Goal: Register for event/course

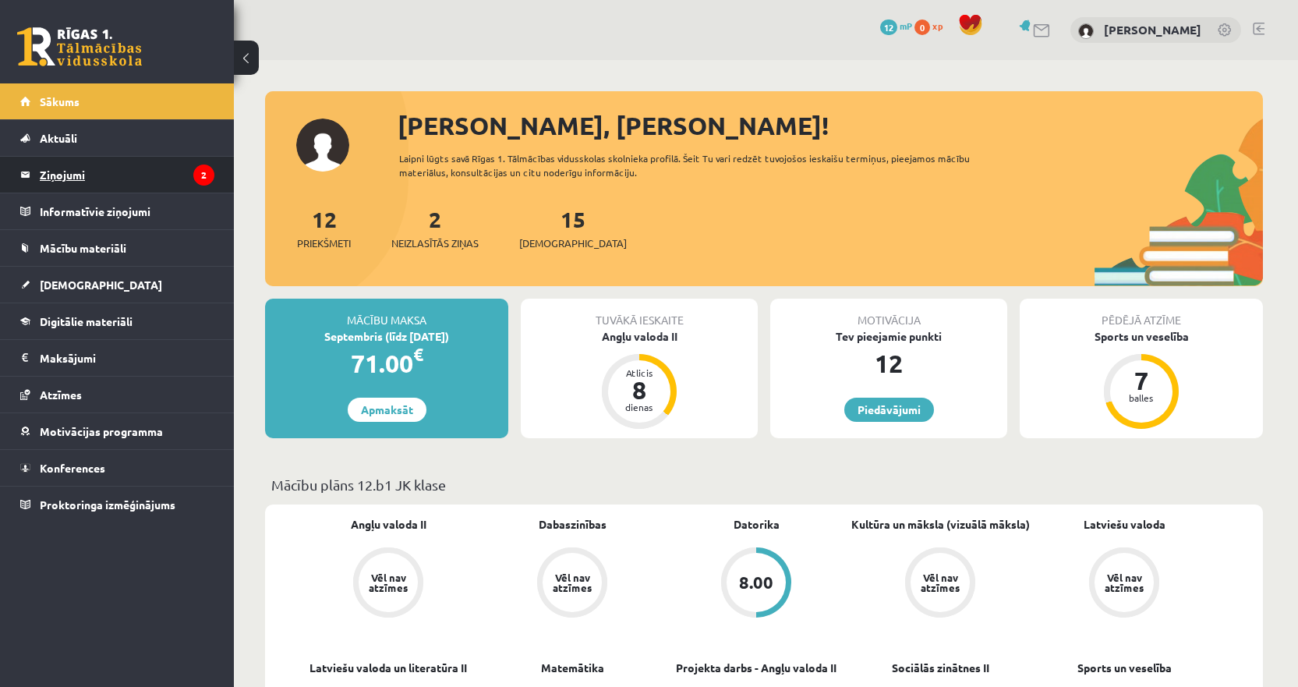
click at [134, 173] on legend "Ziņojumi 2" at bounding box center [127, 175] width 175 height 36
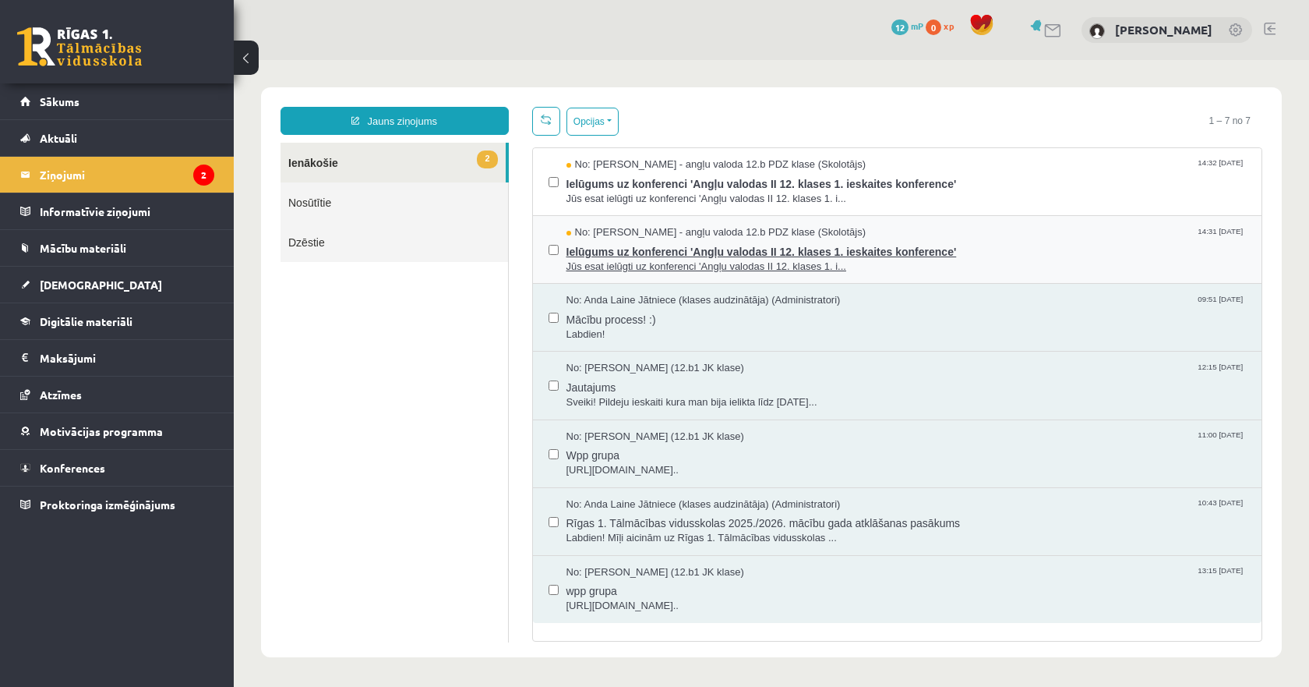
click at [889, 236] on div "No: Agnese Vaškūna - angļu valoda 12.b PDZ klase (Skolotājs) 14:31 08/09/2025" at bounding box center [907, 232] width 680 height 15
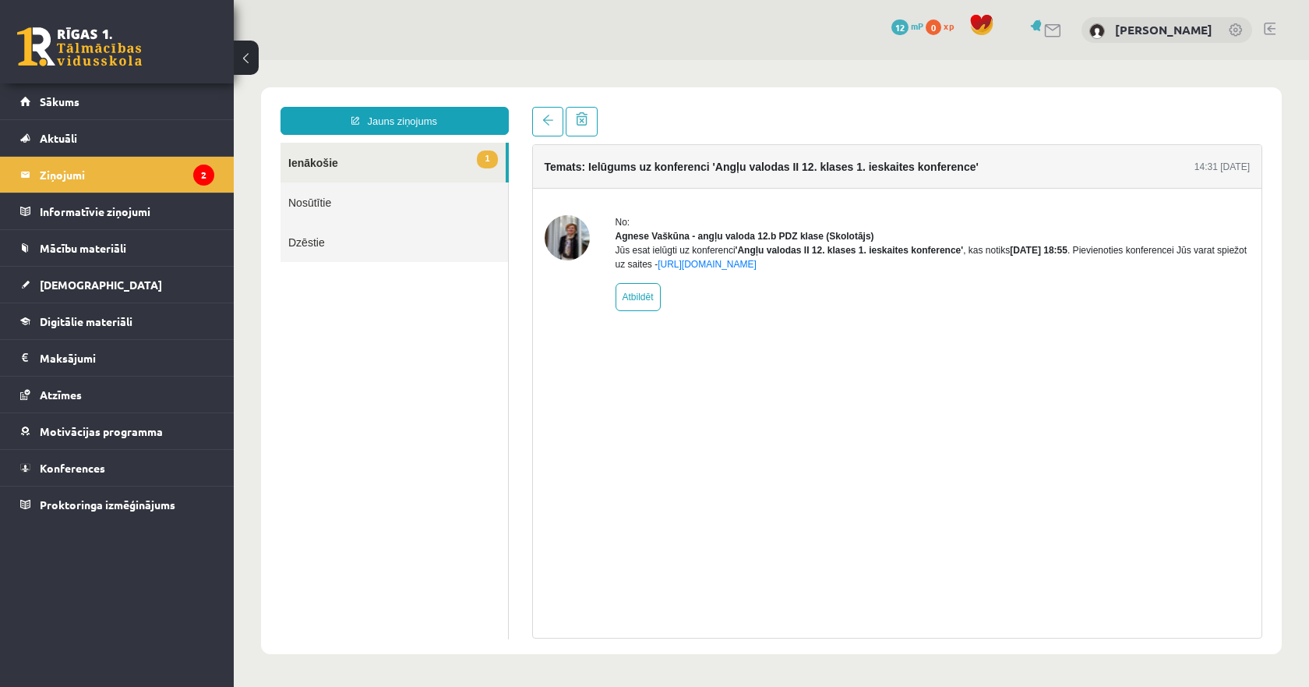
click at [434, 162] on link "1 Ienākošie" at bounding box center [393, 163] width 225 height 40
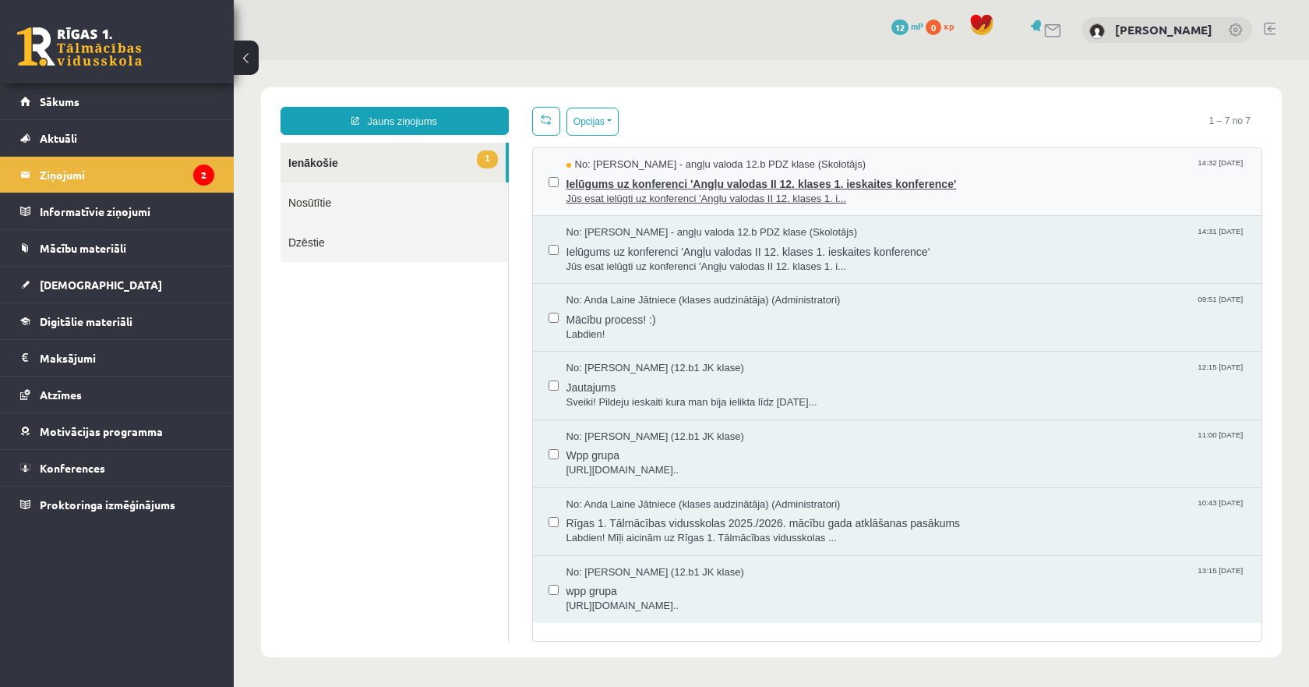
click at [674, 184] on span "Ielūgums uz konferenci 'Angļu valodas II 12. klases 1. ieskaites konference'" at bounding box center [907, 181] width 680 height 19
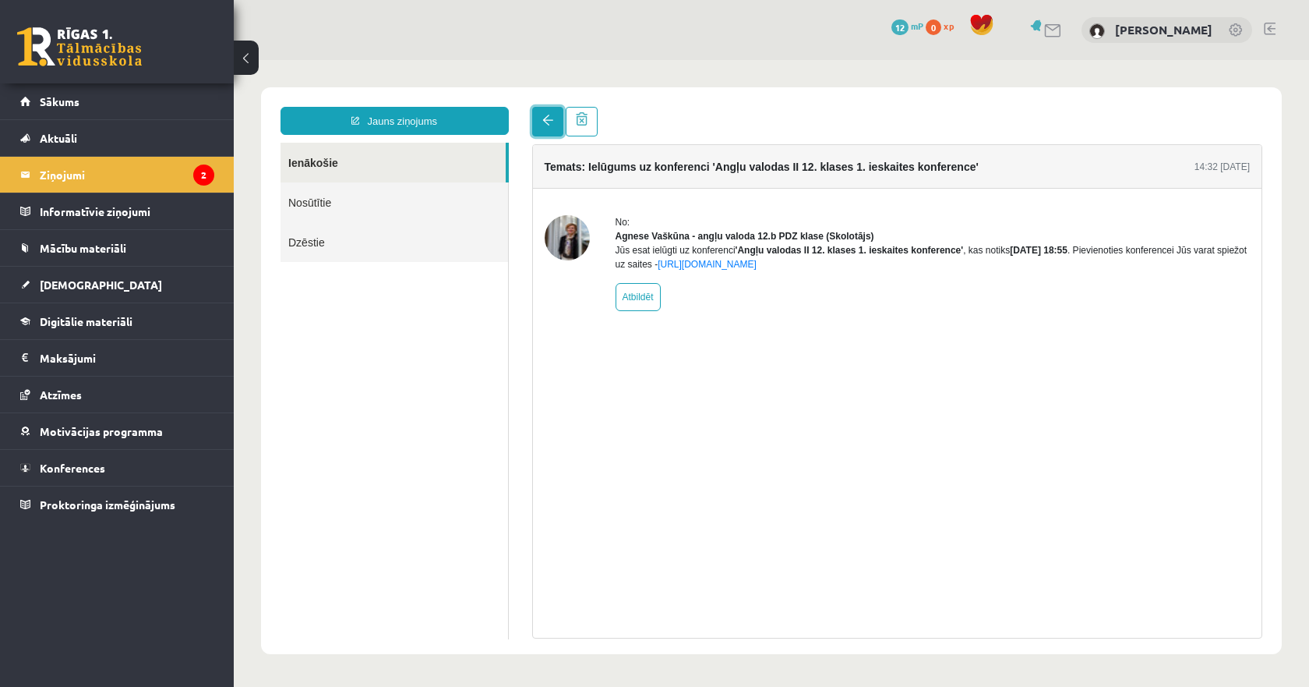
click at [543, 128] on link at bounding box center [547, 122] width 31 height 30
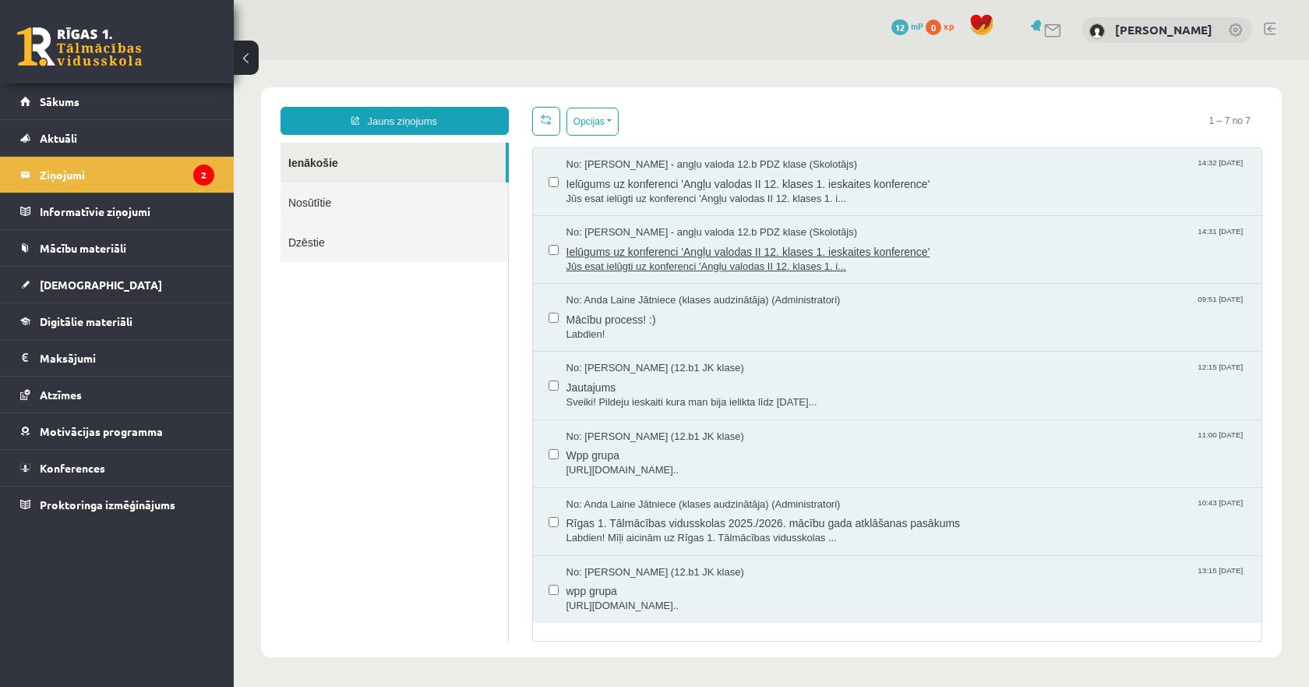
click at [676, 265] on span "Jūs esat ielūgti uz konferenci 'Angļu valodas II 12. klases 1. i..." at bounding box center [907, 267] width 680 height 15
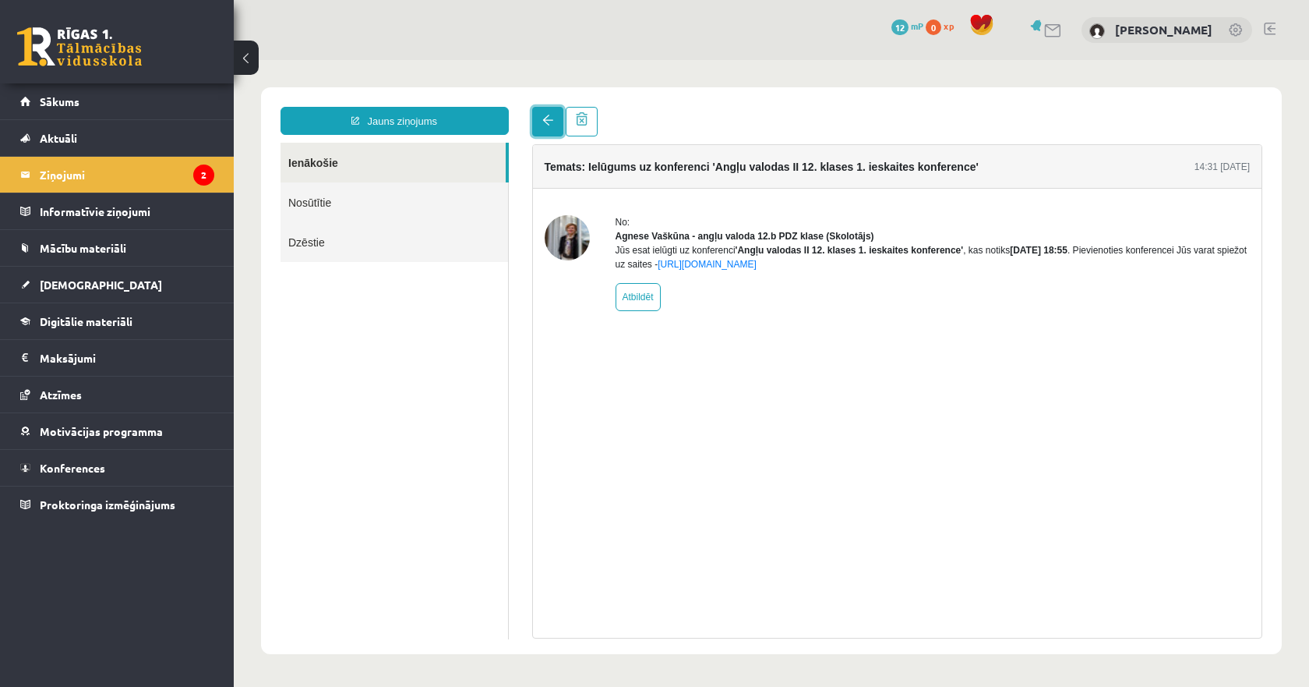
click at [554, 123] on link at bounding box center [547, 122] width 31 height 30
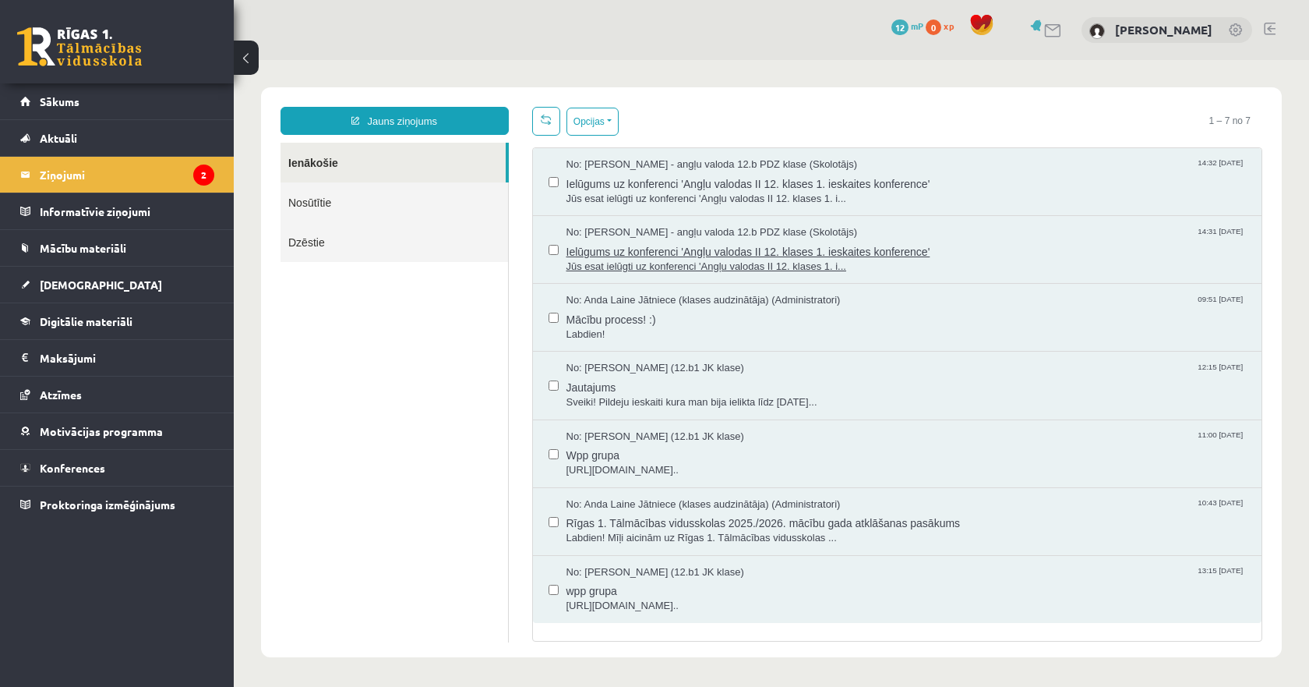
click at [710, 246] on span "Ielūgums uz konferenci 'Angļu valodas II 12. klases 1. ieskaites konference'" at bounding box center [907, 249] width 680 height 19
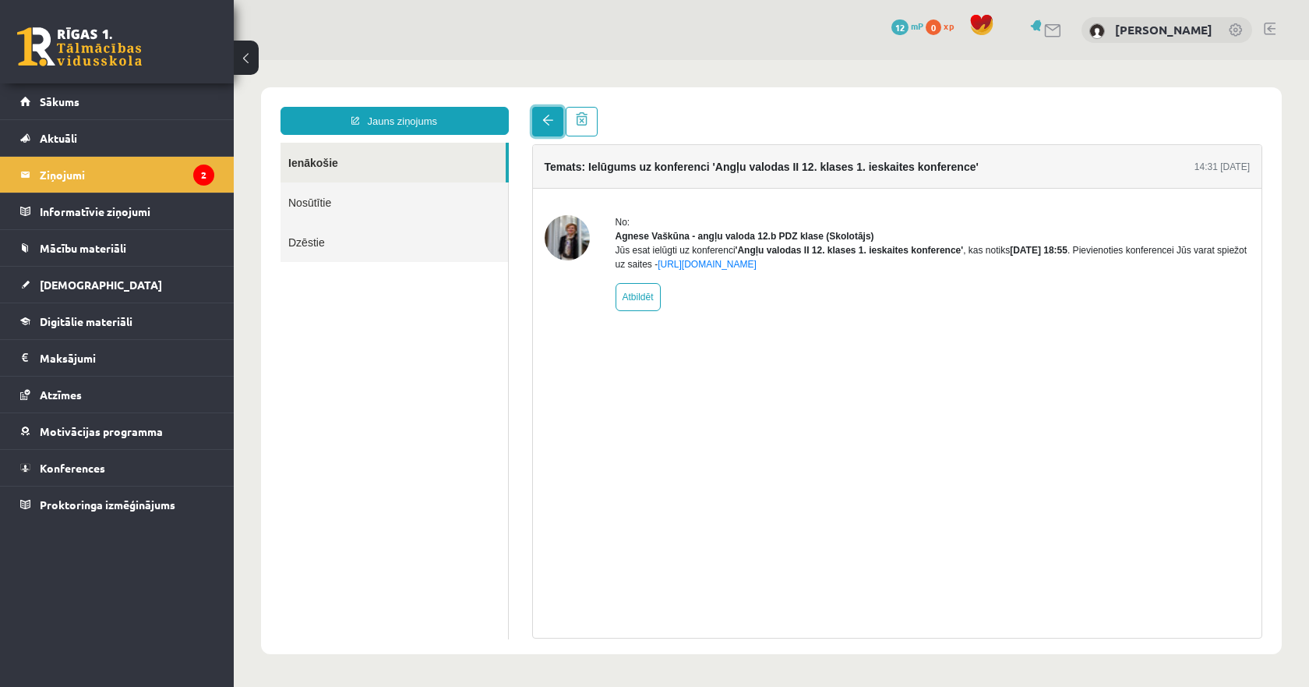
click at [539, 120] on link at bounding box center [547, 122] width 31 height 30
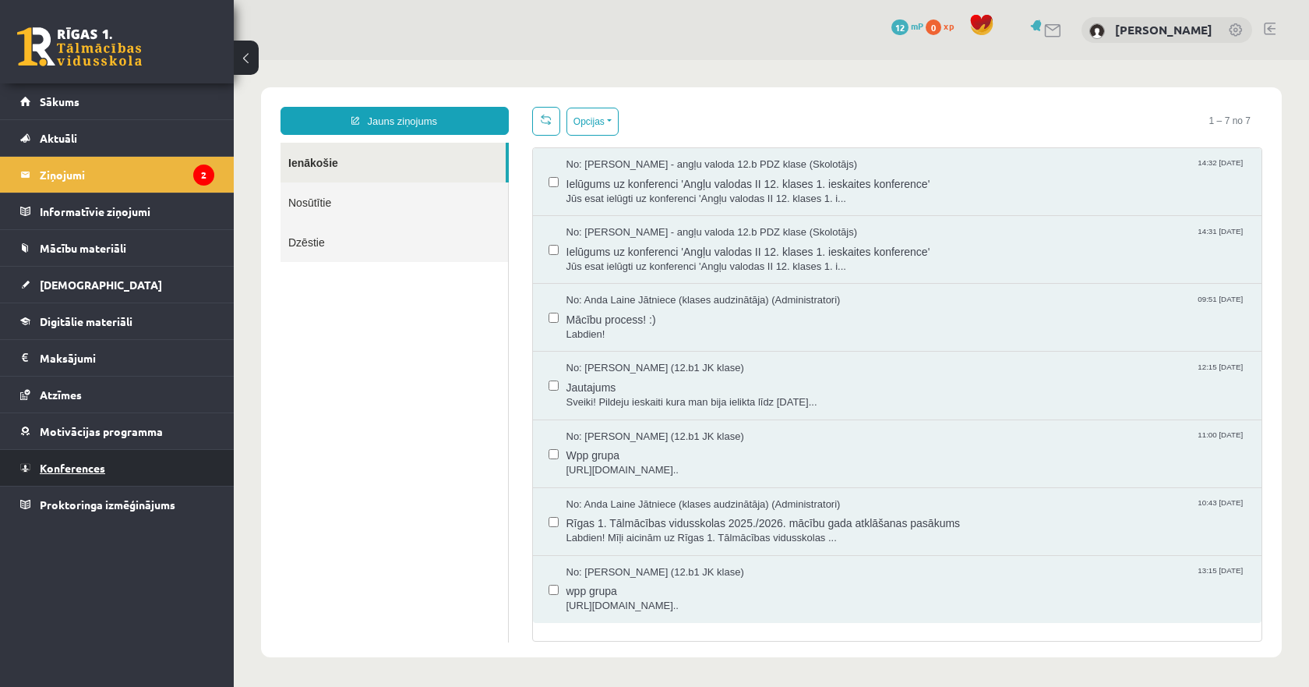
click at [102, 461] on link "Konferences" at bounding box center [117, 468] width 194 height 36
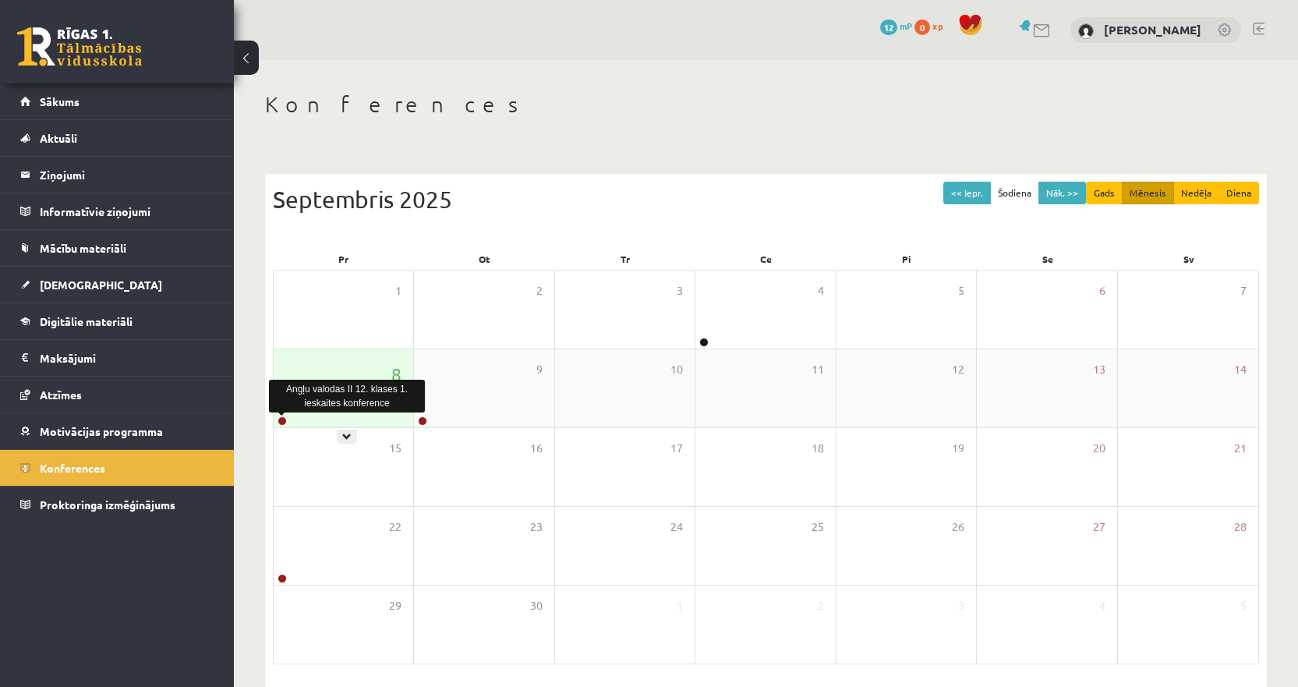
click at [279, 419] on link at bounding box center [281, 420] width 9 height 9
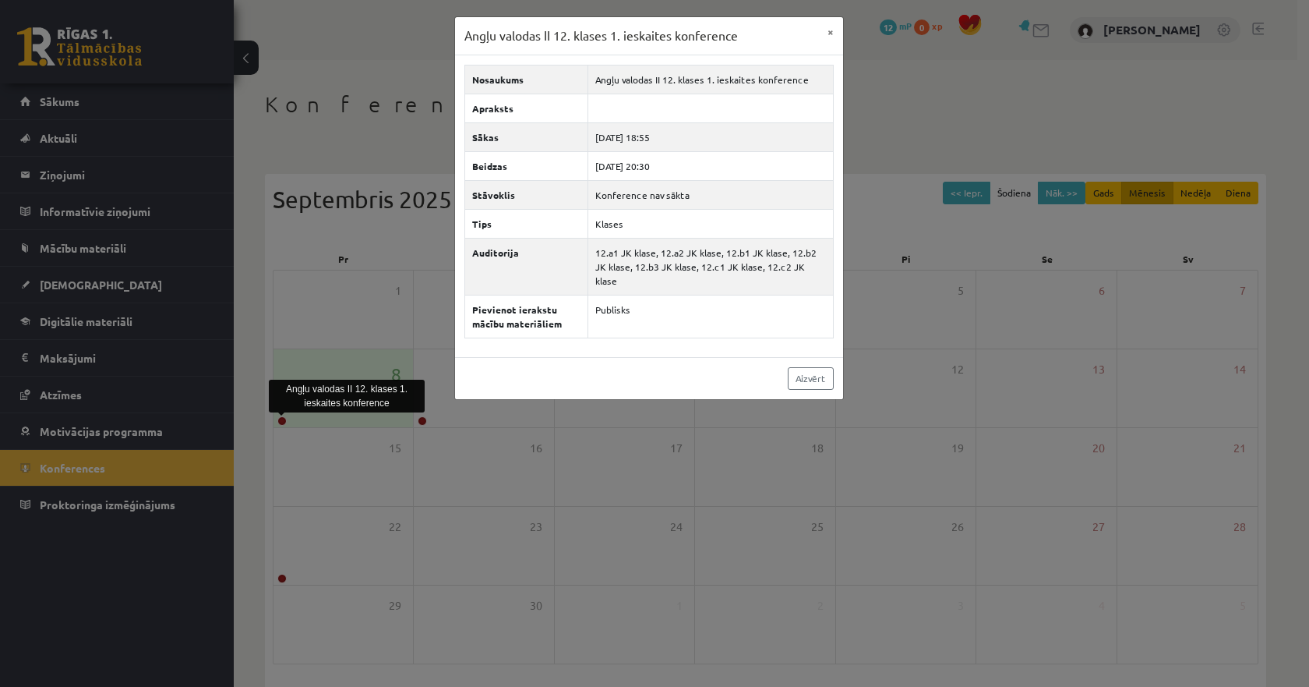
click at [902, 130] on div "Angļu valodas II 12. klases 1. ieskaites konference × Nosaukums Angļu valodas I…" at bounding box center [654, 343] width 1309 height 687
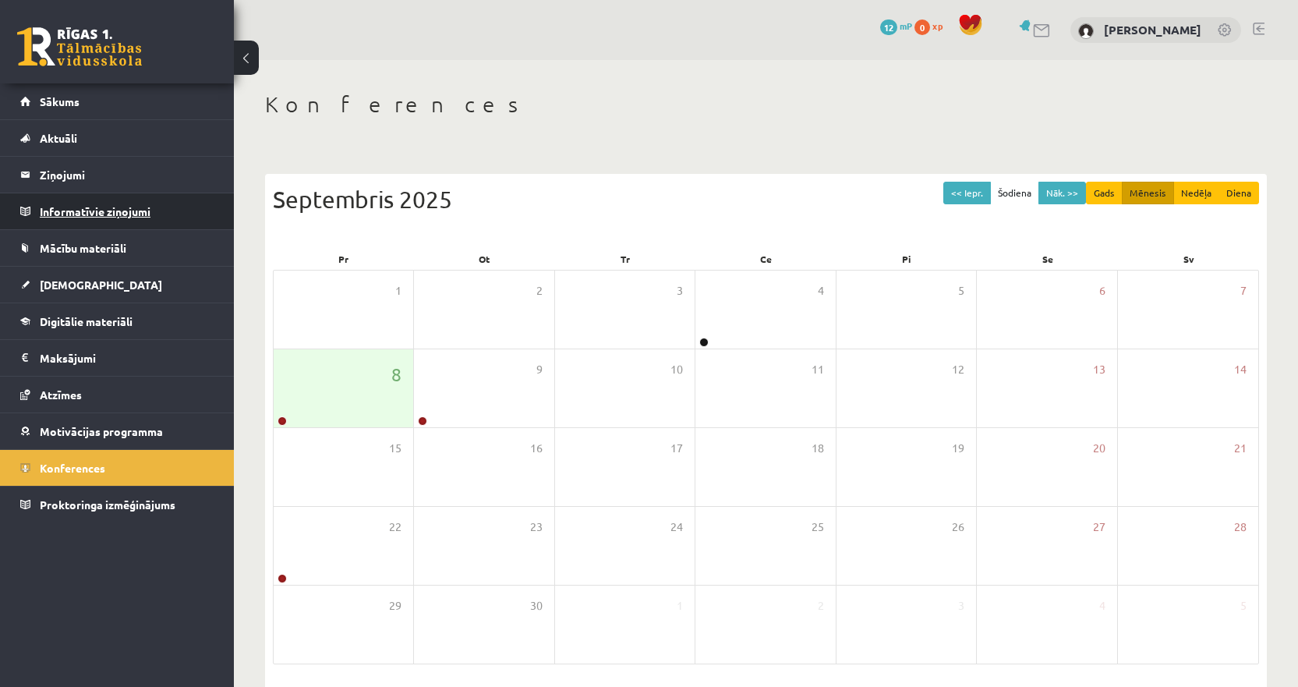
click at [109, 201] on legend "Informatīvie ziņojumi 0" at bounding box center [127, 211] width 175 height 36
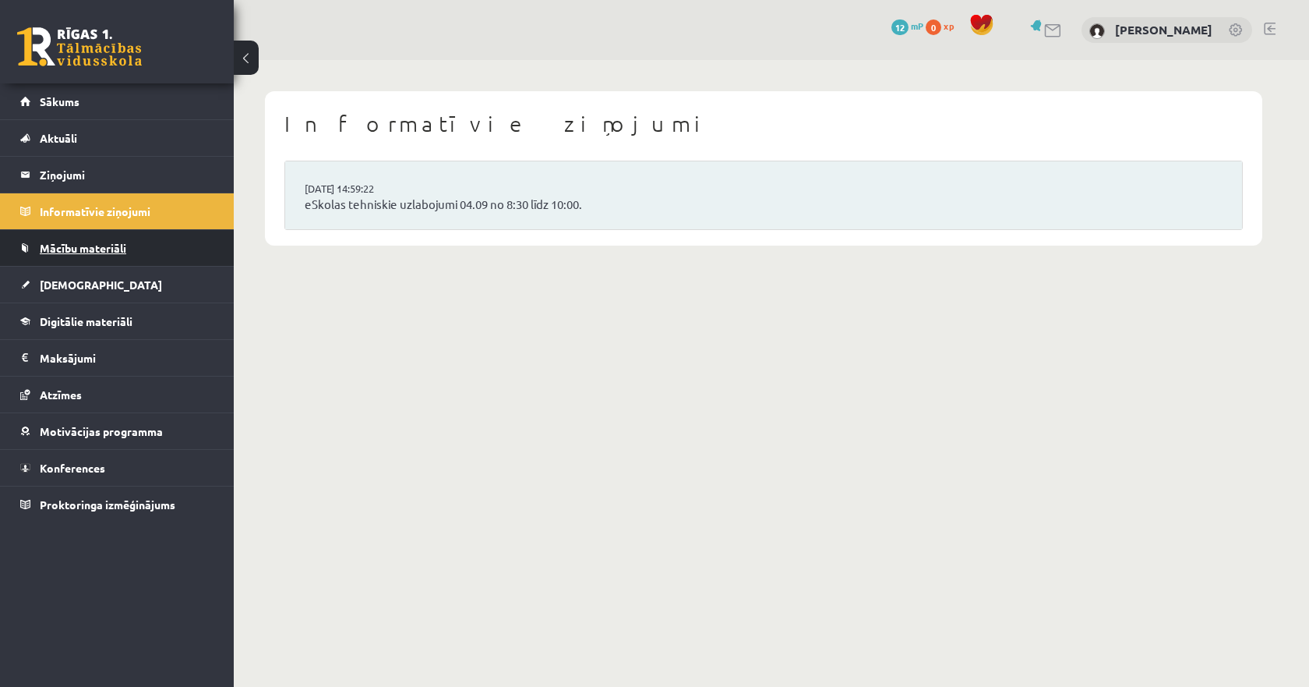
click at [123, 240] on link "Mācību materiāli" at bounding box center [117, 248] width 194 height 36
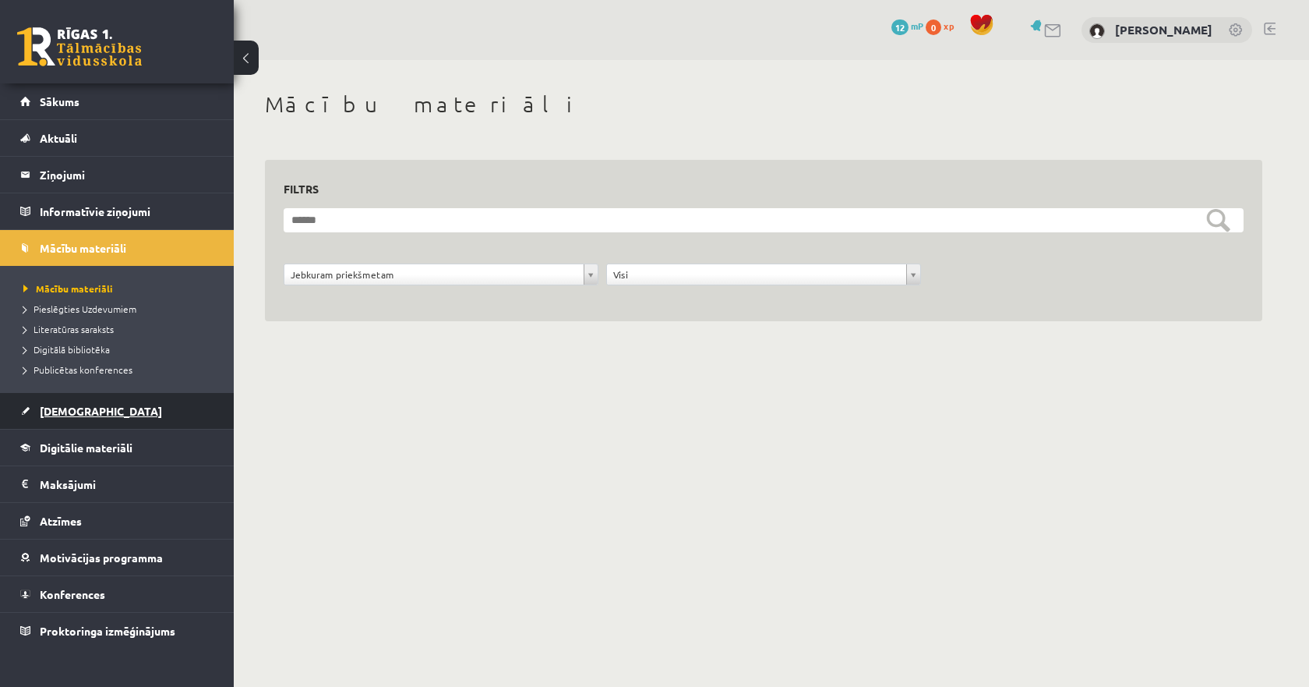
click at [76, 410] on span "[DEMOGRAPHIC_DATA]" at bounding box center [101, 411] width 122 height 14
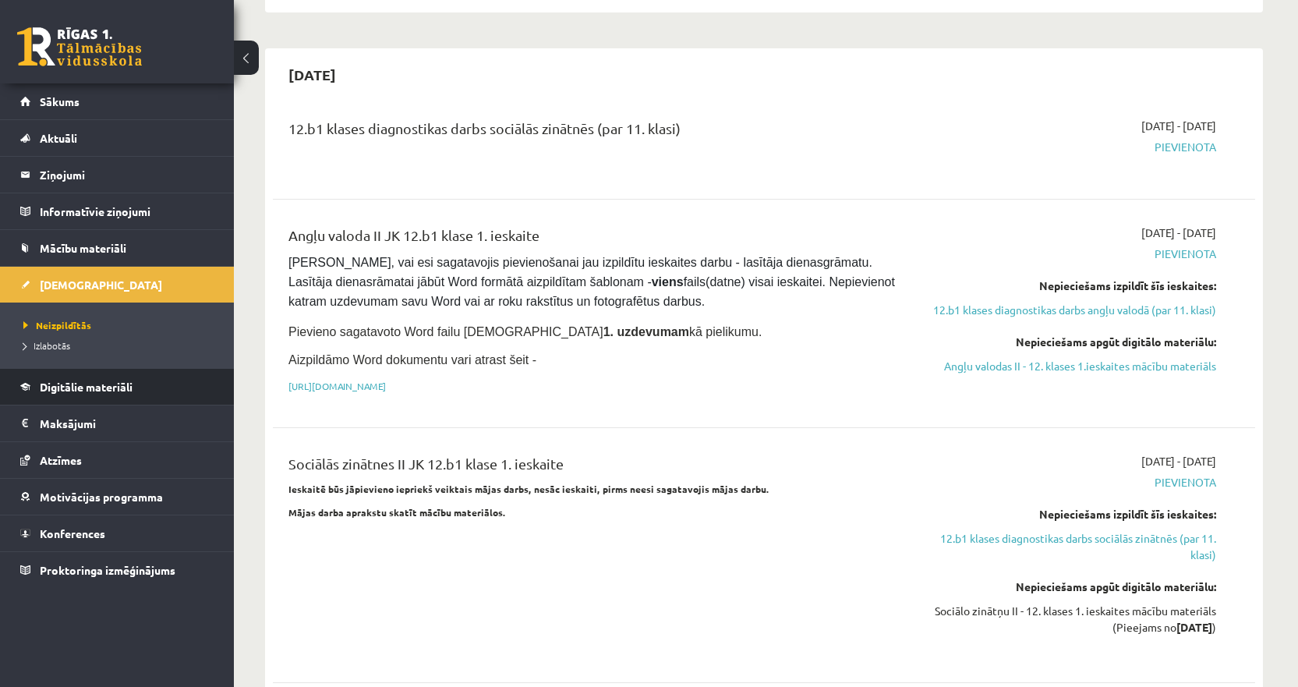
scroll to position [390, 0]
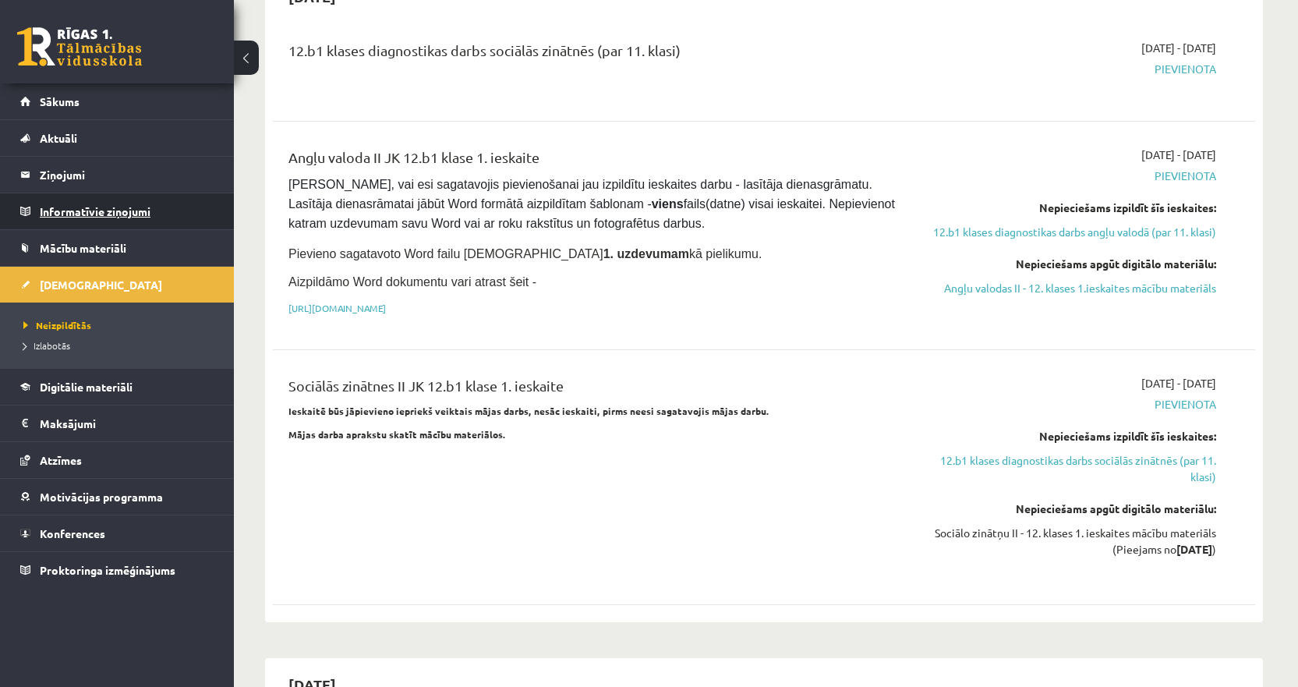
click at [51, 211] on legend "Informatīvie ziņojumi 0" at bounding box center [127, 211] width 175 height 36
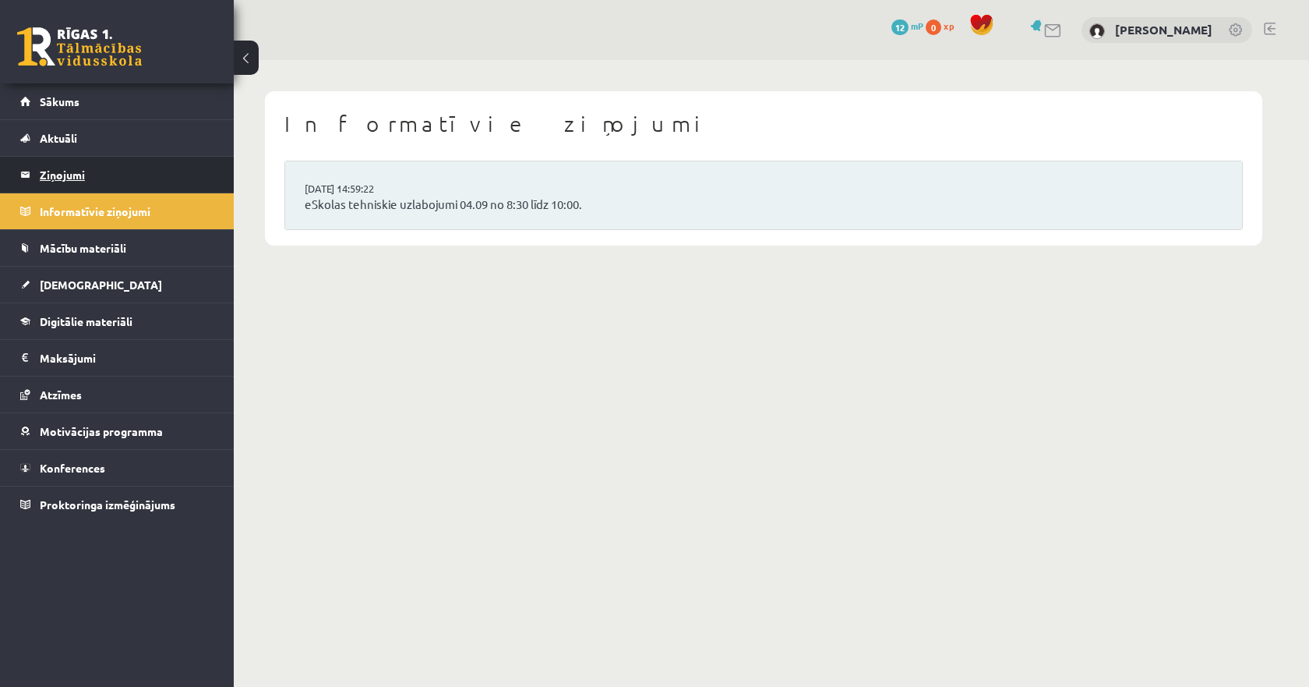
click at [62, 182] on legend "Ziņojumi 2" at bounding box center [127, 175] width 175 height 36
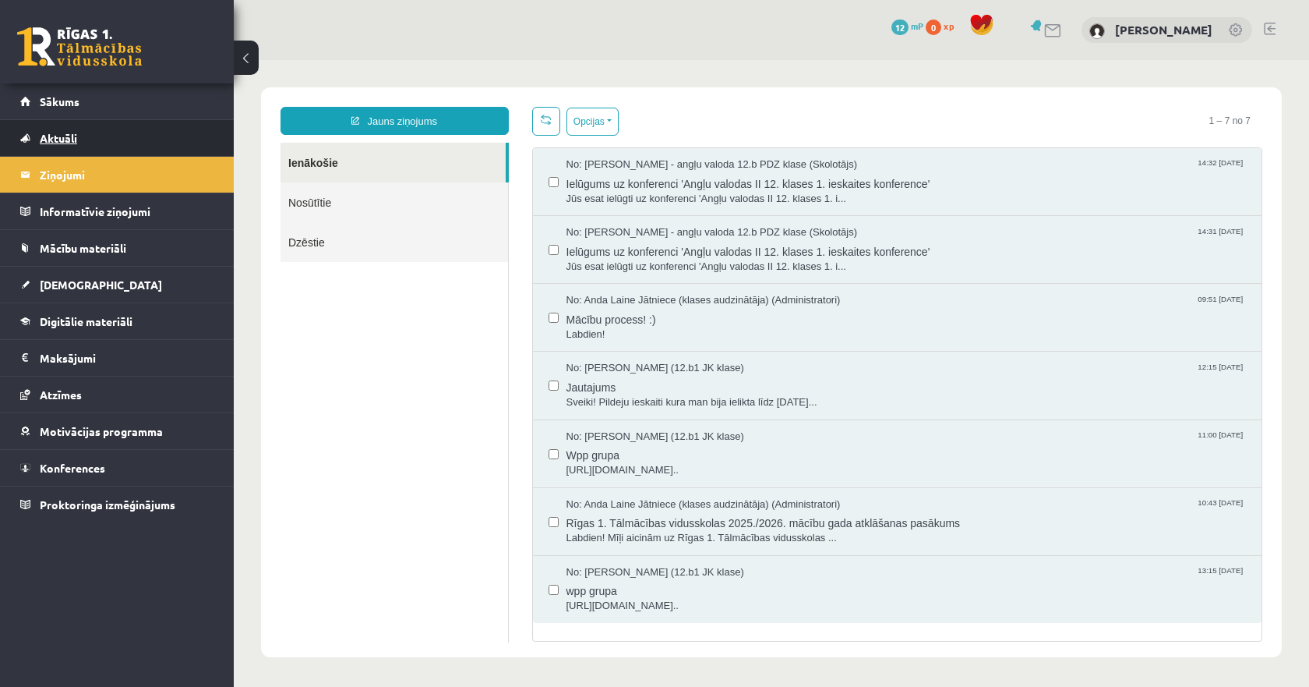
click at [65, 137] on span "Aktuāli" at bounding box center [58, 138] width 37 height 14
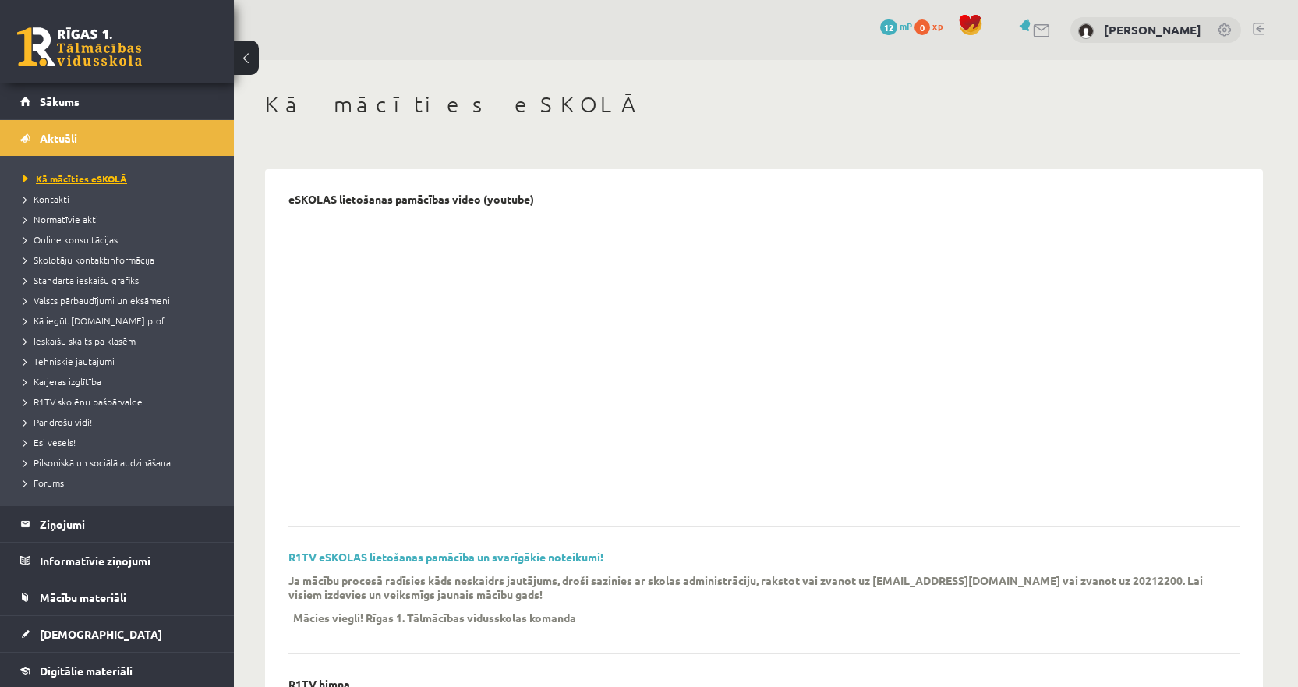
click at [87, 183] on link "Kā mācīties eSKOLĀ" at bounding box center [120, 178] width 195 height 14
click at [69, 518] on legend "Ziņojumi 2" at bounding box center [127, 524] width 175 height 36
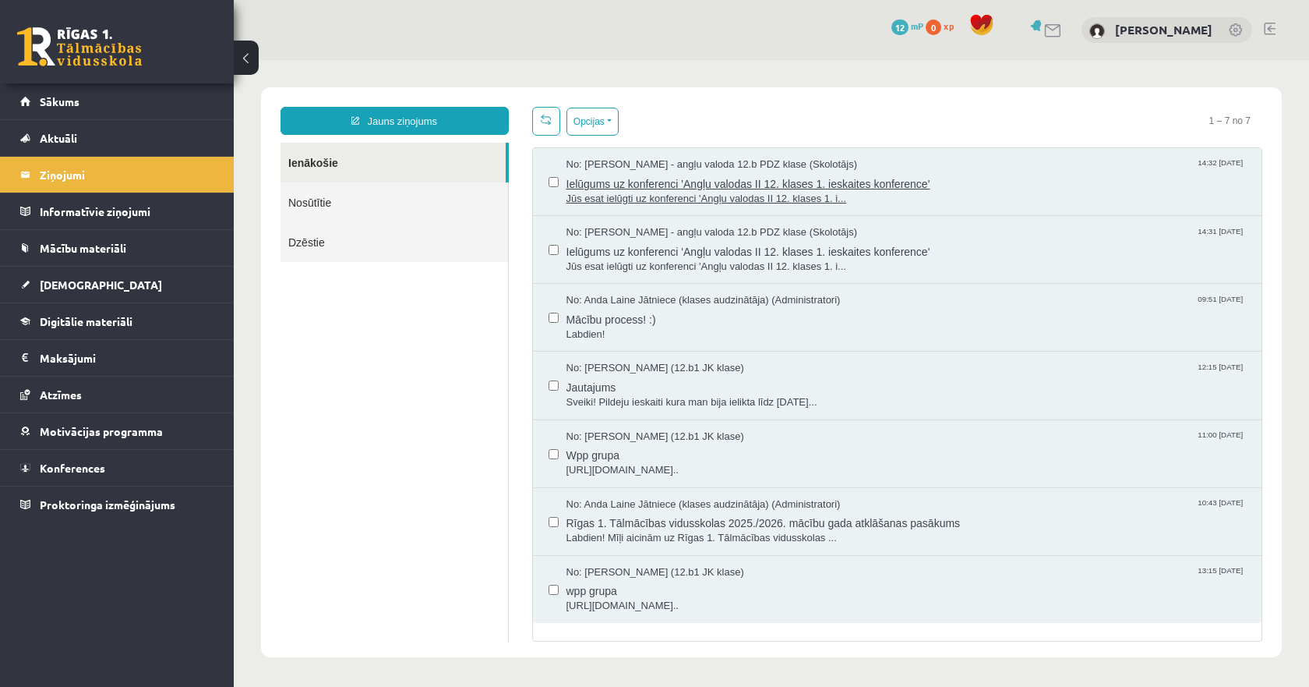
click span "Jūs esat ielūgti uz konferenci 'Angļu valodas II 12. klases 1. i..."
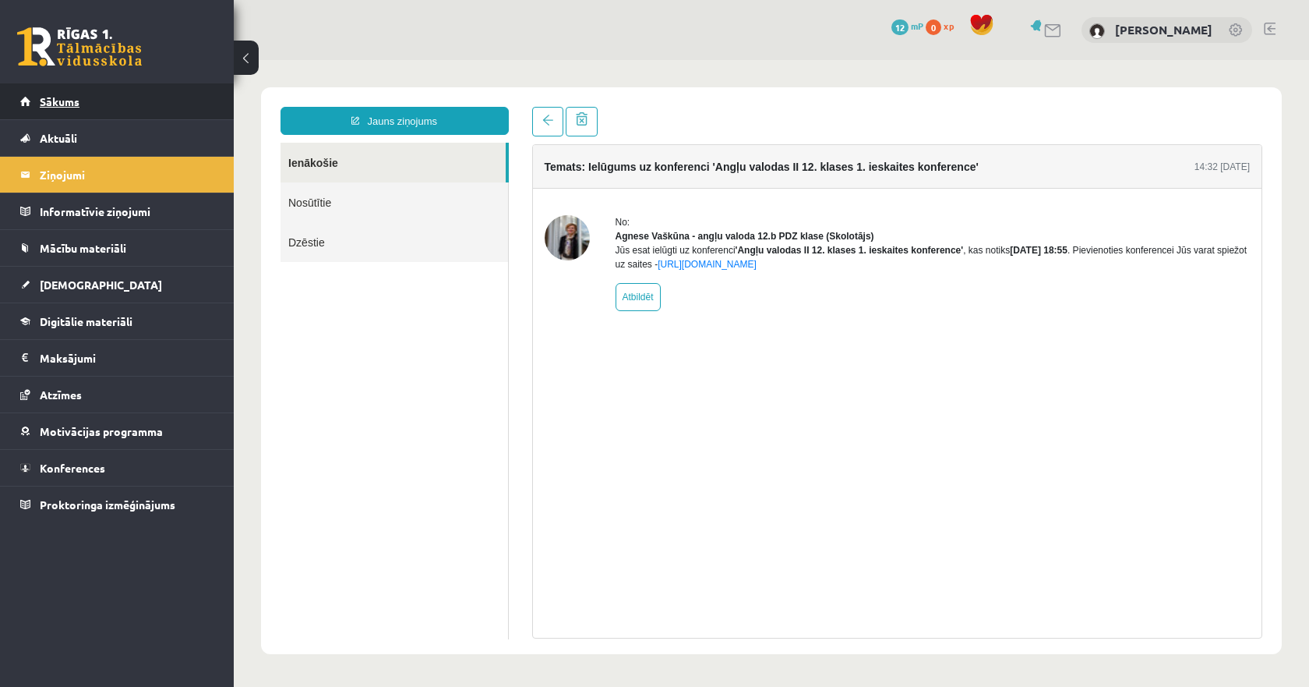
click link "Sākums"
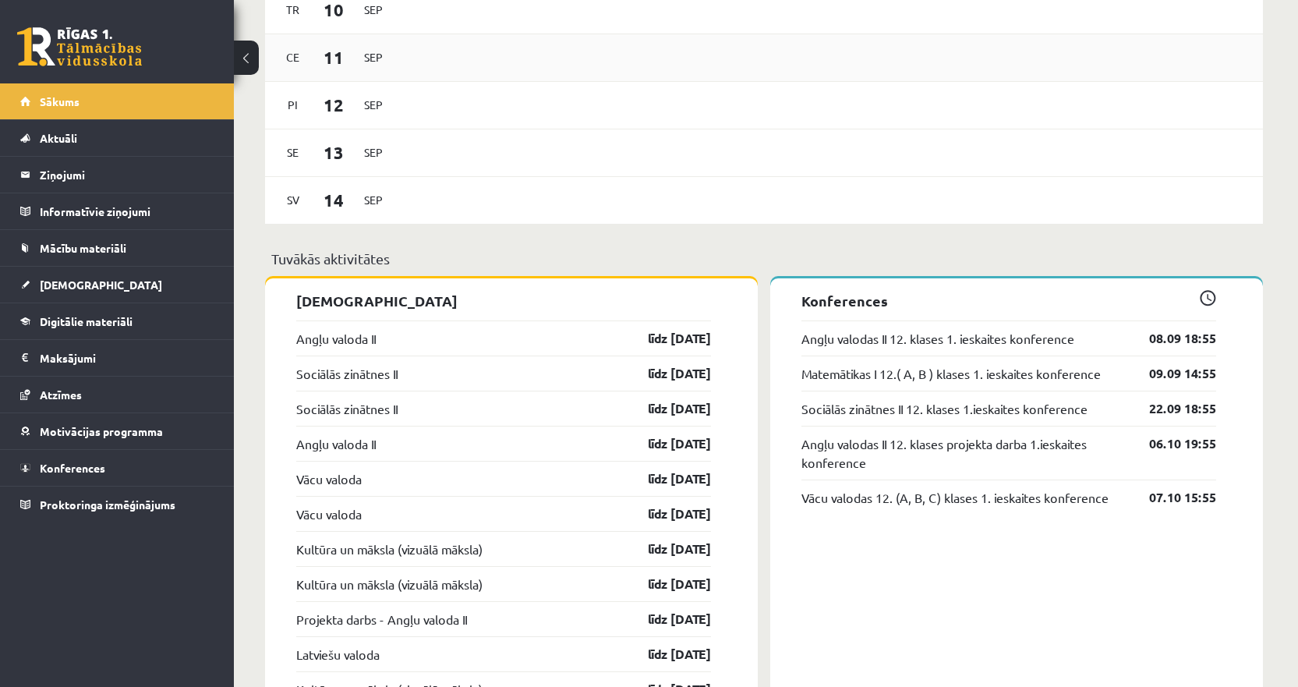
scroll to position [1169, 0]
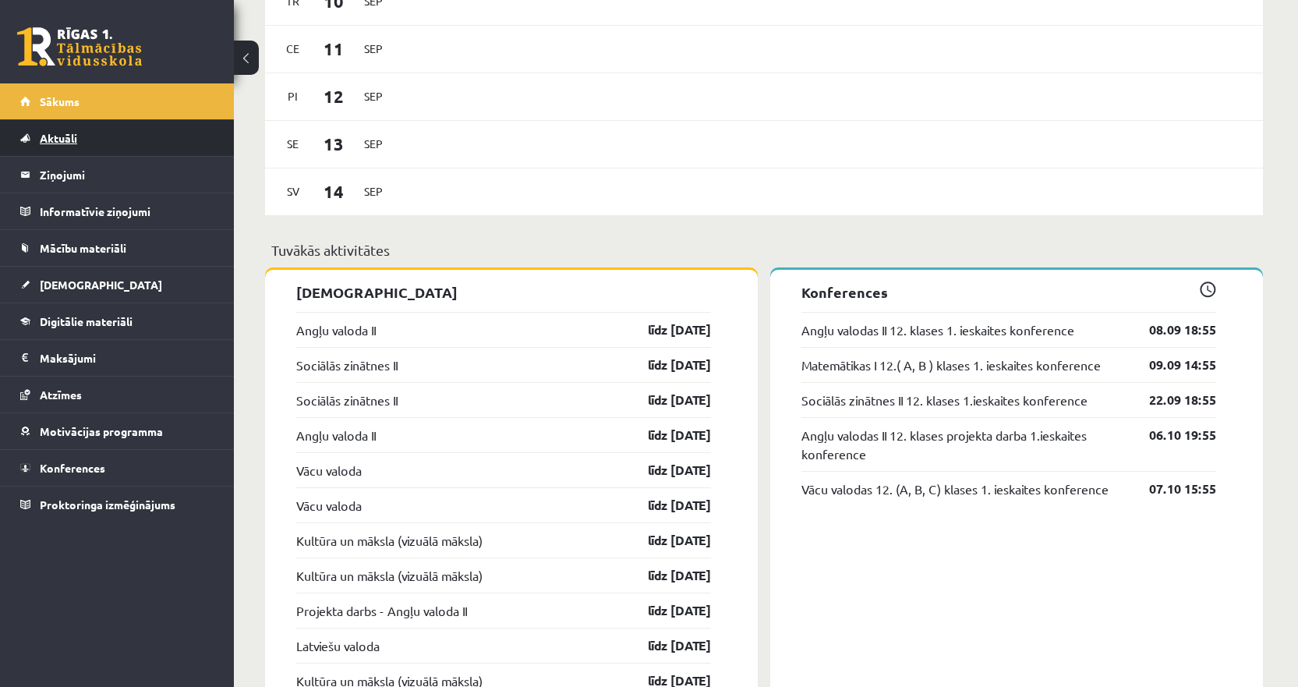
click at [91, 138] on link "Aktuāli" at bounding box center [117, 138] width 194 height 36
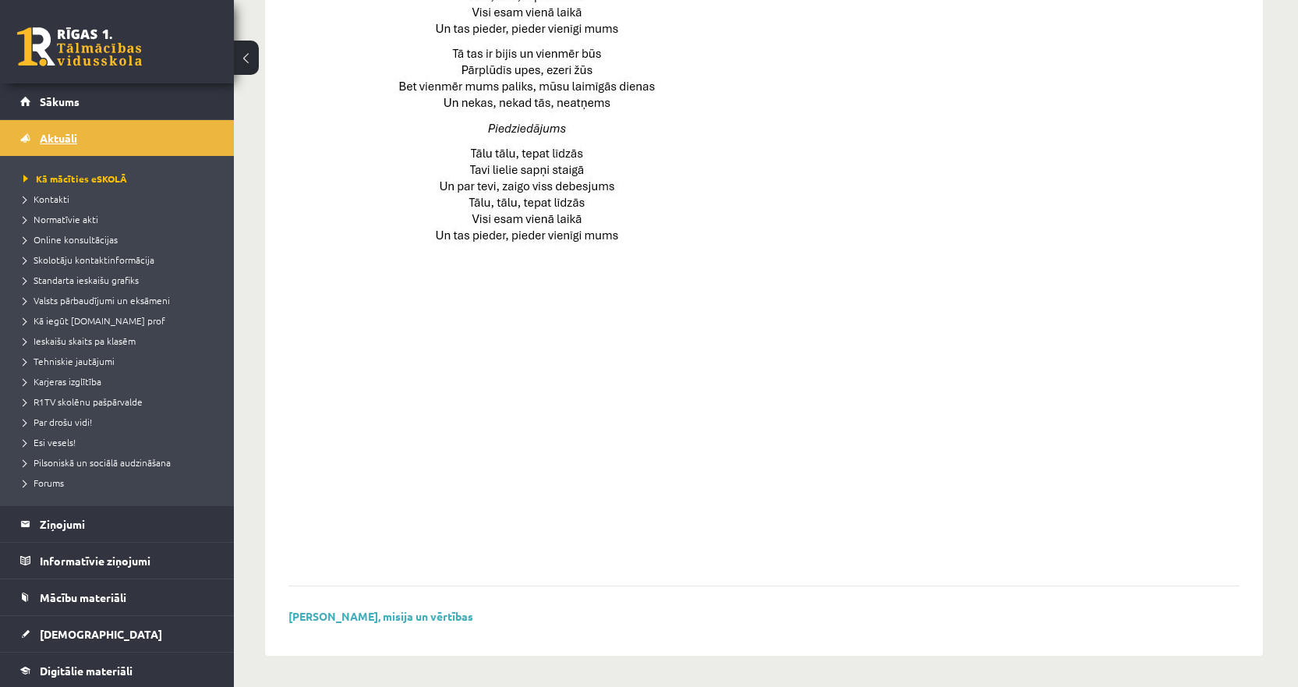
scroll to position [1012, 0]
click at [86, 534] on legend "Ziņojumi 0" at bounding box center [127, 524] width 175 height 36
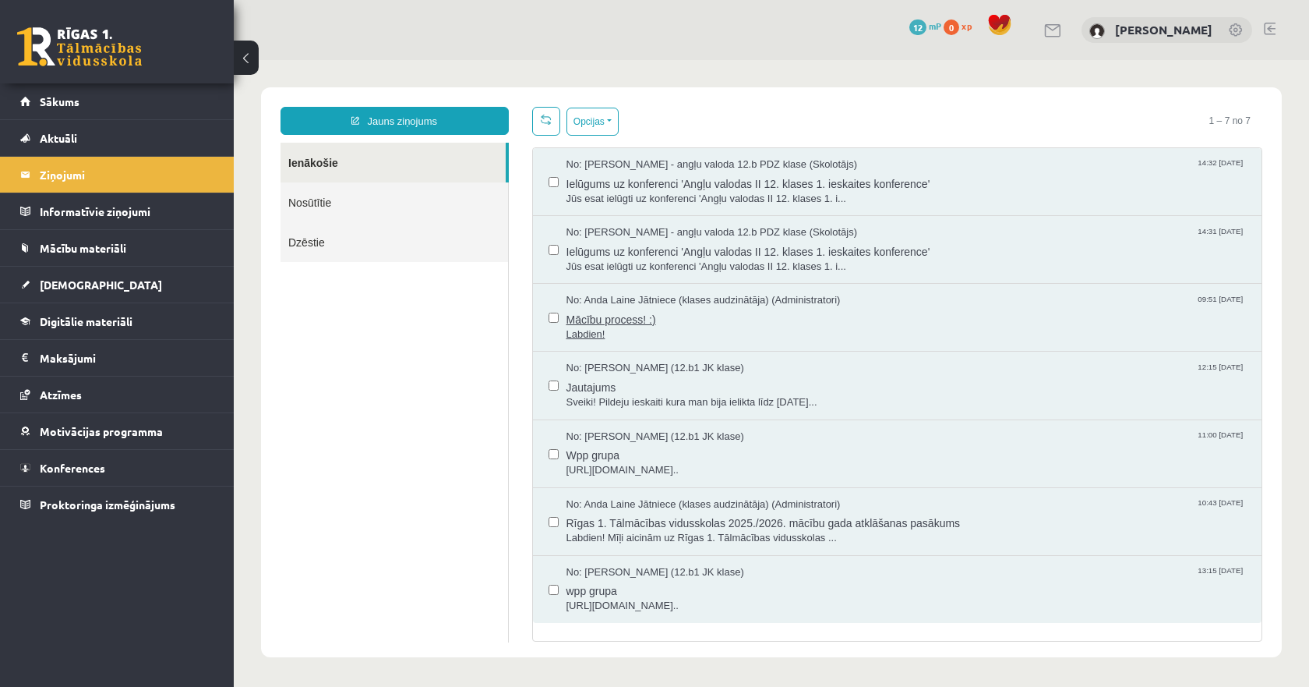
click at [602, 327] on span "Labdien!" at bounding box center [907, 334] width 680 height 15
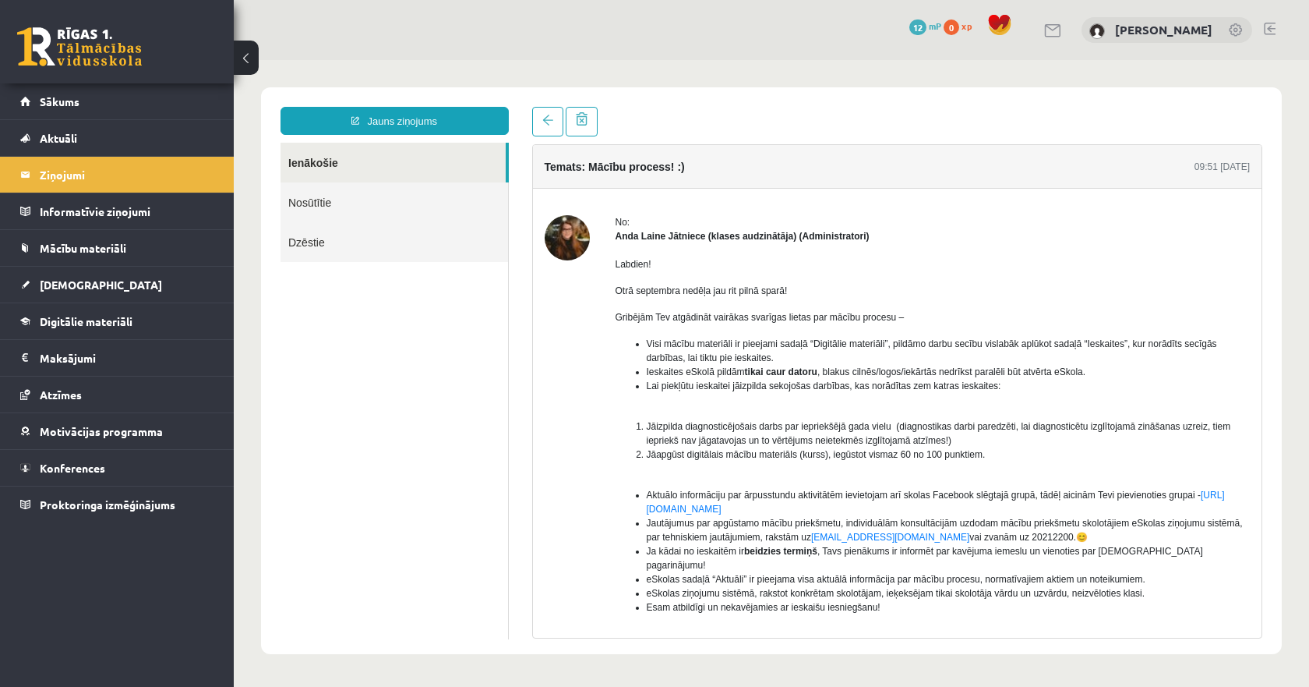
click at [724, 376] on span "Ieskaites eSkolā pildām tikai caur datoru , blakus cilnēs/logos/iekārtās nedrīk…" at bounding box center [867, 371] width 440 height 11
click at [772, 390] on span "Lai piekļūtu ieskaitei jāizpilda sekojošas darbības, kas norādītas zem katras i…" at bounding box center [824, 385] width 355 height 11
click at [785, 389] on span "Lai piekļūtu ieskaitei jāizpilda sekojošas darbības, kas norādītas zem katras i…" at bounding box center [824, 385] width 355 height 11
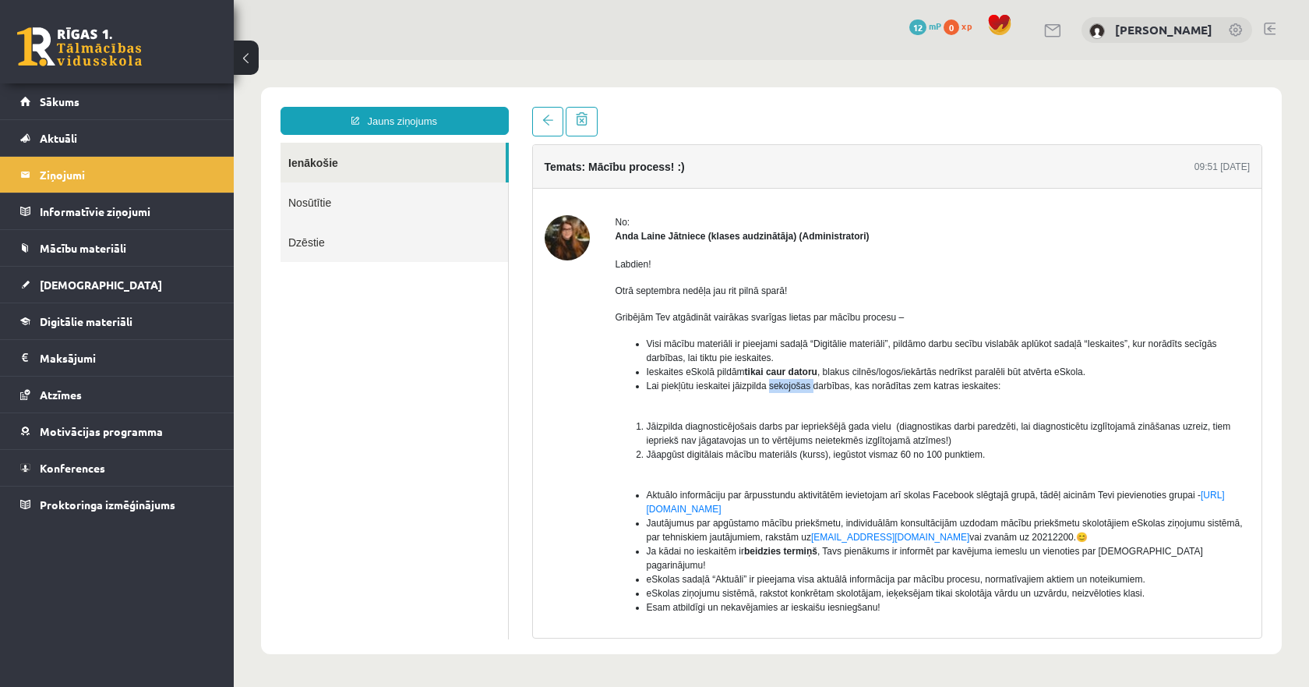
click at [785, 389] on span "Lai piekļūtu ieskaitei jāizpilda sekojošas darbības, kas norādītas zem katras i…" at bounding box center [824, 385] width 355 height 11
click at [822, 429] on span "Jāizpilda diagnosticējošais darbs par iepriekšējā gada vielu (diagnostikas darb…" at bounding box center [939, 433] width 585 height 25
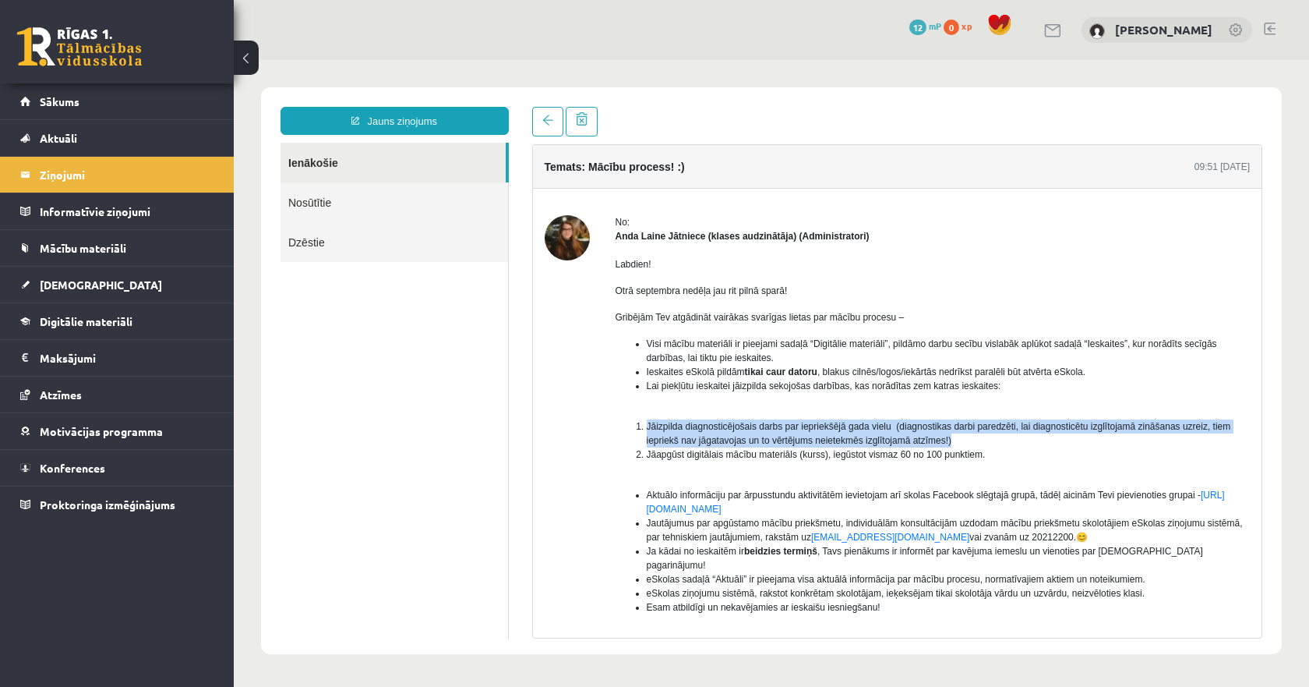
drag, startPoint x: 952, startPoint y: 441, endPoint x: 618, endPoint y: 413, distance: 335.5
click at [618, 413] on div "Labdien! Otrā septembra nedēļa jau rit pilnā sparā! Gribējām Tev atgādināt vair…" at bounding box center [933, 482] width 635 height 479
click at [754, 443] on span "Jāizpilda diagnosticējošais darbs par iepriekšējā gada vielu (diagnostikas darb…" at bounding box center [939, 433] width 585 height 25
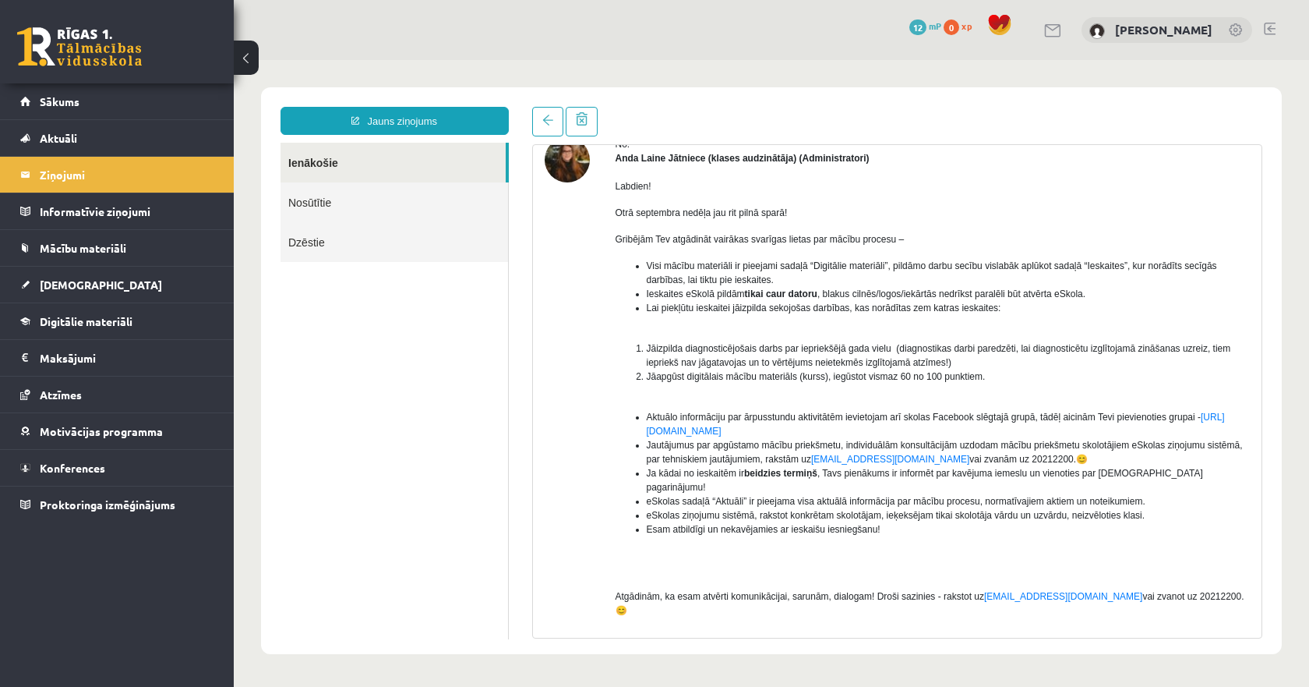
scroll to position [122, 0]
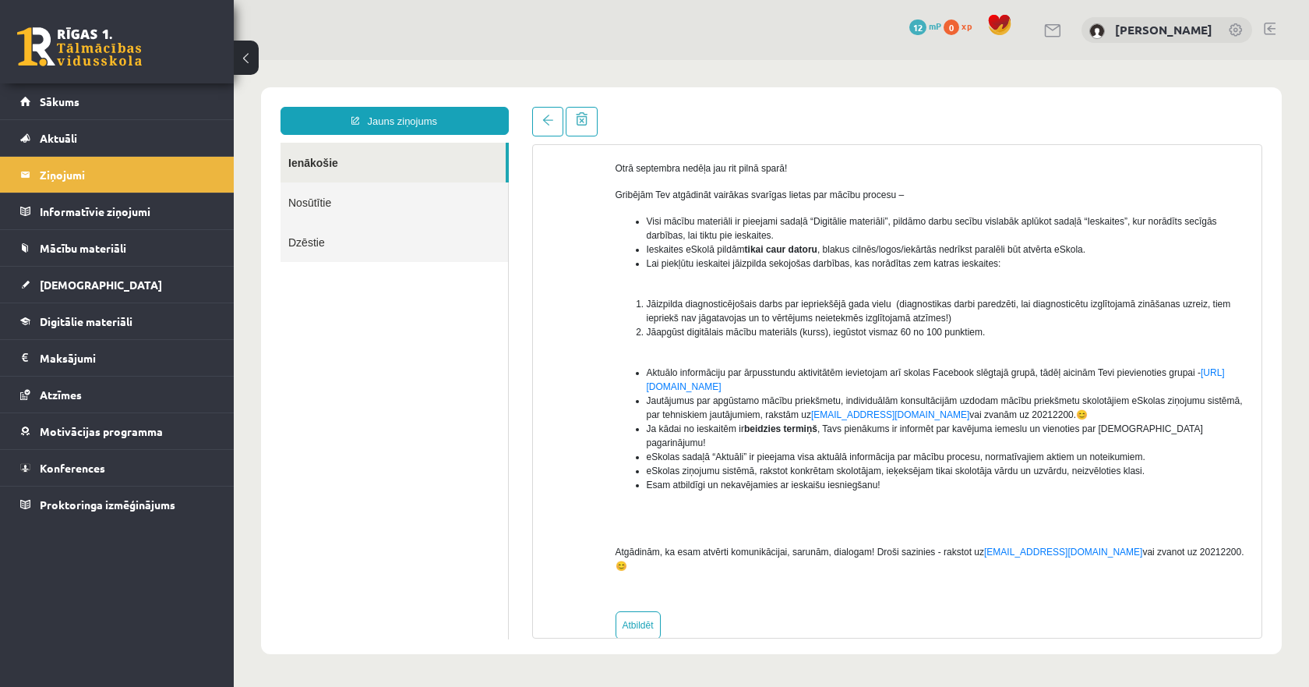
click at [1063, 431] on span "Ja kādai no ieskaitēm ir beidzies termiņš , Tavs pienākums ir informēt par kavē…" at bounding box center [925, 435] width 557 height 25
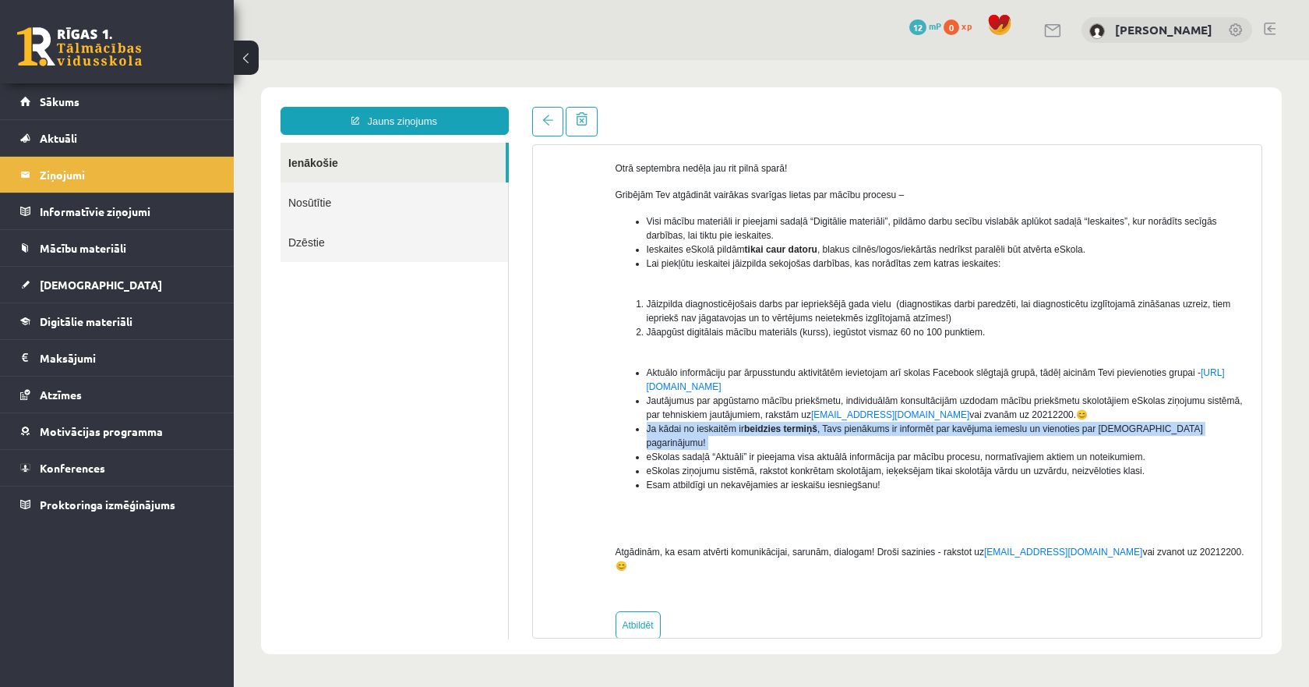
click at [1063, 431] on span "Ja kādai no ieskaitēm ir beidzies termiņš , Tavs pienākums ir informēt par kavē…" at bounding box center [925, 435] width 557 height 25
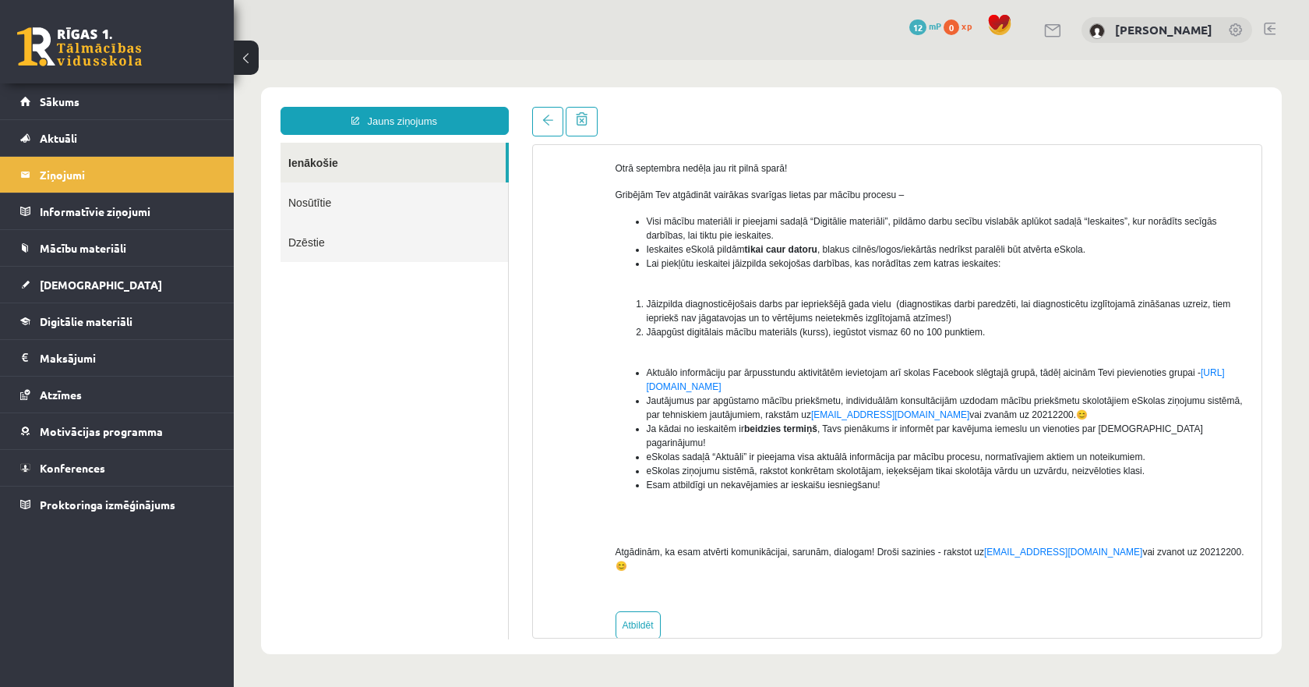
click at [862, 521] on div "Labdien! Otrā septembra nedēļa jau rit pilnā sparā! Gribējām Tev atgādināt vair…" at bounding box center [933, 360] width 635 height 479
click at [790, 465] on span "eSkolas ziņojumu sistēmā, rakstot konkrētam skolotājam, ieķeksējam tikai skolot…" at bounding box center [896, 470] width 499 height 11
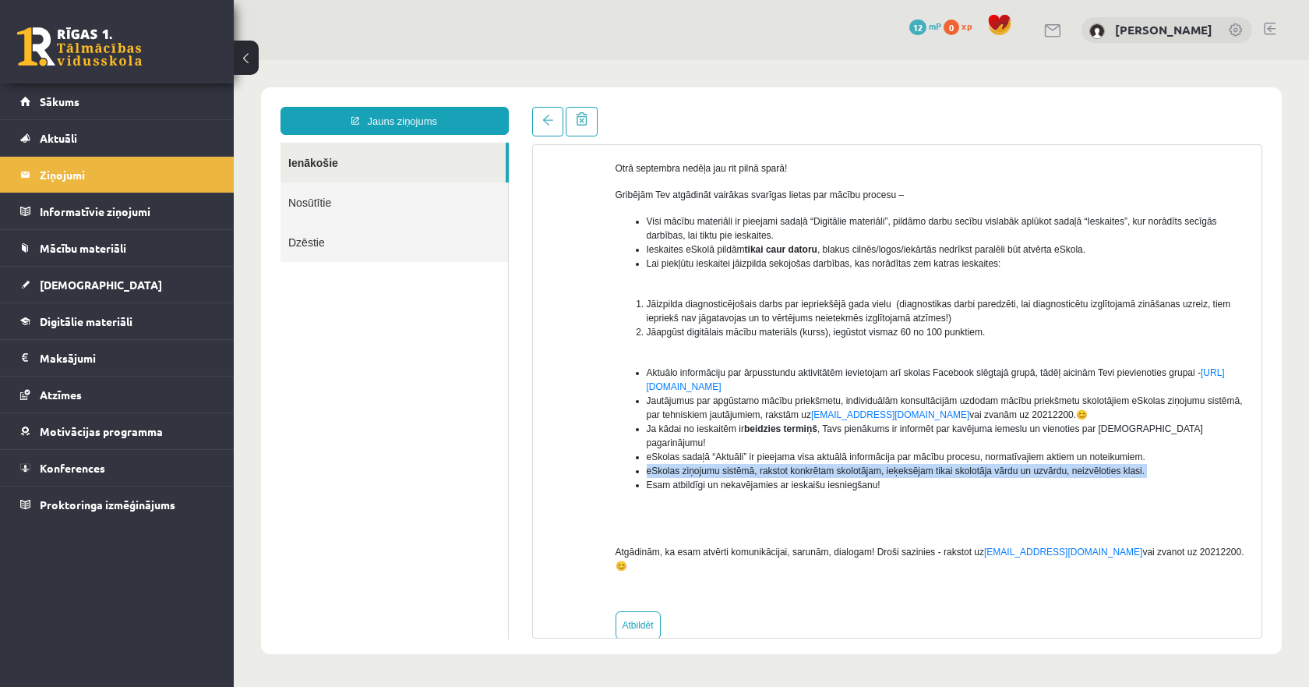
click at [790, 465] on span "eSkolas ziņojumu sistēmā, rakstot konkrētam skolotājam, ieķeksējam tikai skolot…" at bounding box center [896, 470] width 499 height 11
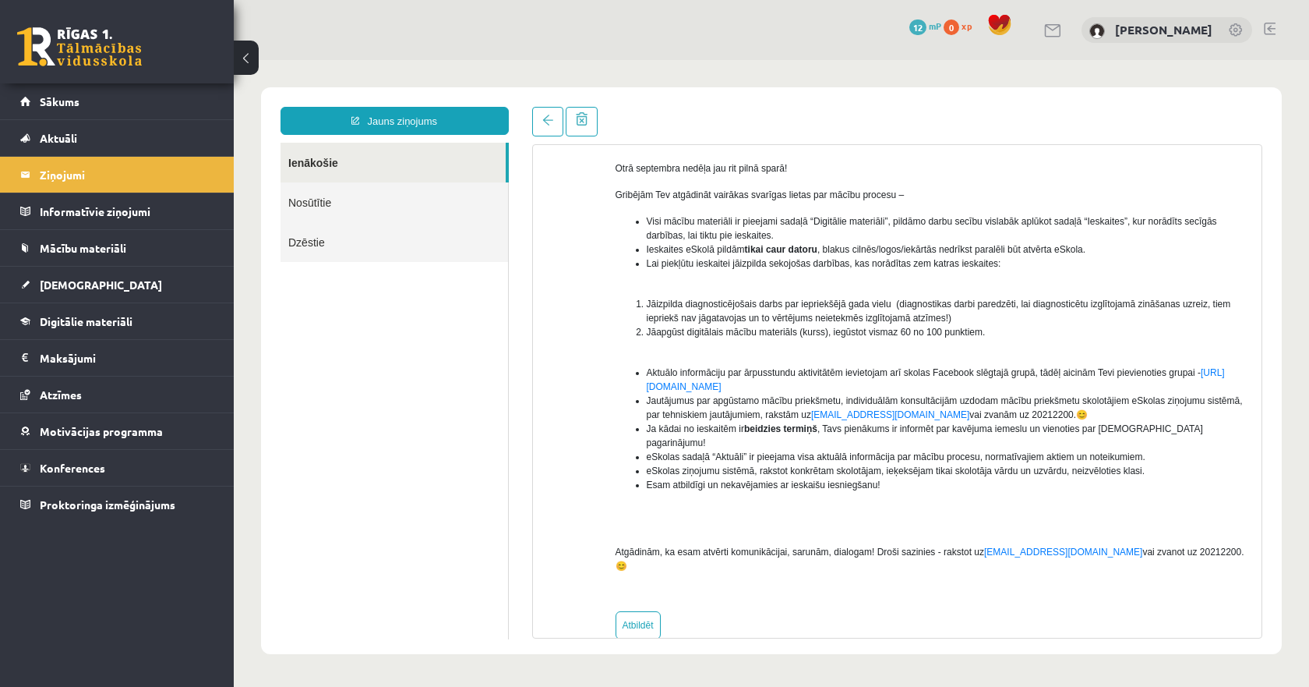
click at [856, 479] on span "Esam atbildīgi un nekavējamies ar ieskaišu iesniegšanu!" at bounding box center [764, 484] width 234 height 11
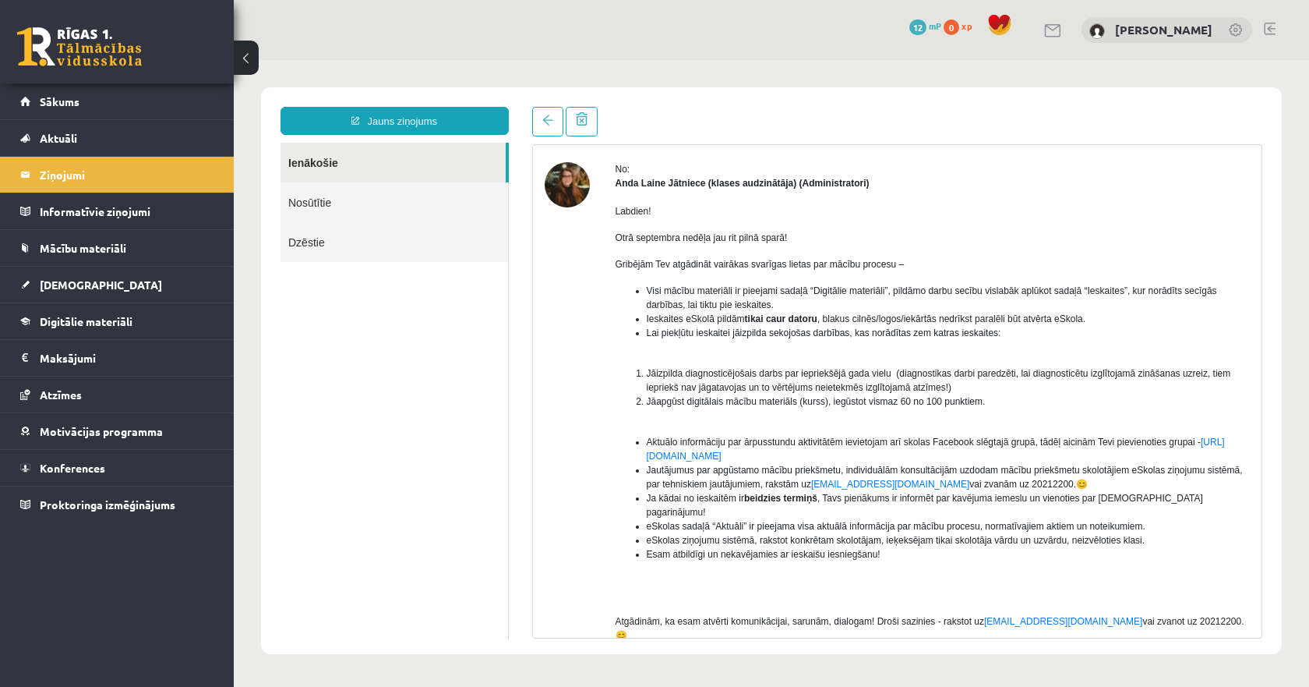
scroll to position [0, 0]
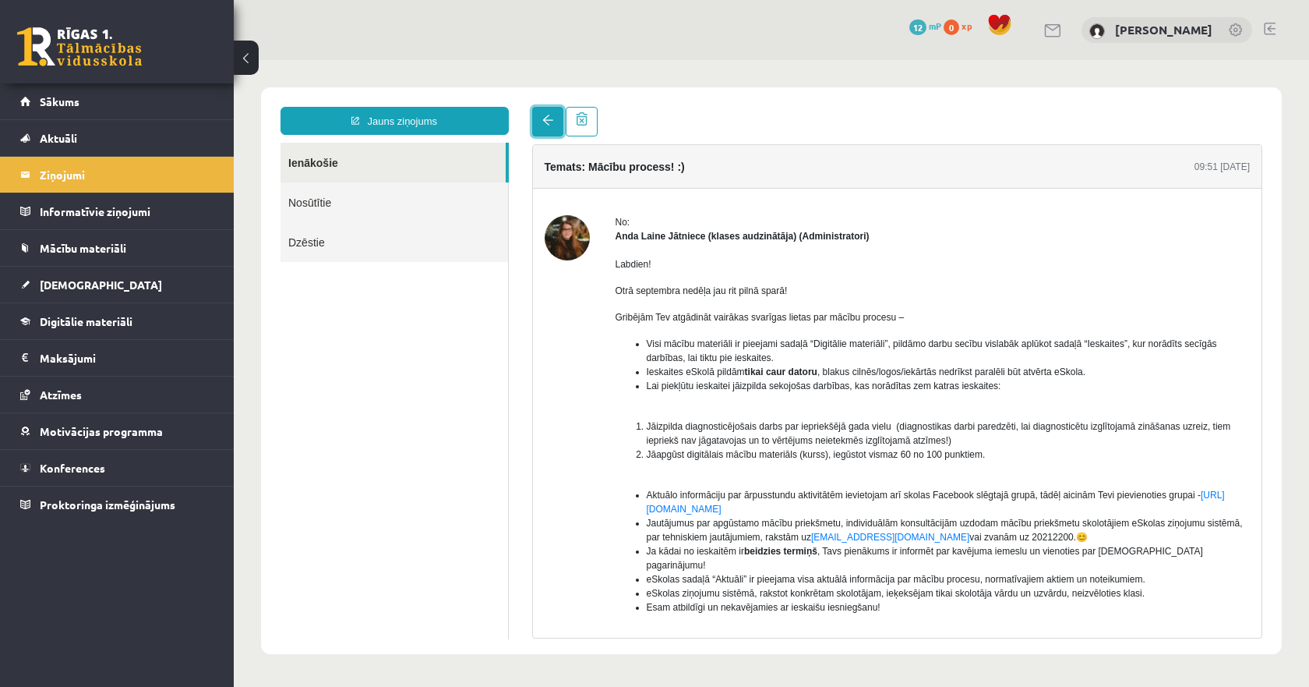
click at [557, 124] on link at bounding box center [547, 122] width 31 height 30
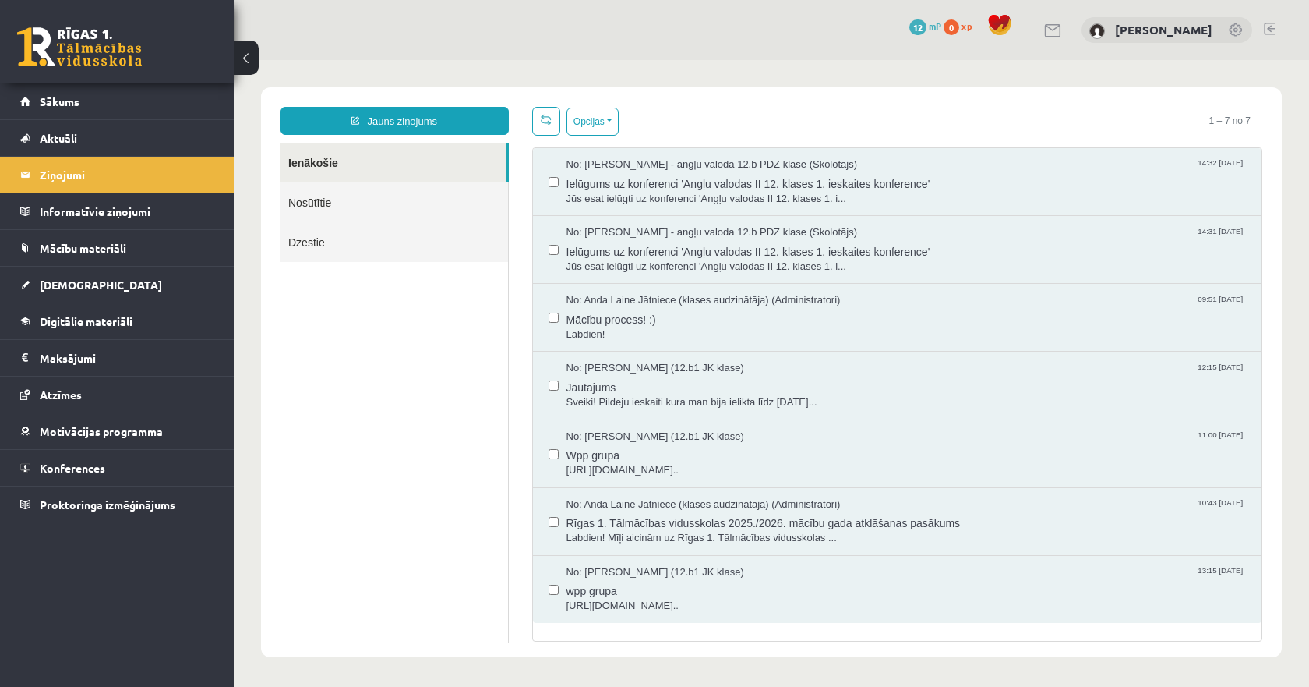
click at [433, 205] on link "Nosūtītie" at bounding box center [395, 202] width 228 height 40
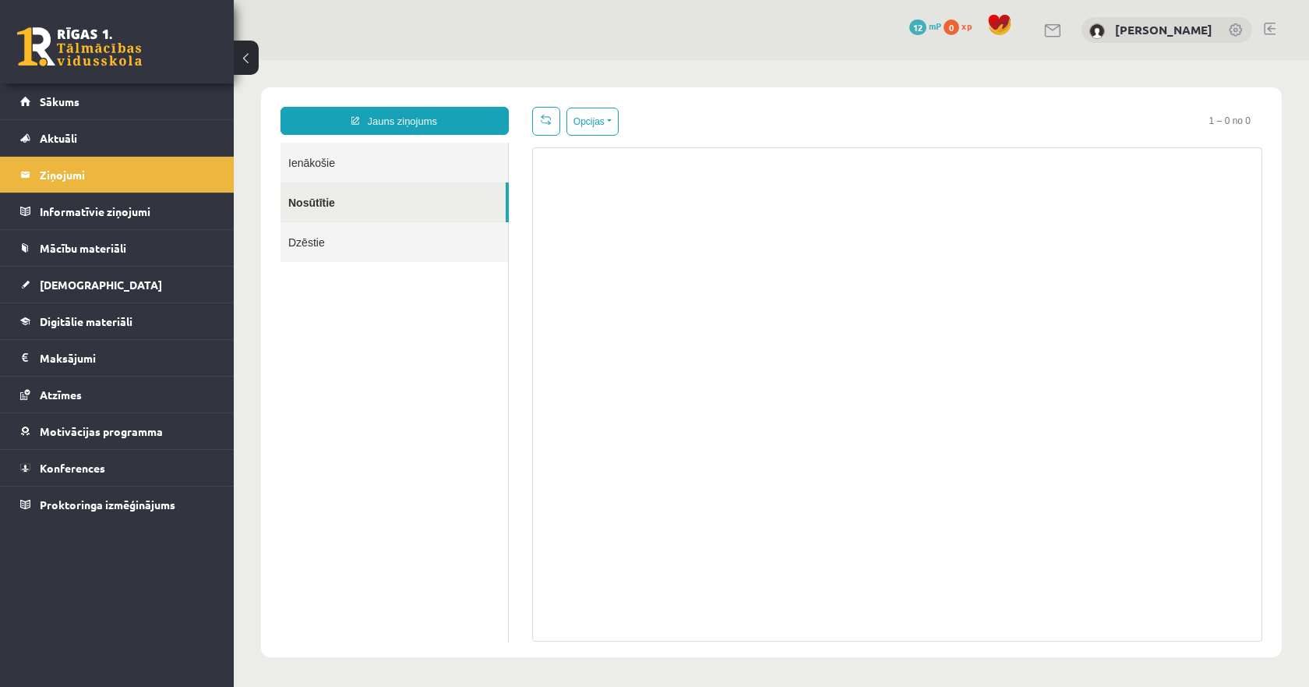
click at [413, 175] on link "Ienākošie" at bounding box center [395, 163] width 228 height 40
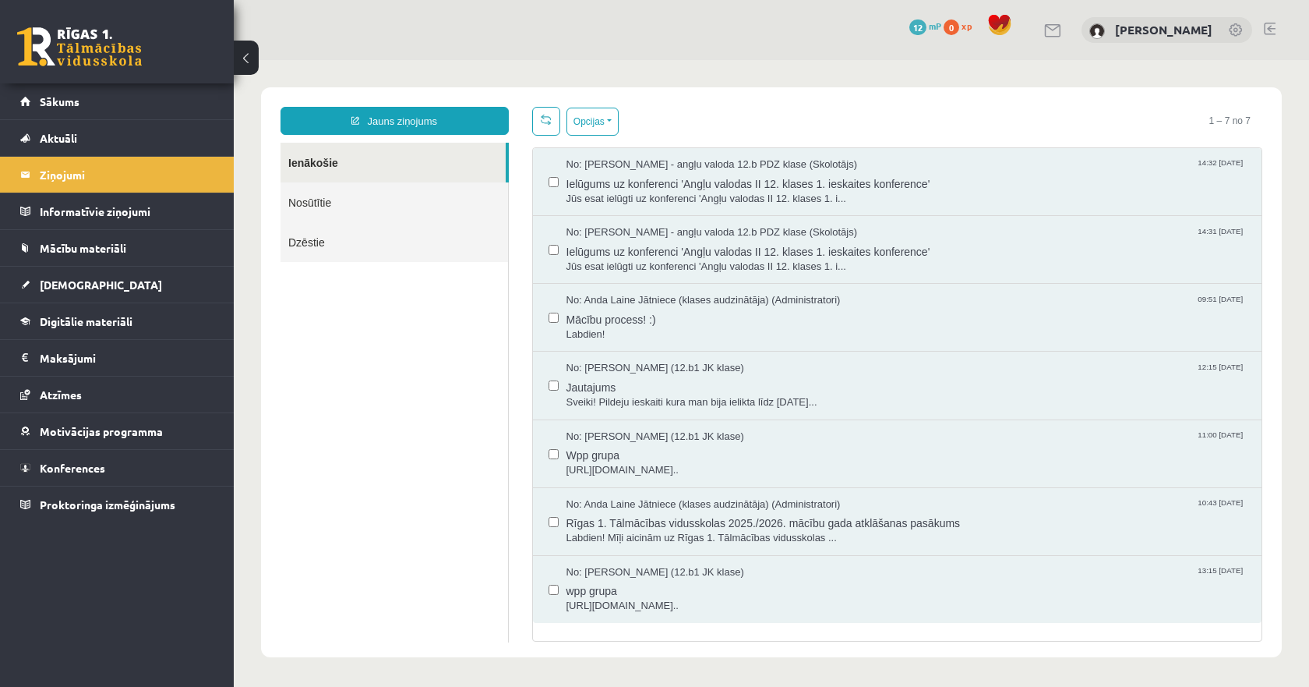
click at [403, 253] on link "Dzēstie" at bounding box center [395, 242] width 228 height 40
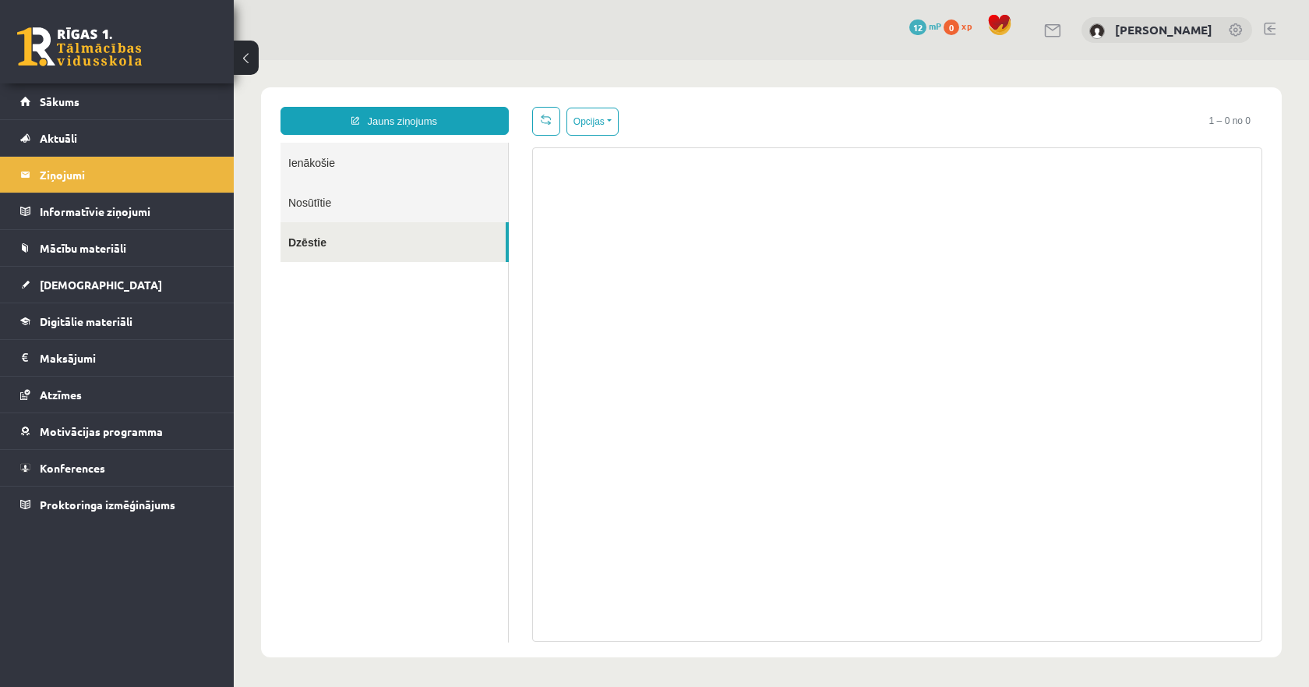
click at [402, 168] on link "Ienākošie" at bounding box center [395, 163] width 228 height 40
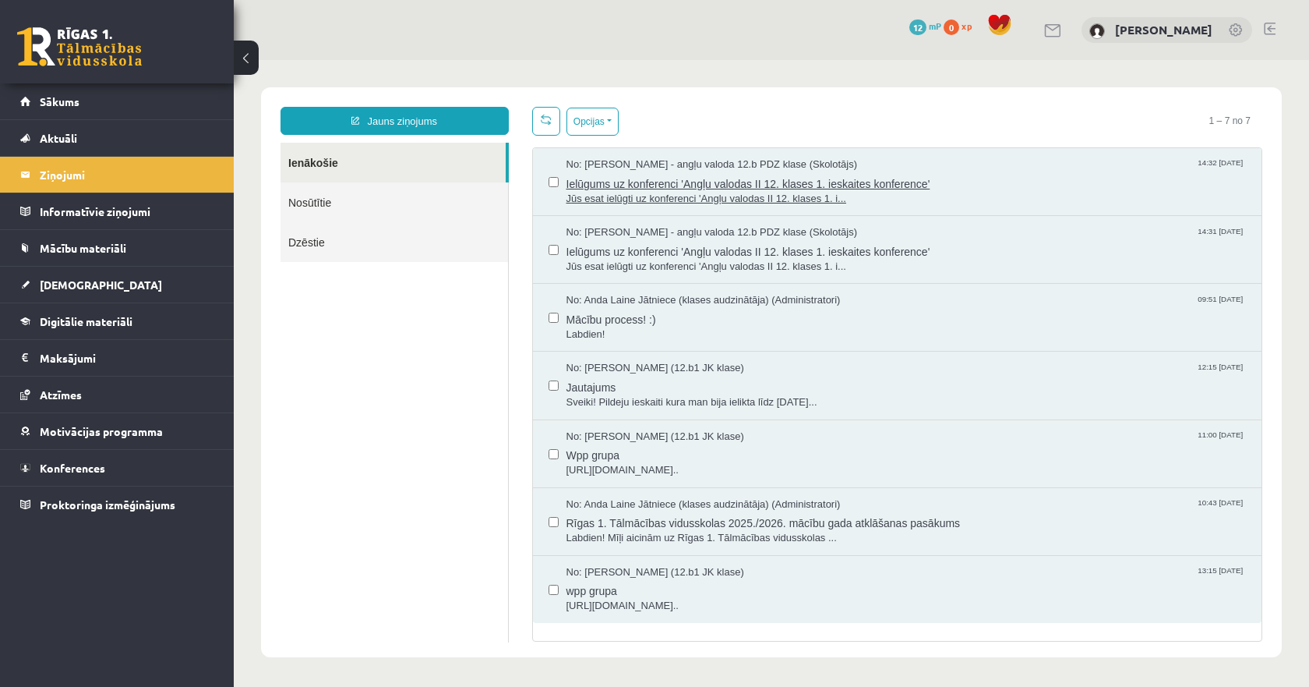
click at [778, 195] on span "Jūs esat ielūgti uz konferenci 'Angļu valodas II 12. klases 1. i..." at bounding box center [907, 199] width 680 height 15
click at [826, 193] on span "Jūs esat ielūgti uz konferenci 'Angļu valodas II 12. klases 1. i..." at bounding box center [907, 199] width 680 height 15
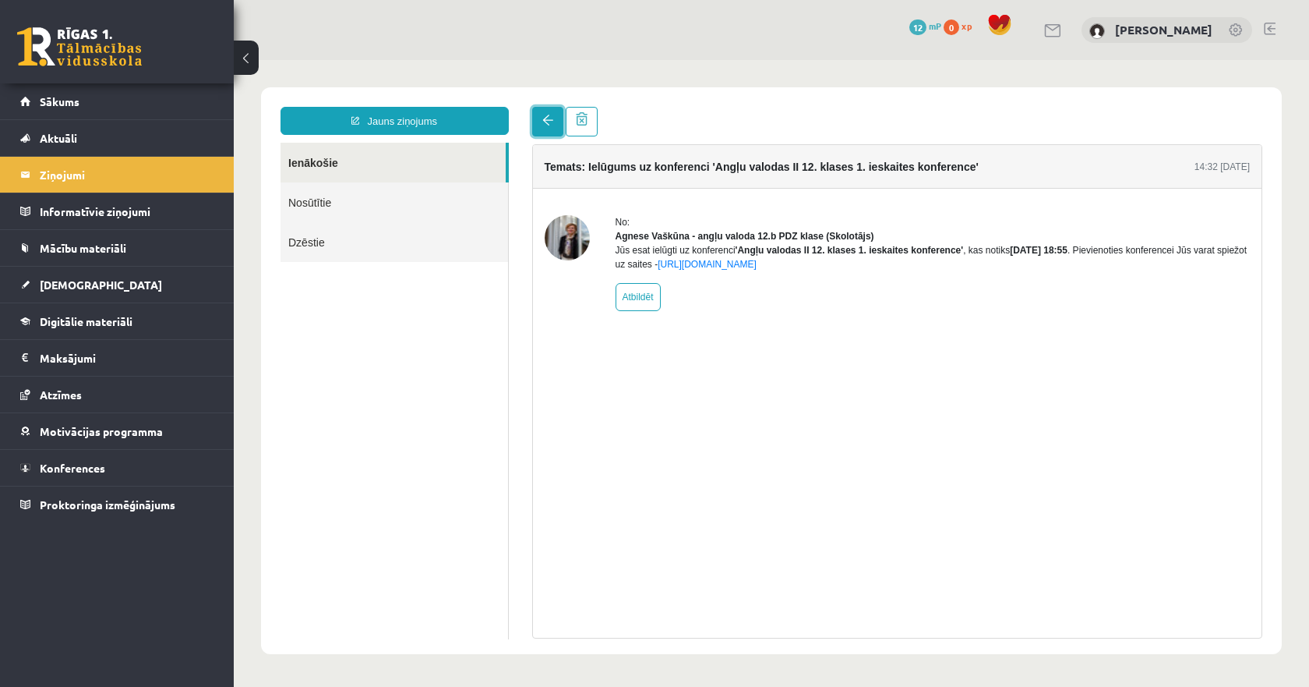
click at [540, 117] on link at bounding box center [547, 122] width 31 height 30
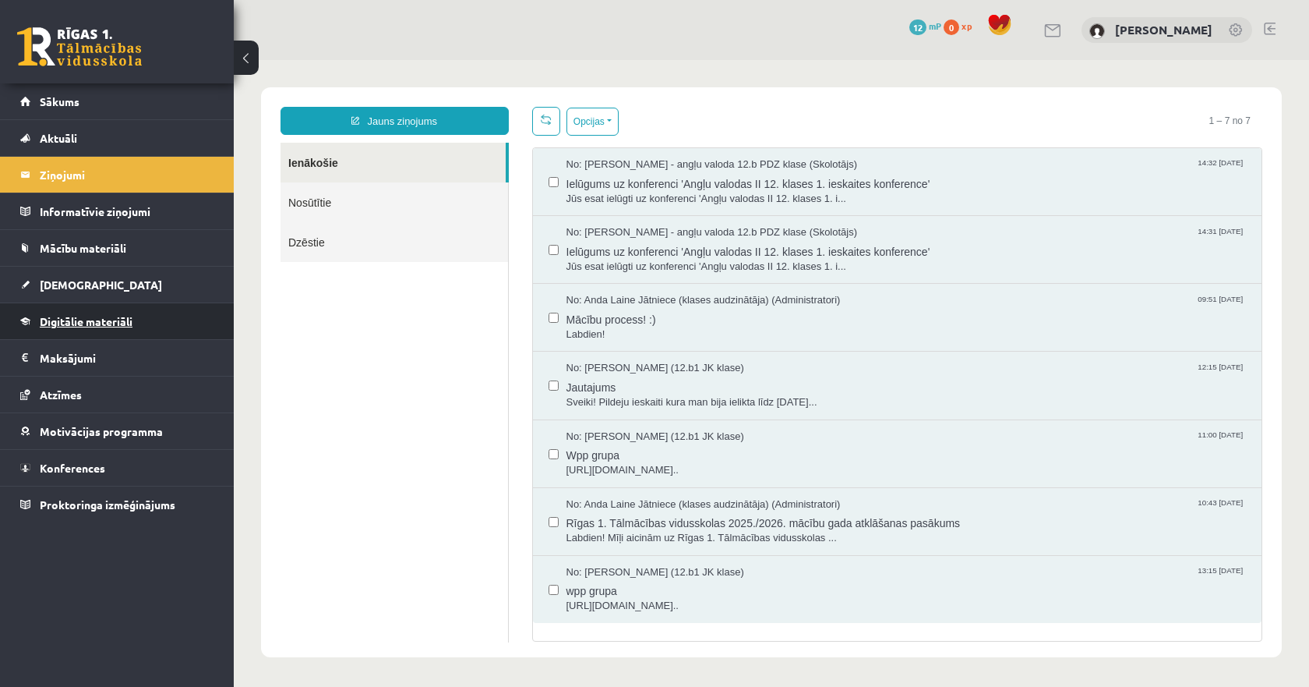
click at [99, 321] on span "Digitālie materiāli" at bounding box center [86, 321] width 93 height 14
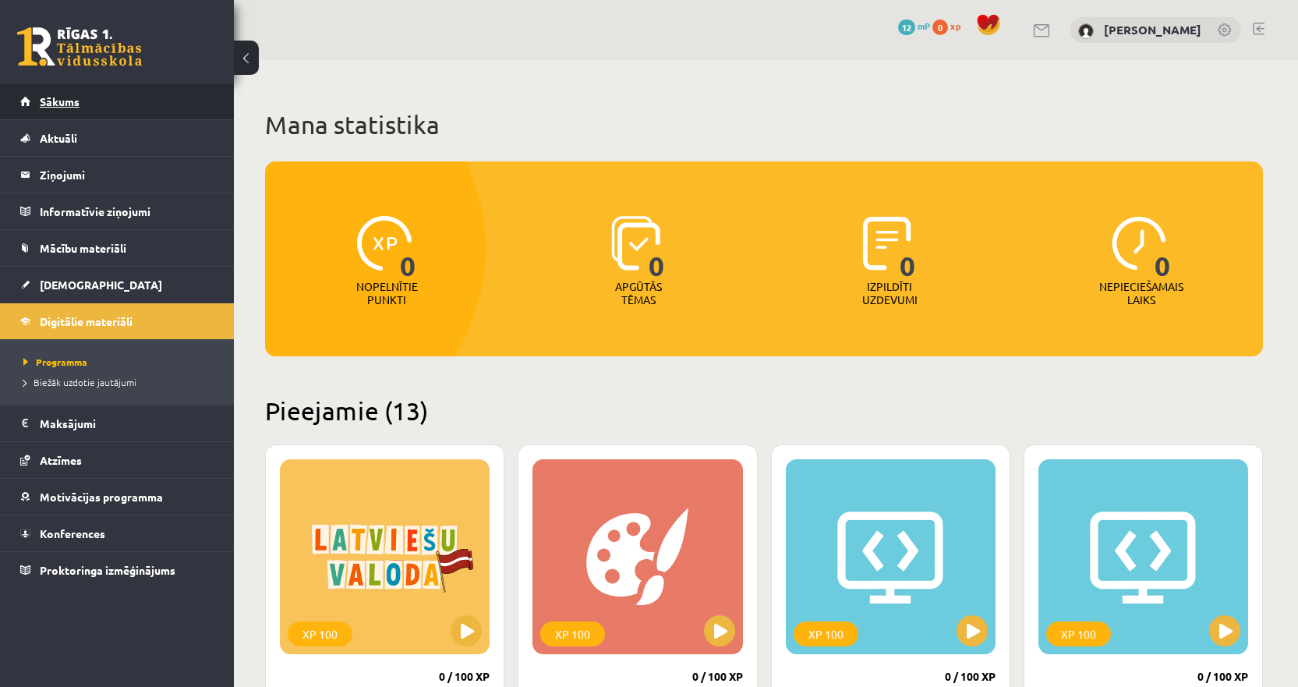
click at [72, 100] on span "Sākums" at bounding box center [60, 101] width 40 height 14
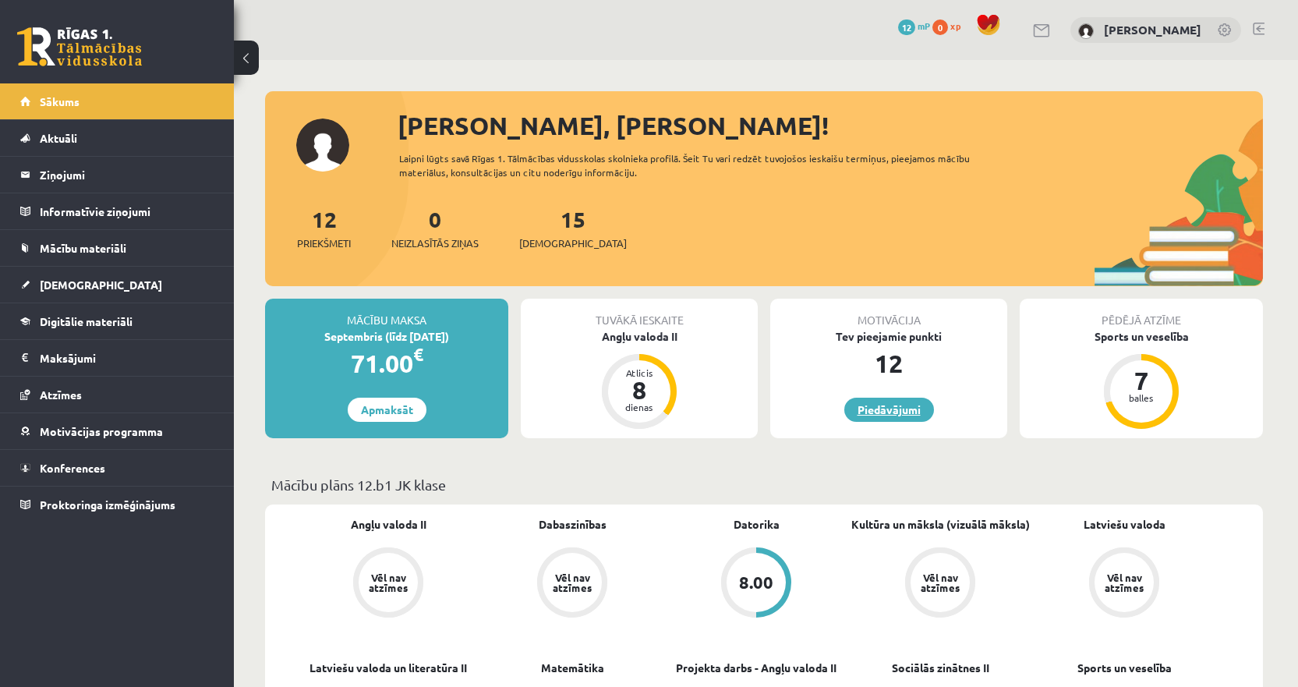
click at [901, 411] on link "Piedāvājumi" at bounding box center [889, 410] width 90 height 24
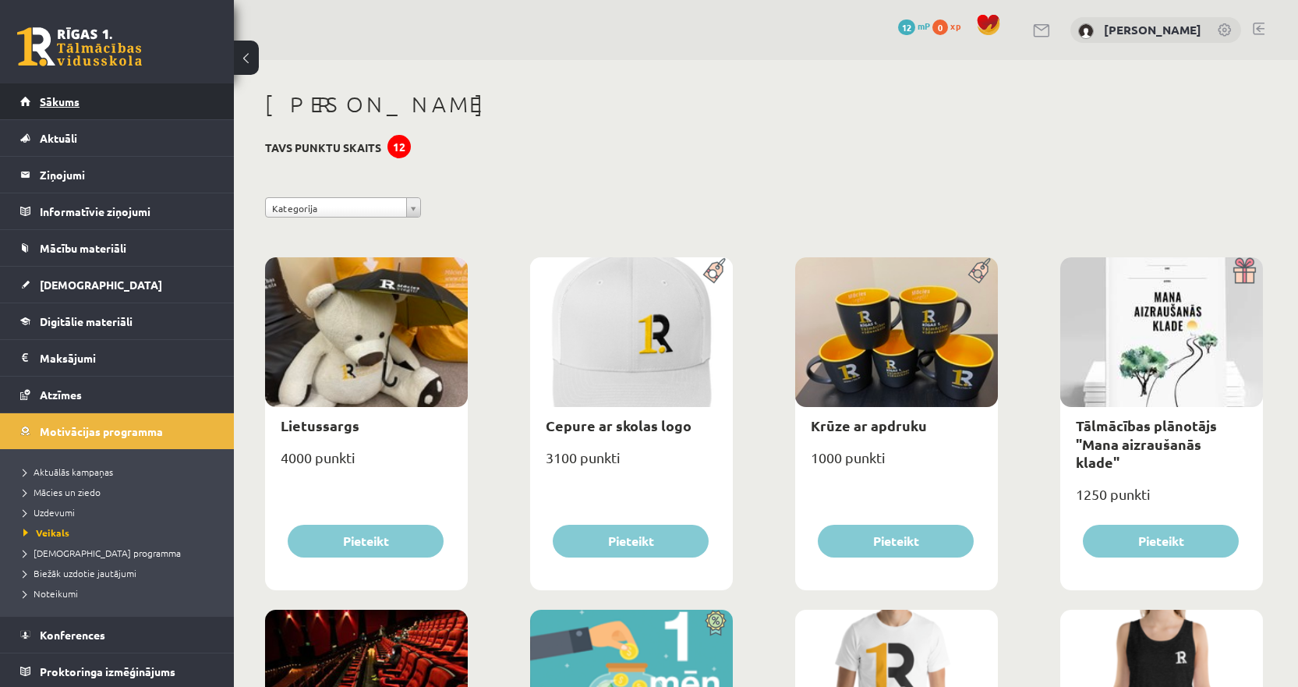
click at [49, 101] on span "Sākums" at bounding box center [60, 101] width 40 height 14
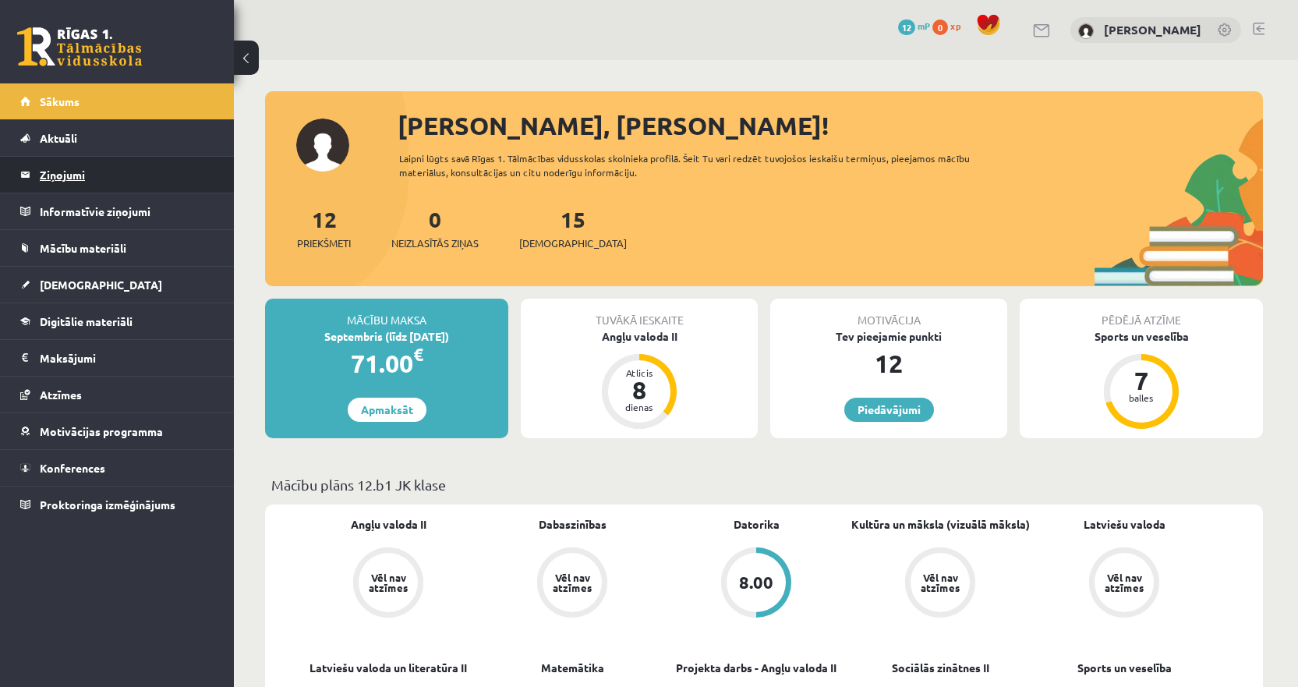
click at [82, 181] on legend "Ziņojumi 0" at bounding box center [127, 175] width 175 height 36
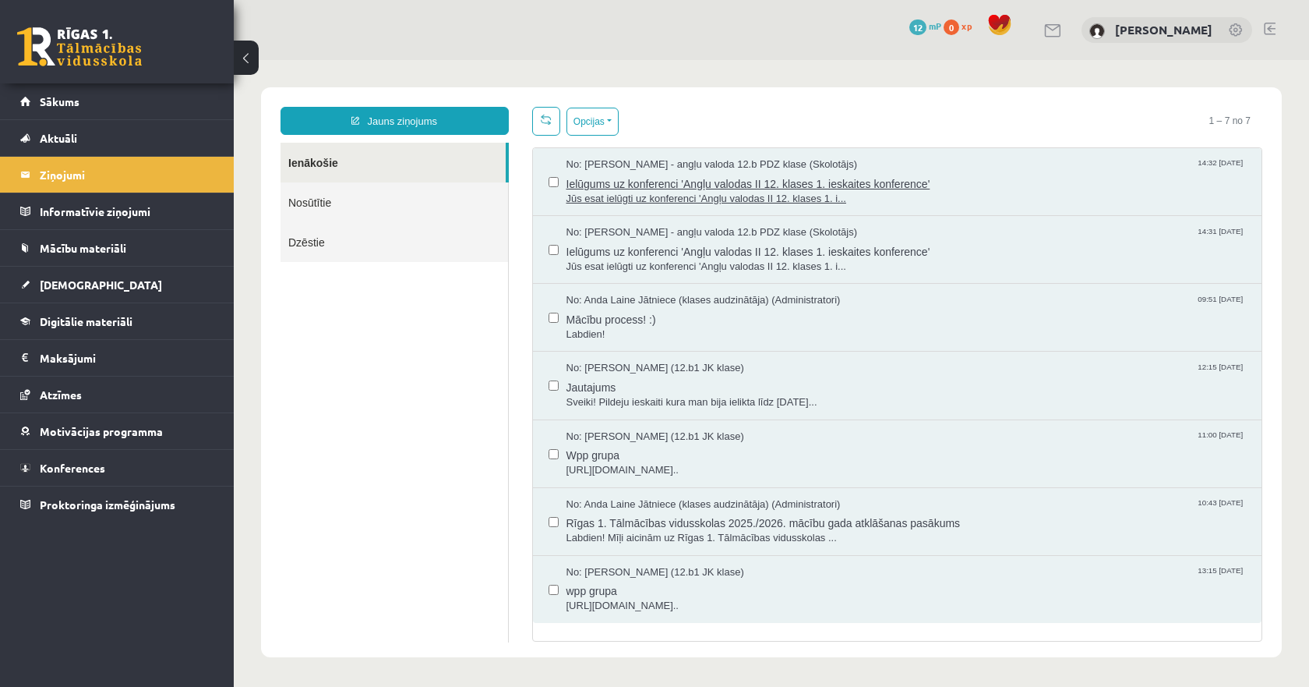
click at [652, 182] on span "Ielūgums uz konferenci 'Angļu valodas II 12. klases 1. ieskaites konference'" at bounding box center [907, 181] width 680 height 19
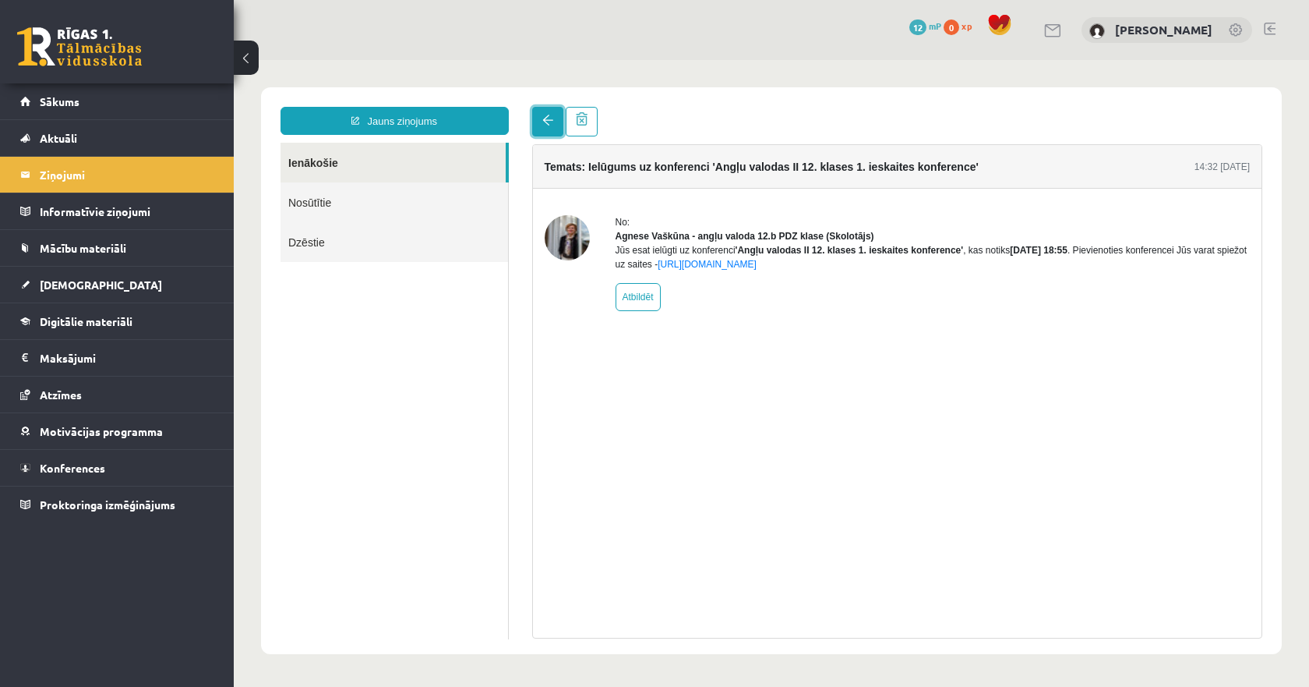
click at [546, 135] on link at bounding box center [547, 122] width 31 height 30
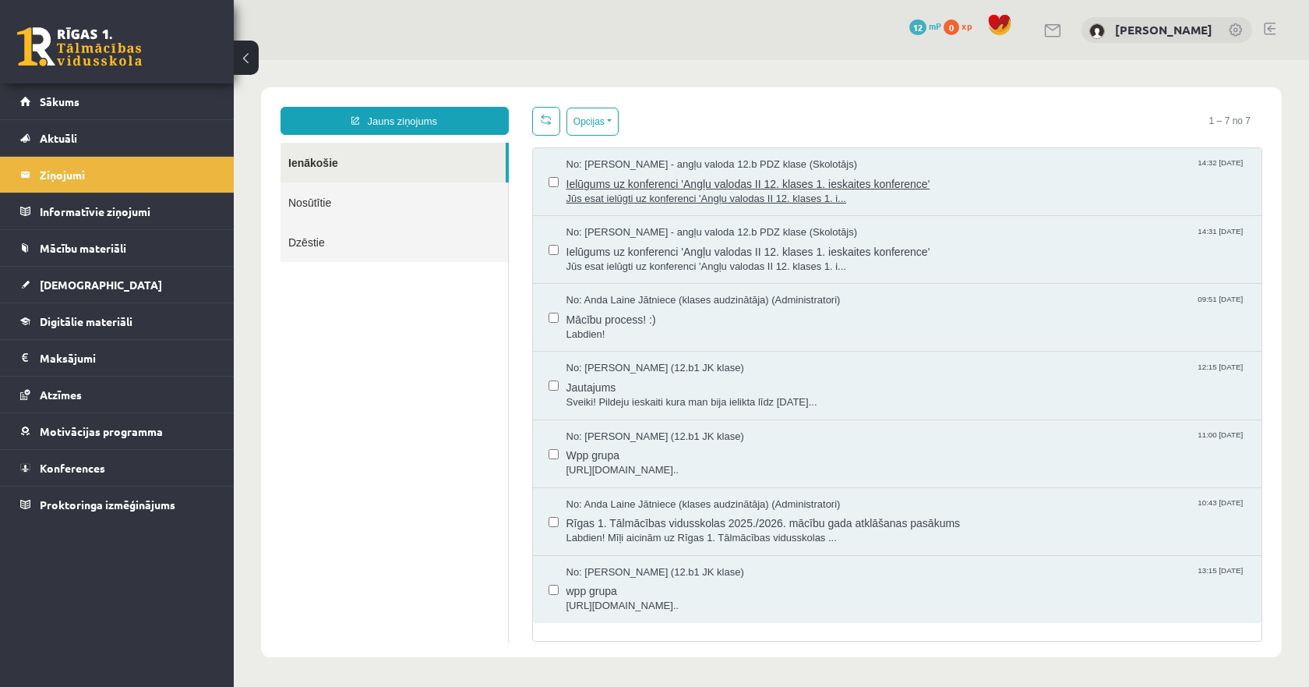
click at [767, 172] on span "Ielūgums uz konferenci 'Angļu valodas II 12. klases 1. ieskaites konference'" at bounding box center [907, 181] width 680 height 19
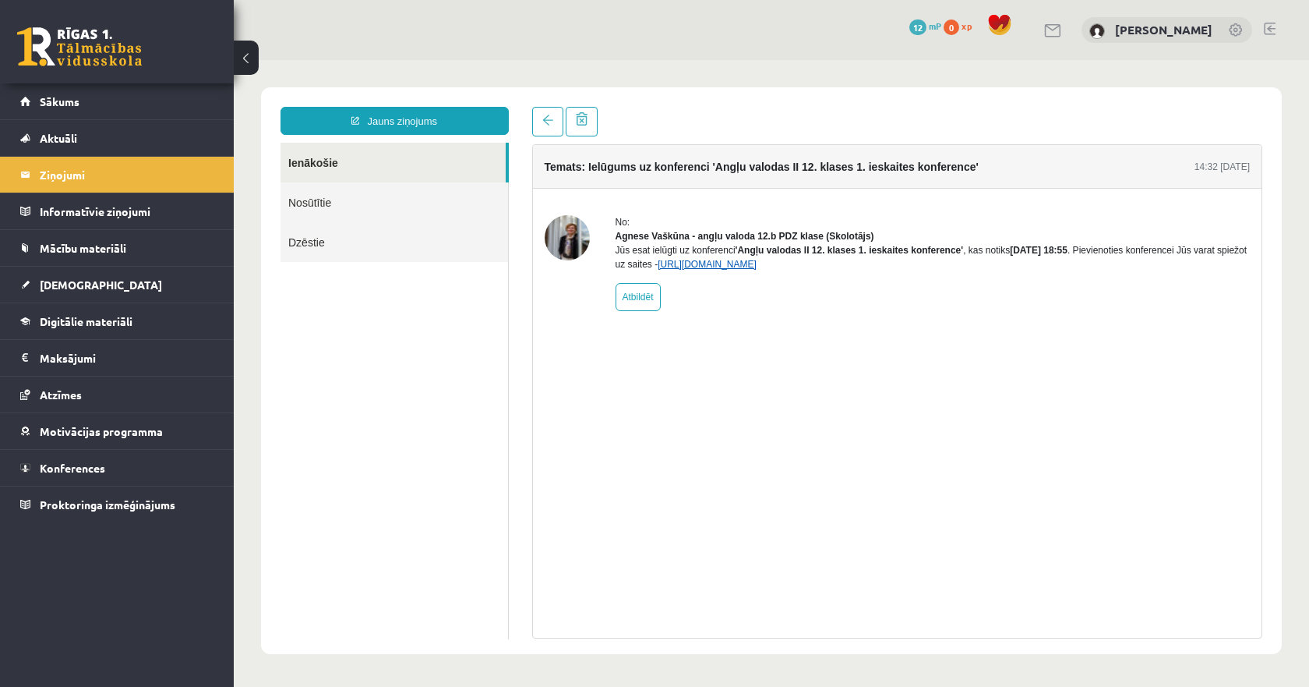
click at [712, 270] on link "[URL][DOMAIN_NAME]" at bounding box center [707, 264] width 99 height 11
click at [115, 469] on link "Konferences" at bounding box center [117, 468] width 194 height 36
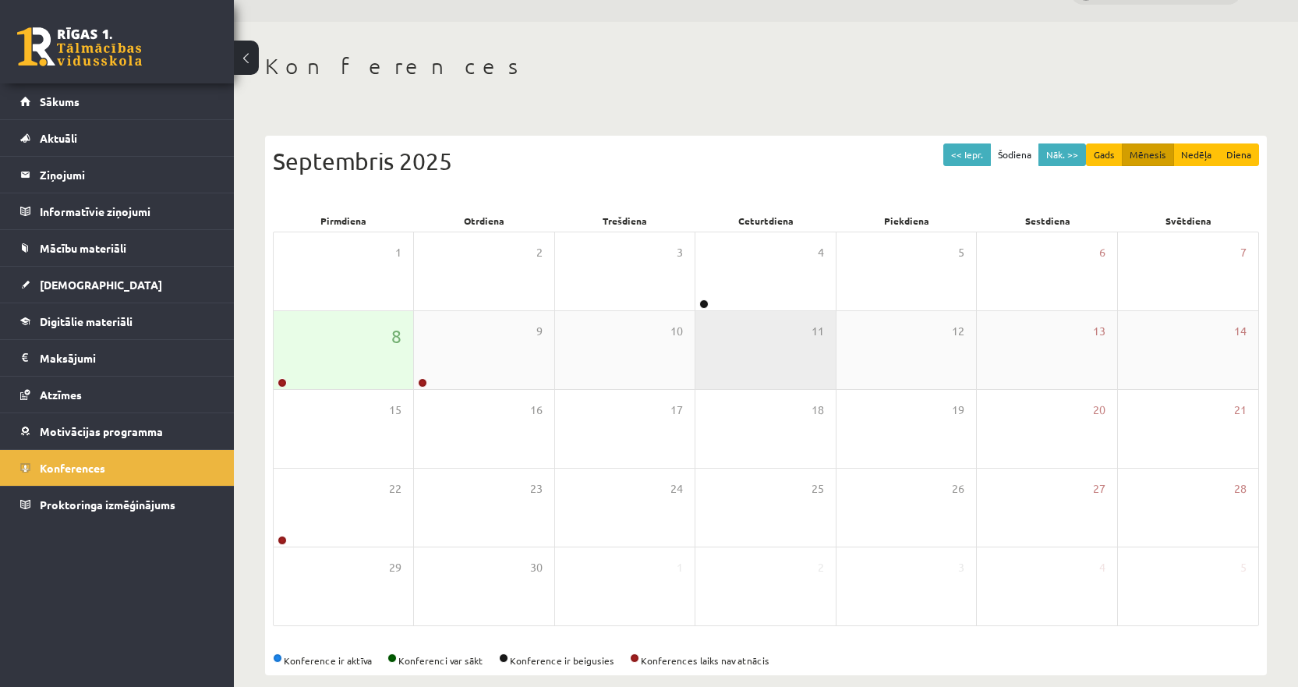
scroll to position [58, 0]
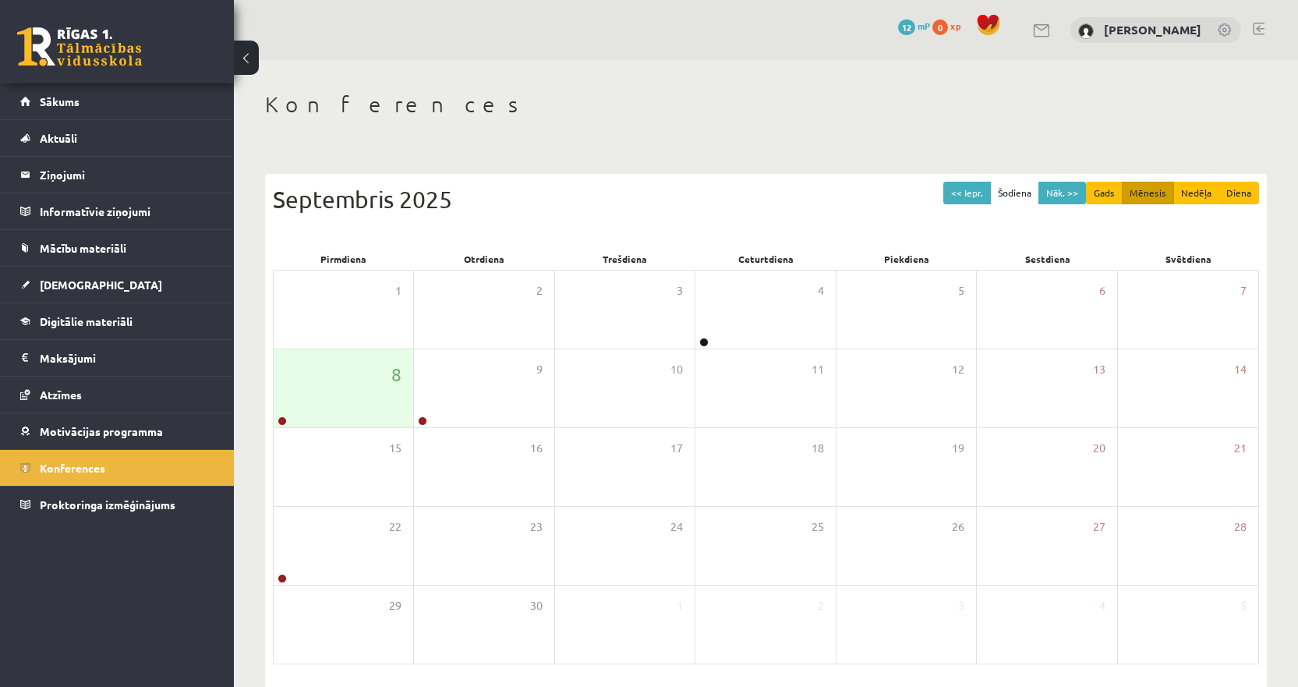
scroll to position [58, 0]
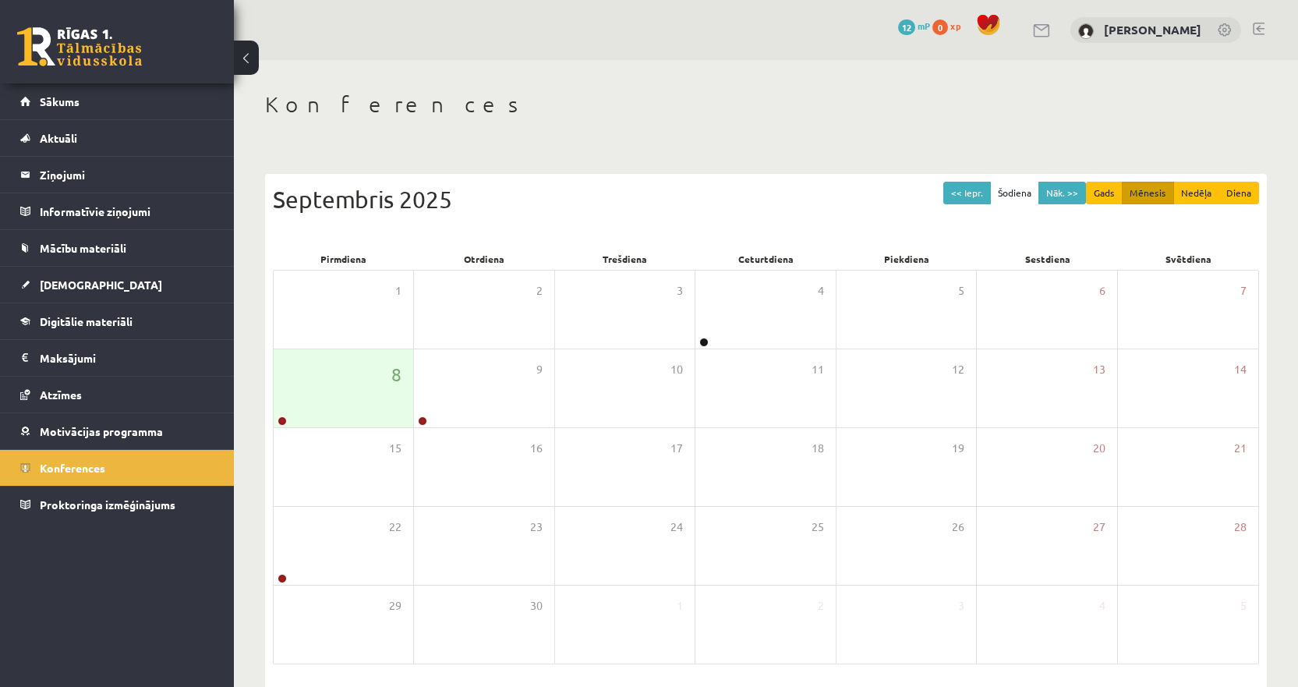
scroll to position [58, 0]
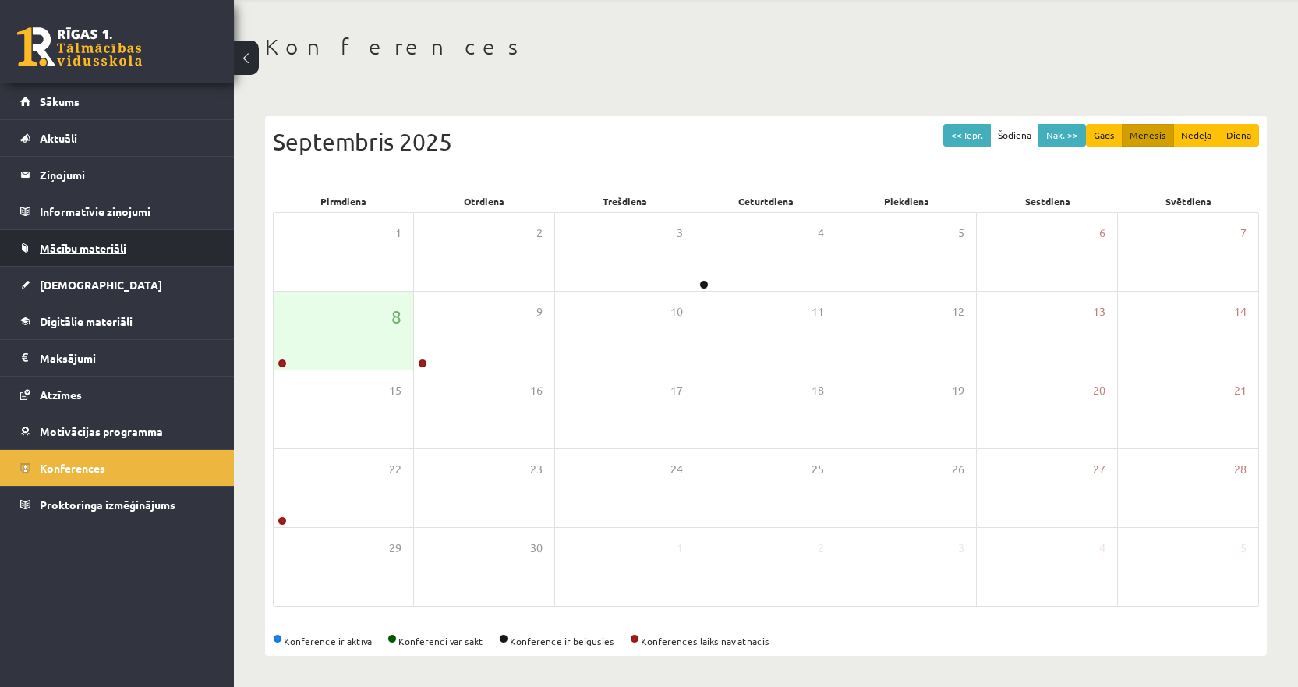
click at [118, 237] on link "Mācību materiāli" at bounding box center [117, 248] width 194 height 36
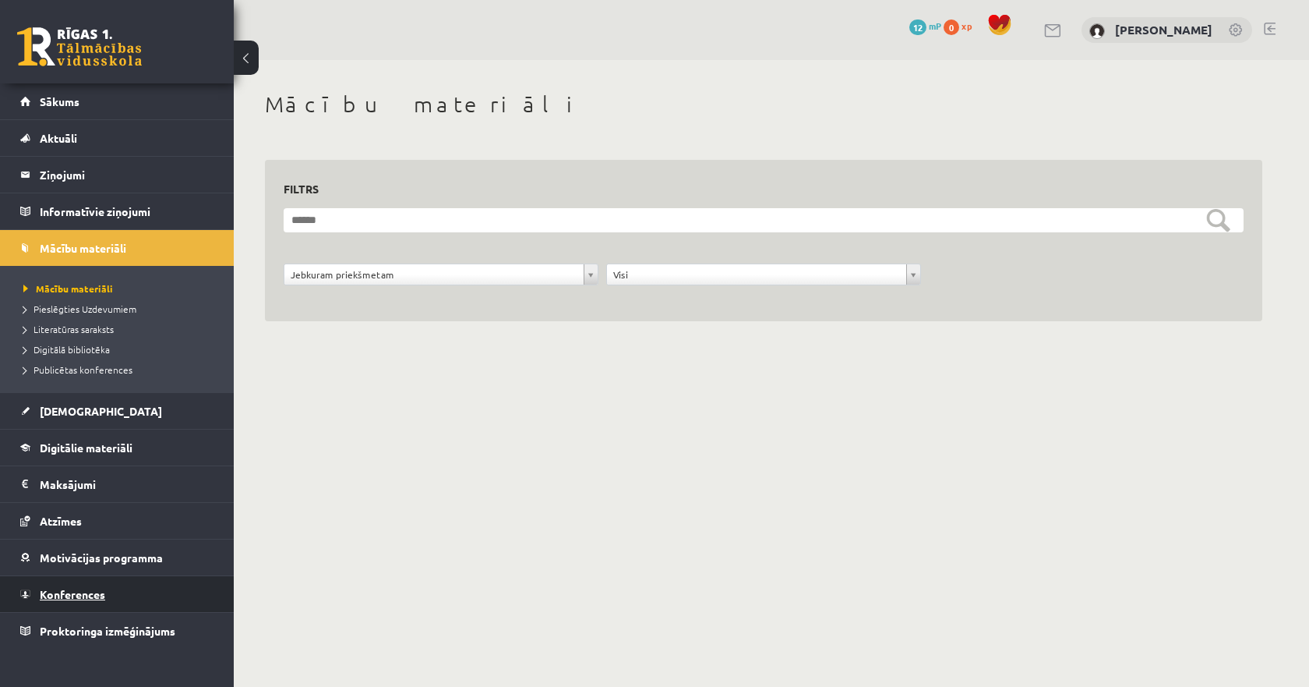
click at [106, 585] on link "Konferences" at bounding box center [117, 594] width 194 height 36
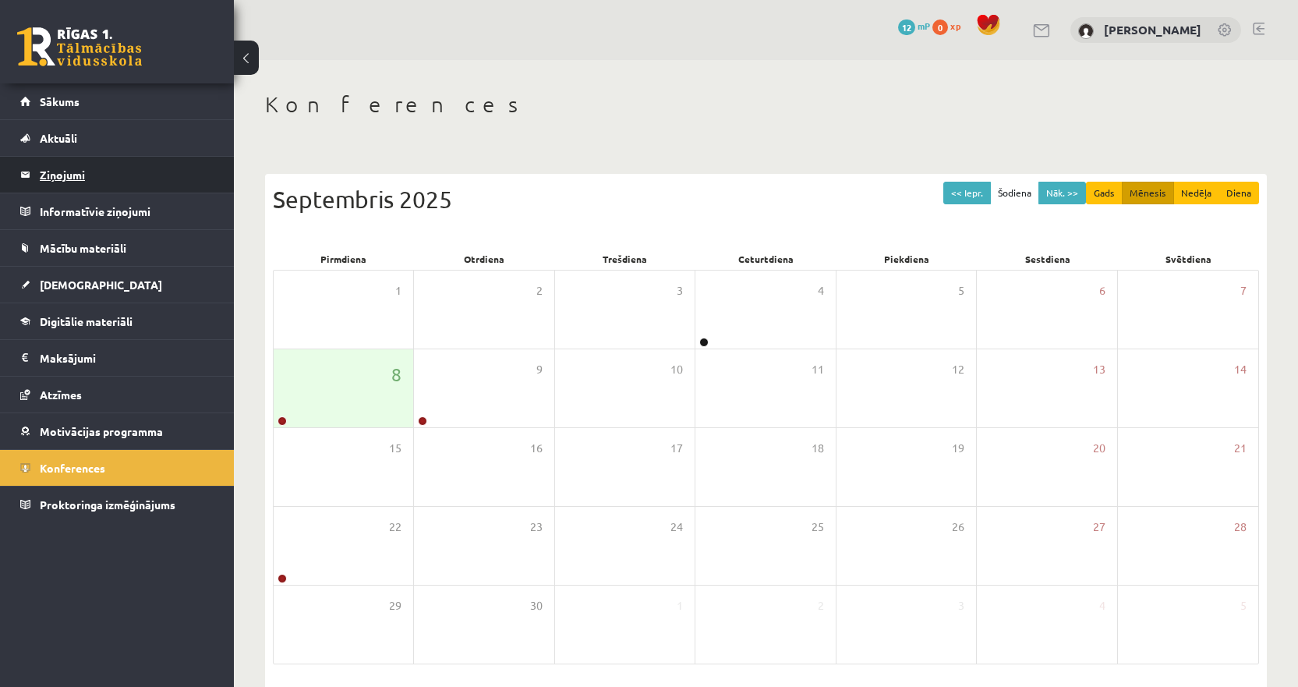
click at [81, 184] on legend "Ziņojumi 0" at bounding box center [127, 175] width 175 height 36
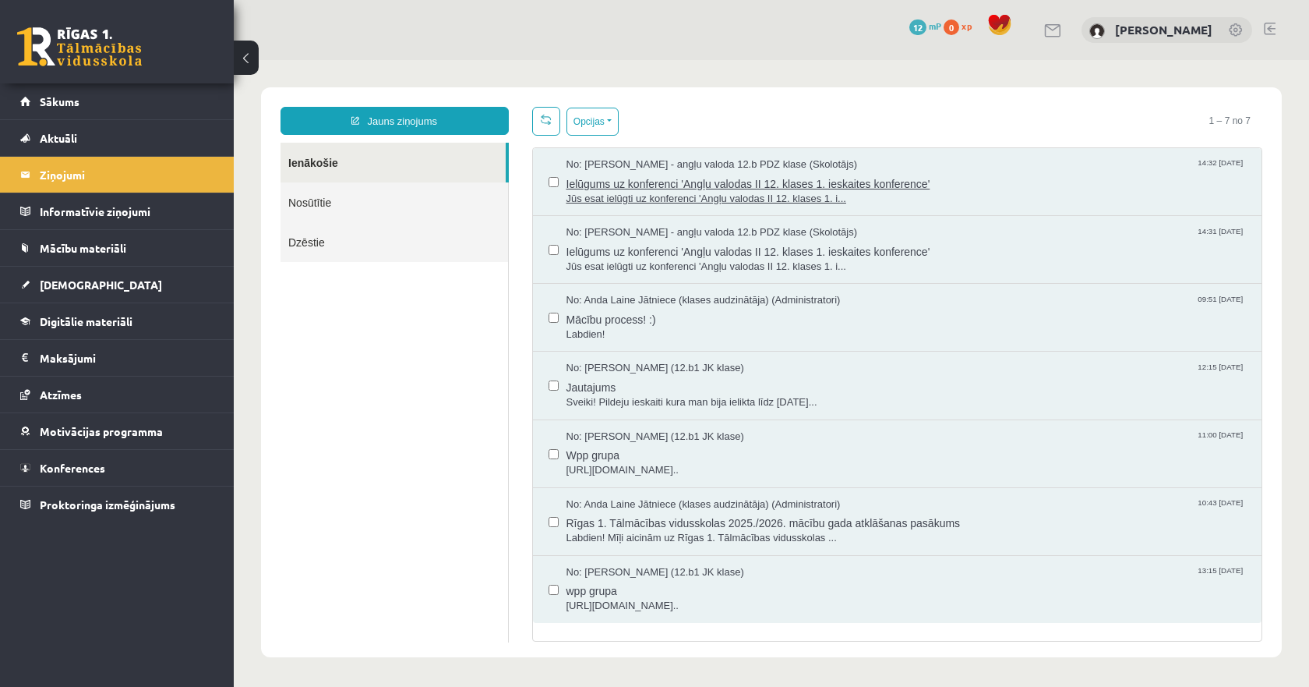
click at [749, 178] on span "Ielūgums uz konferenci 'Angļu valodas II 12. klases 1. ieskaites konference'" at bounding box center [907, 181] width 680 height 19
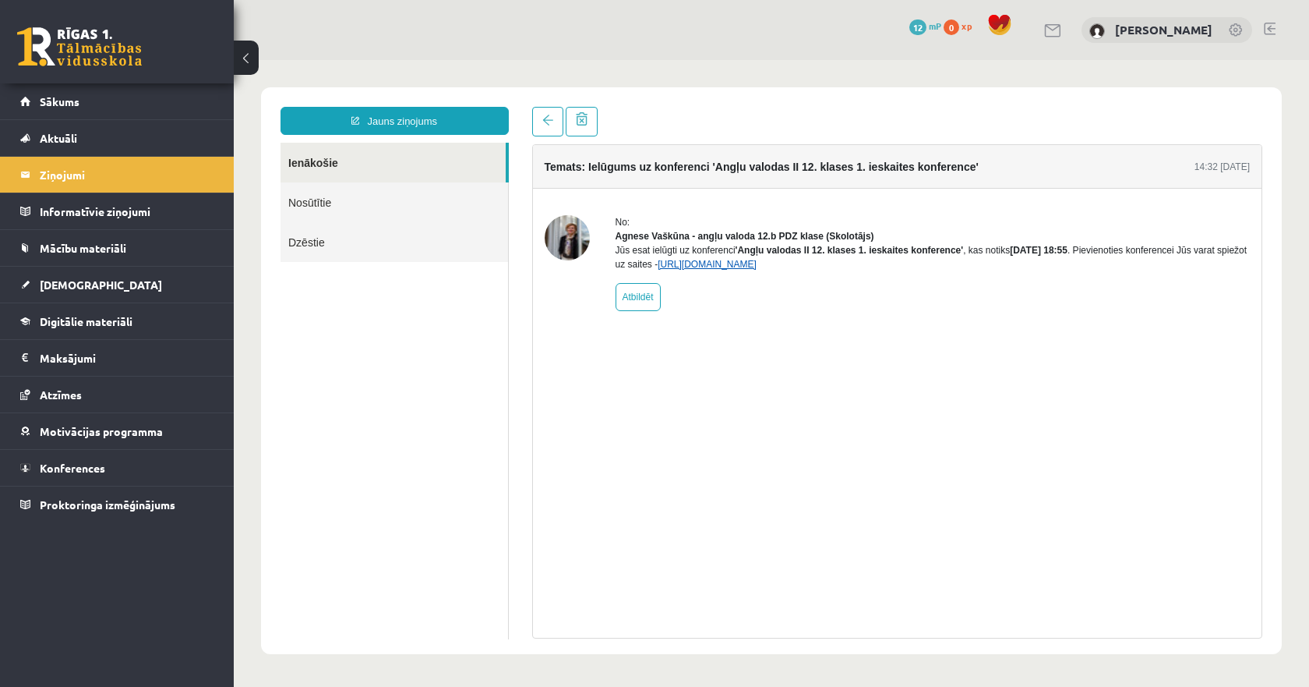
click at [757, 270] on link "https://eskola.r1tv.lv/conferences/4774/join" at bounding box center [707, 264] width 99 height 11
click link "Konferences"
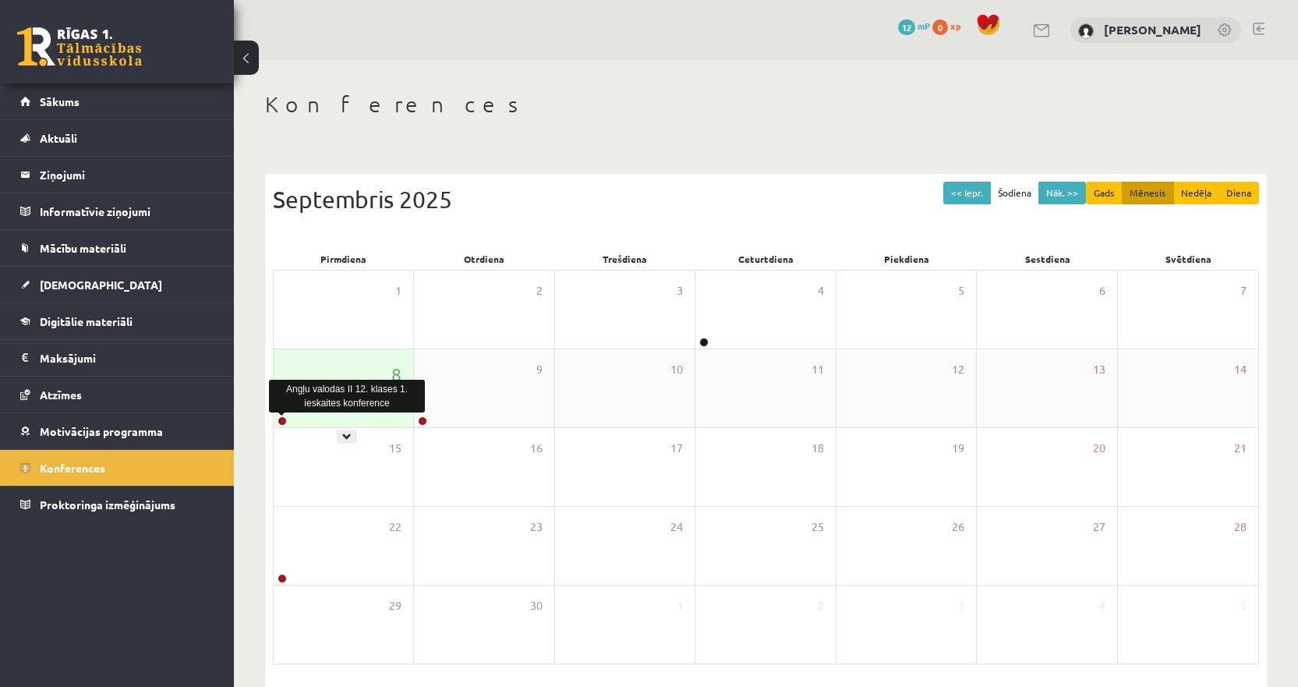
click at [284, 419] on link at bounding box center [281, 420] width 9 height 9
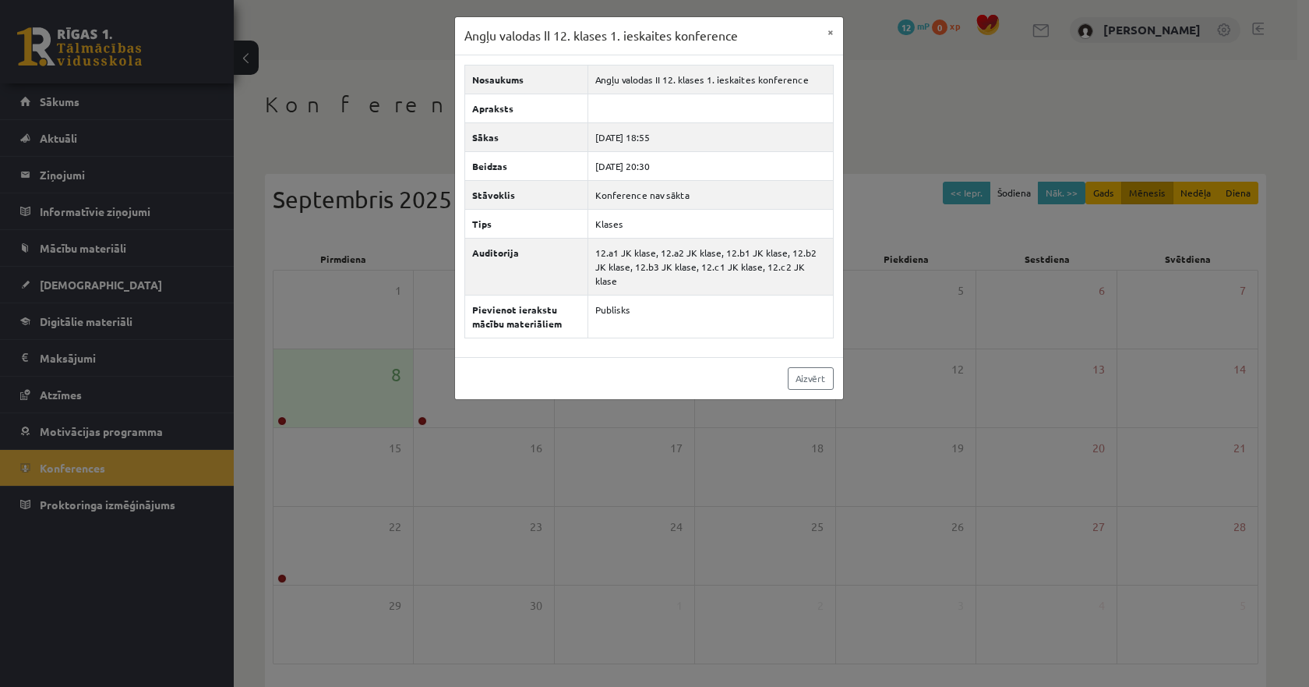
click at [509, 439] on div "Angļu valodas II 12. klases 1. ieskaites konference × Nosaukums Angļu valodas I…" at bounding box center [654, 343] width 1309 height 687
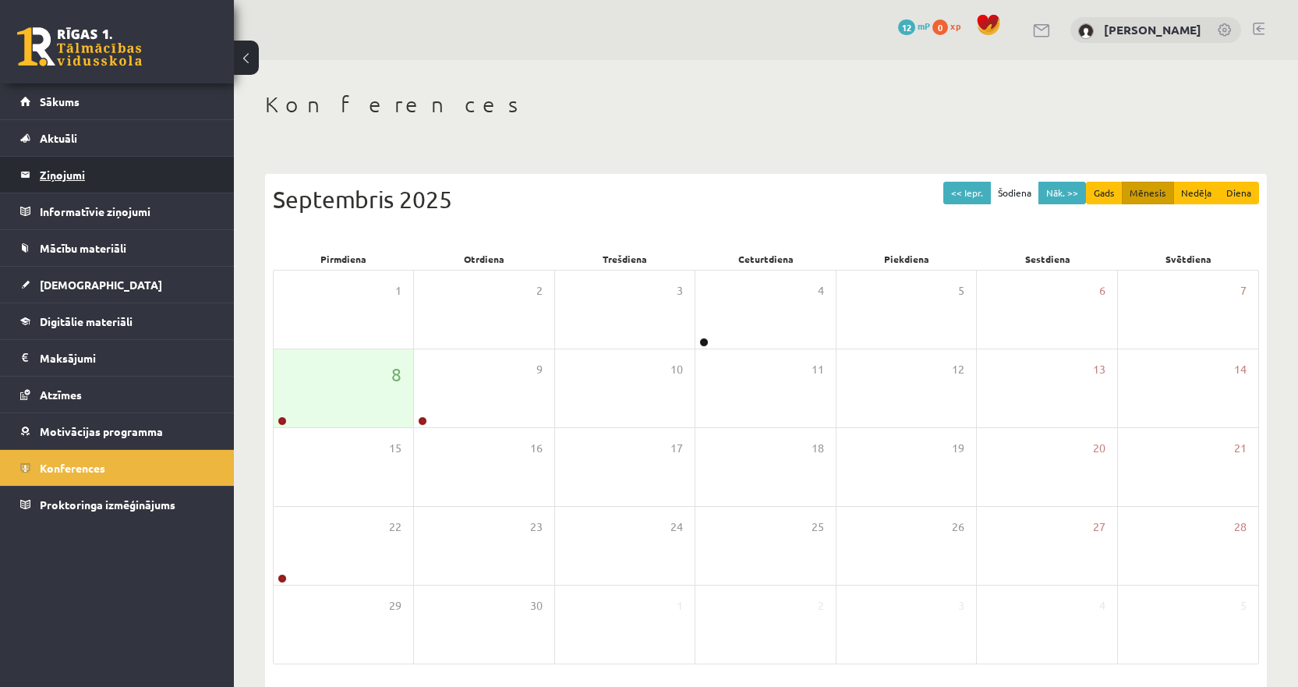
click at [103, 181] on legend "Ziņojumi 0" at bounding box center [127, 175] width 175 height 36
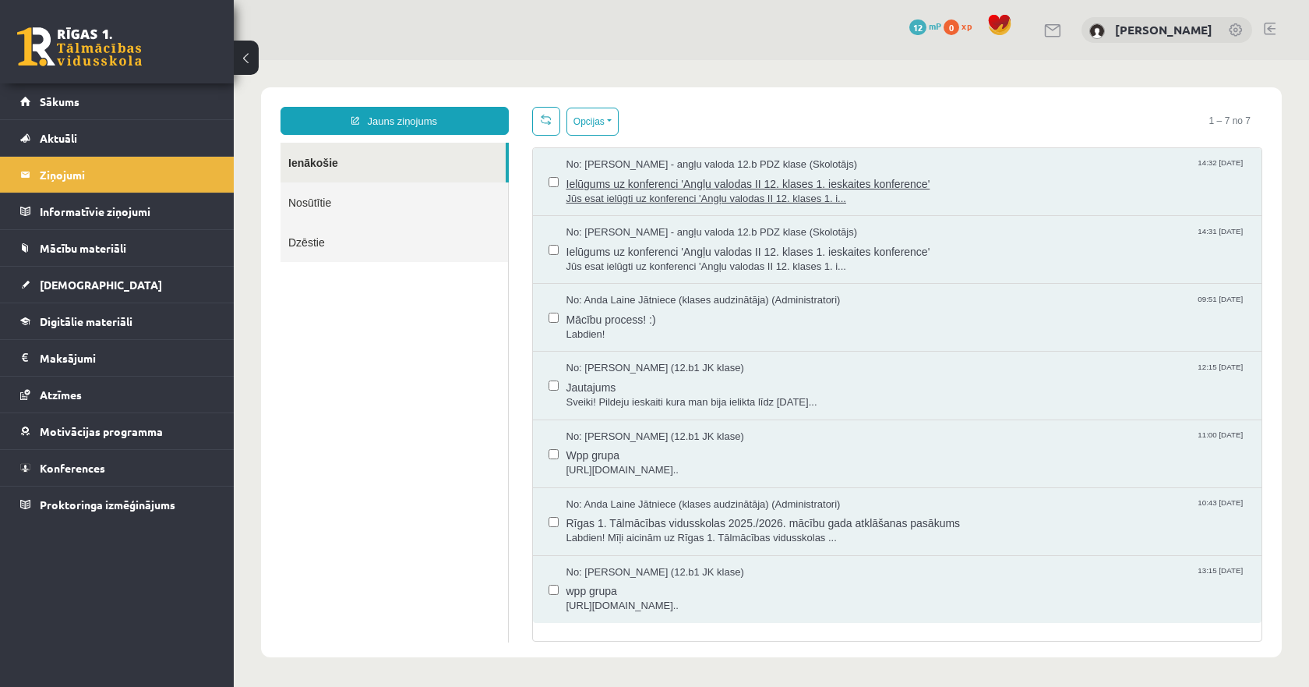
click at [718, 175] on span "Ielūgums uz konferenci 'Angļu valodas II 12. klases 1. ieskaites konference'" at bounding box center [907, 181] width 680 height 19
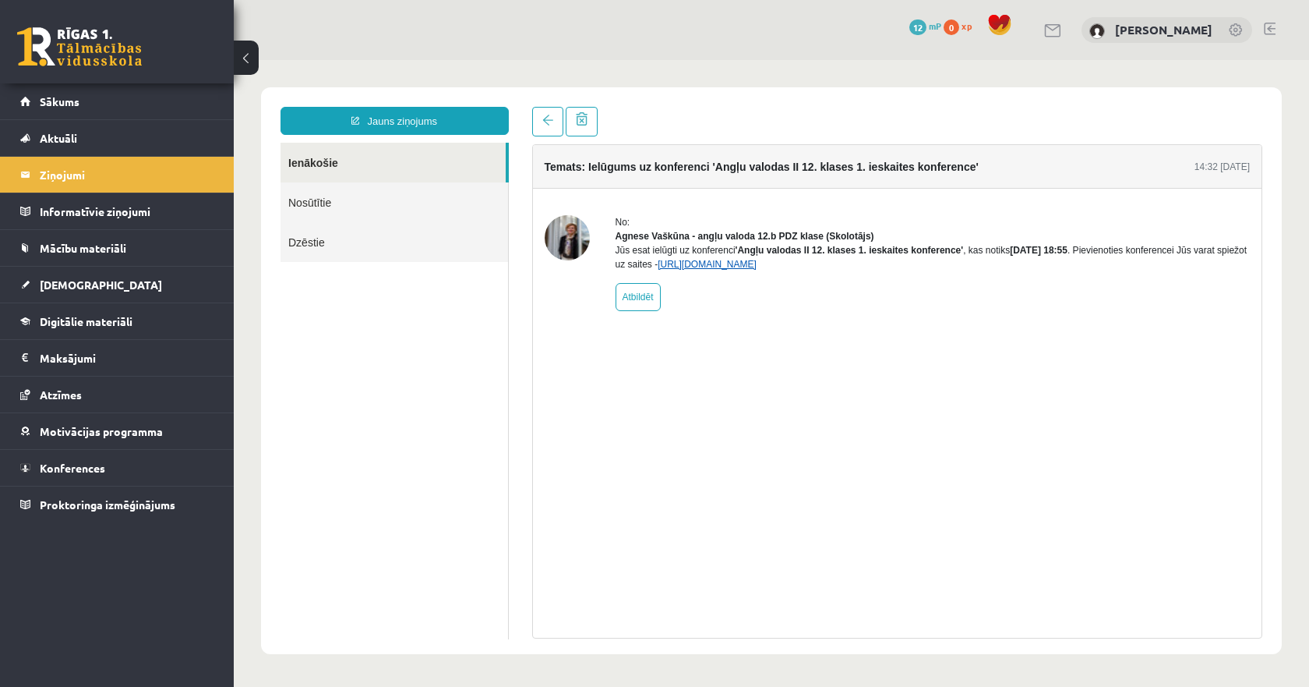
click at [757, 270] on link "https://eskola.r1tv.lv/conferences/4774/join" at bounding box center [707, 264] width 99 height 11
click at [553, 115] on link at bounding box center [547, 122] width 31 height 30
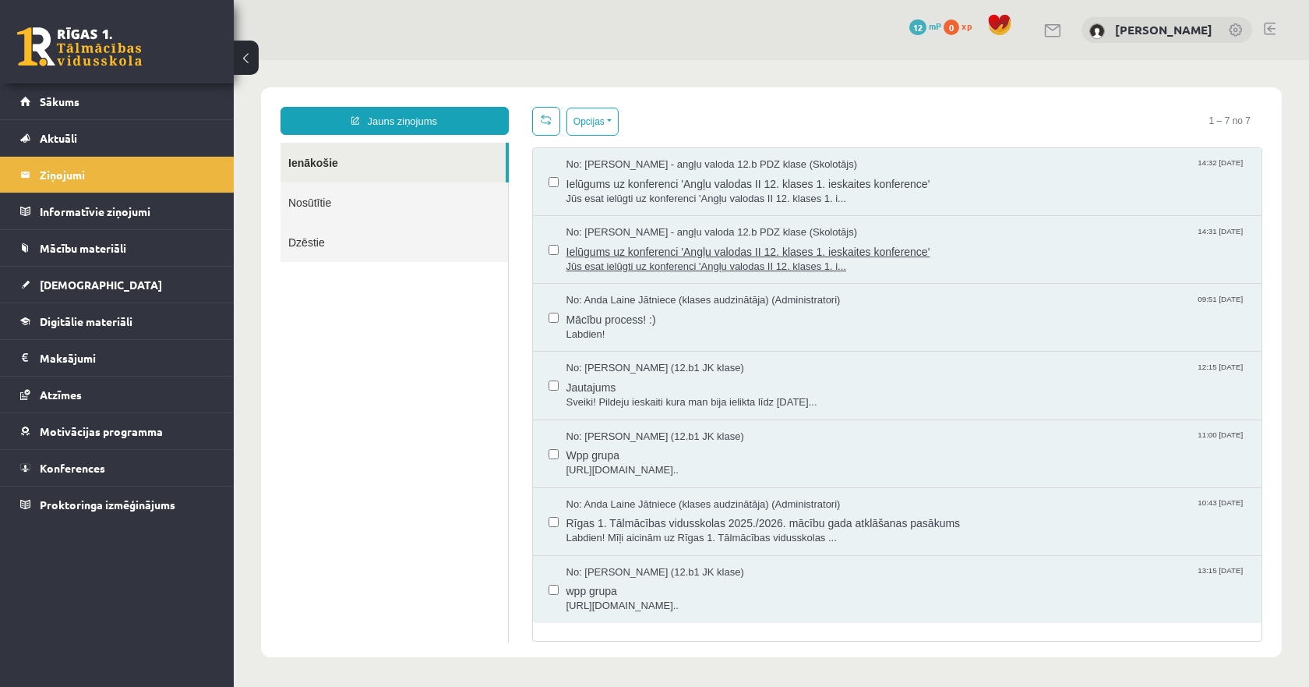
click at [653, 235] on span "No: Agnese Vaškūna - angļu valoda 12.b PDZ klase (Skolotājs)" at bounding box center [713, 232] width 292 height 15
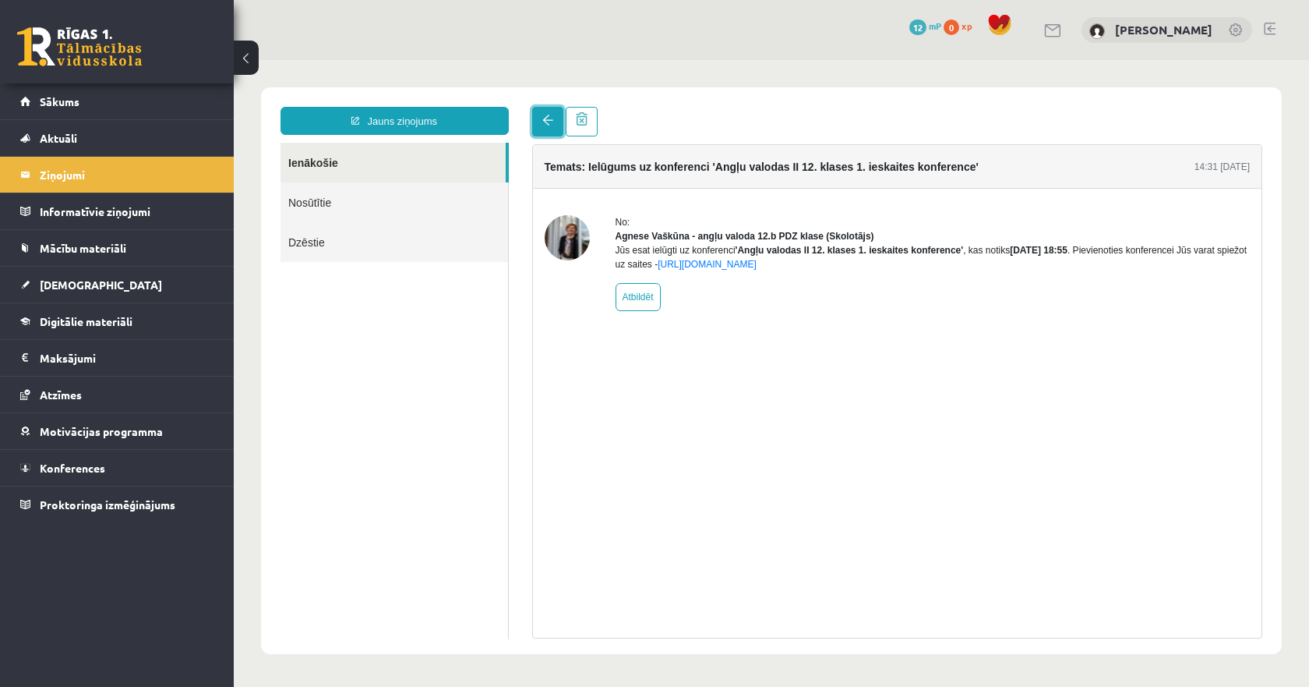
click at [550, 120] on span at bounding box center [547, 120] width 11 height 11
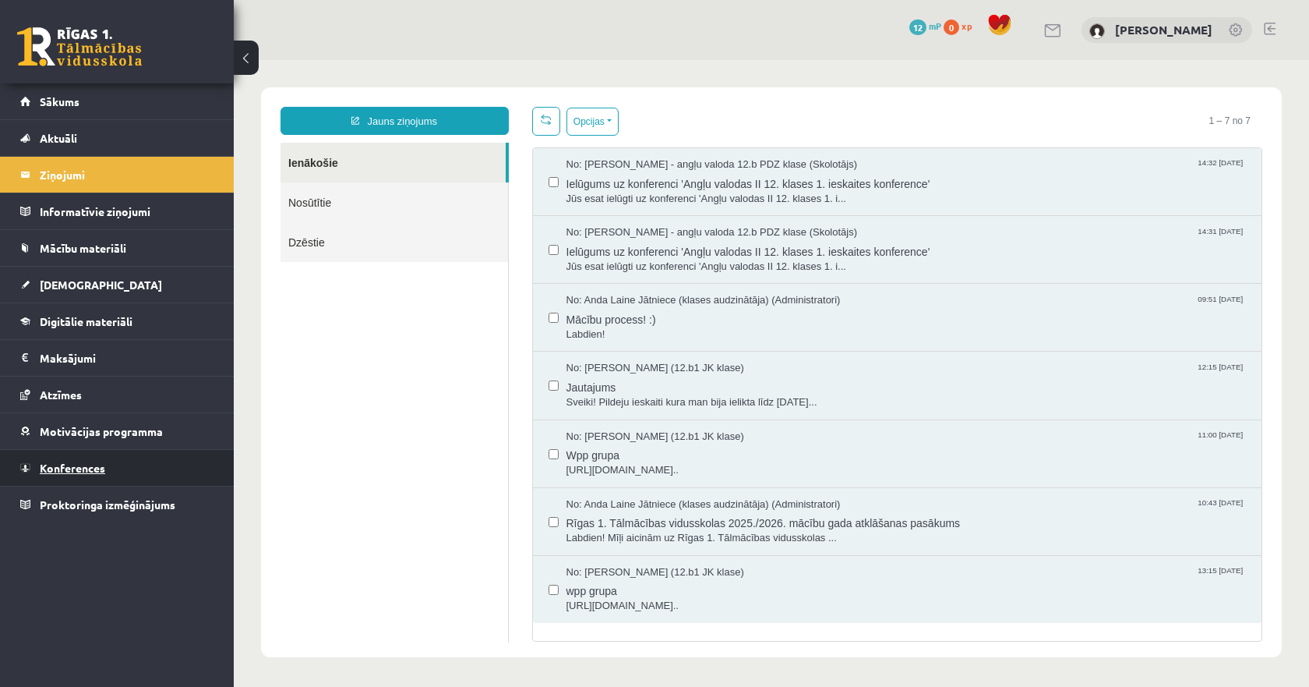
click at [81, 473] on span "Konferences" at bounding box center [72, 468] width 65 height 14
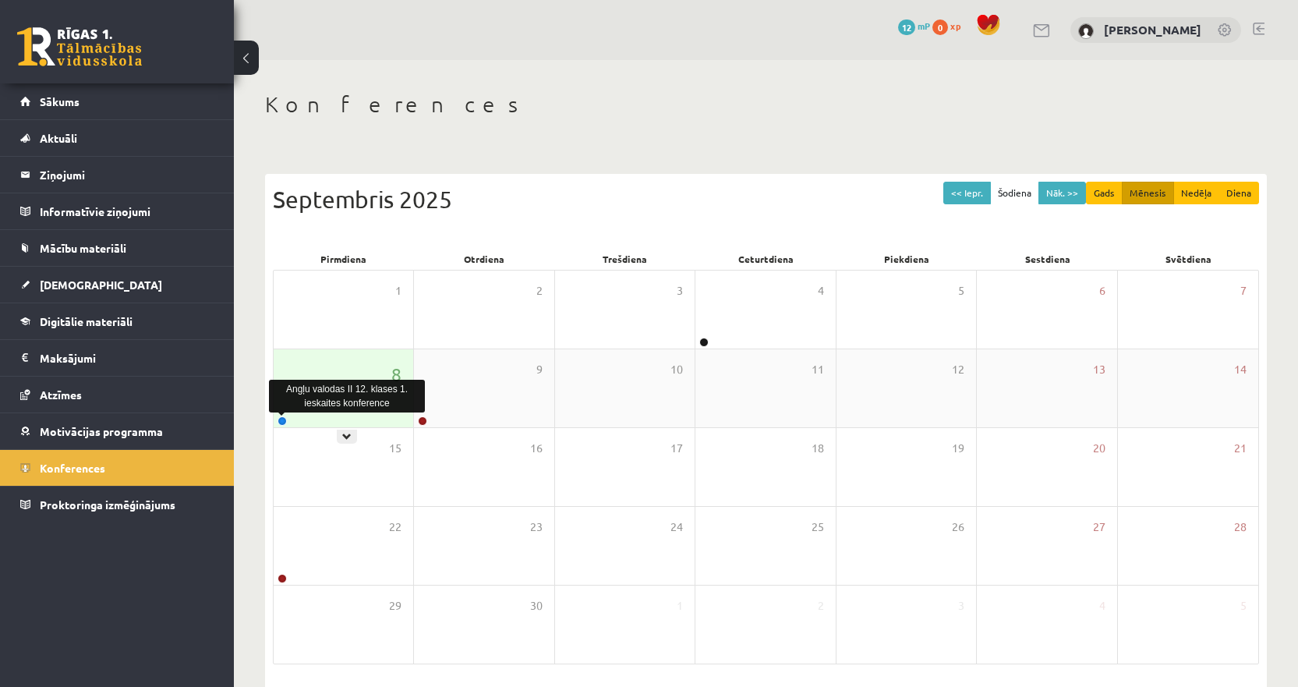
click at [283, 419] on link at bounding box center [281, 420] width 9 height 9
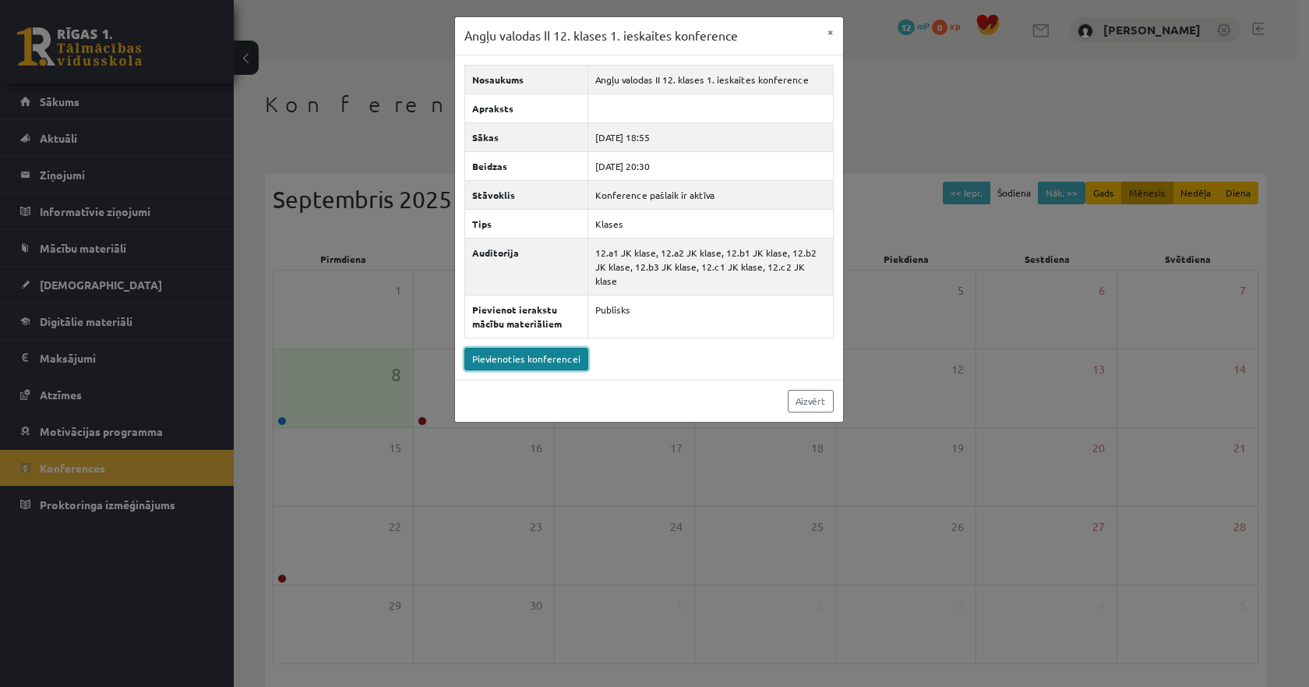
click at [526, 348] on link "Pievienoties konferencei" at bounding box center [527, 359] width 124 height 23
click at [830, 30] on button "×" at bounding box center [830, 32] width 25 height 30
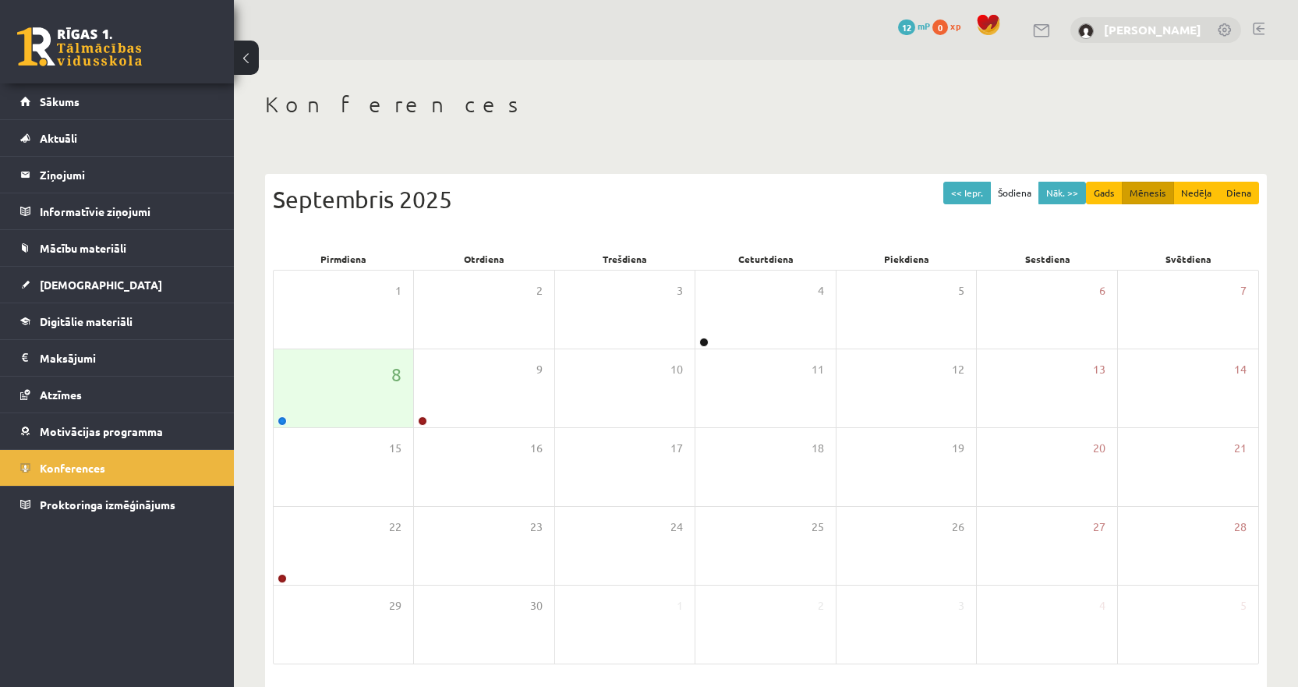
click at [1104, 33] on link "[PERSON_NAME]" at bounding box center [1152, 30] width 97 height 16
click at [119, 203] on legend "Informatīvie ziņojumi 0" at bounding box center [127, 211] width 175 height 36
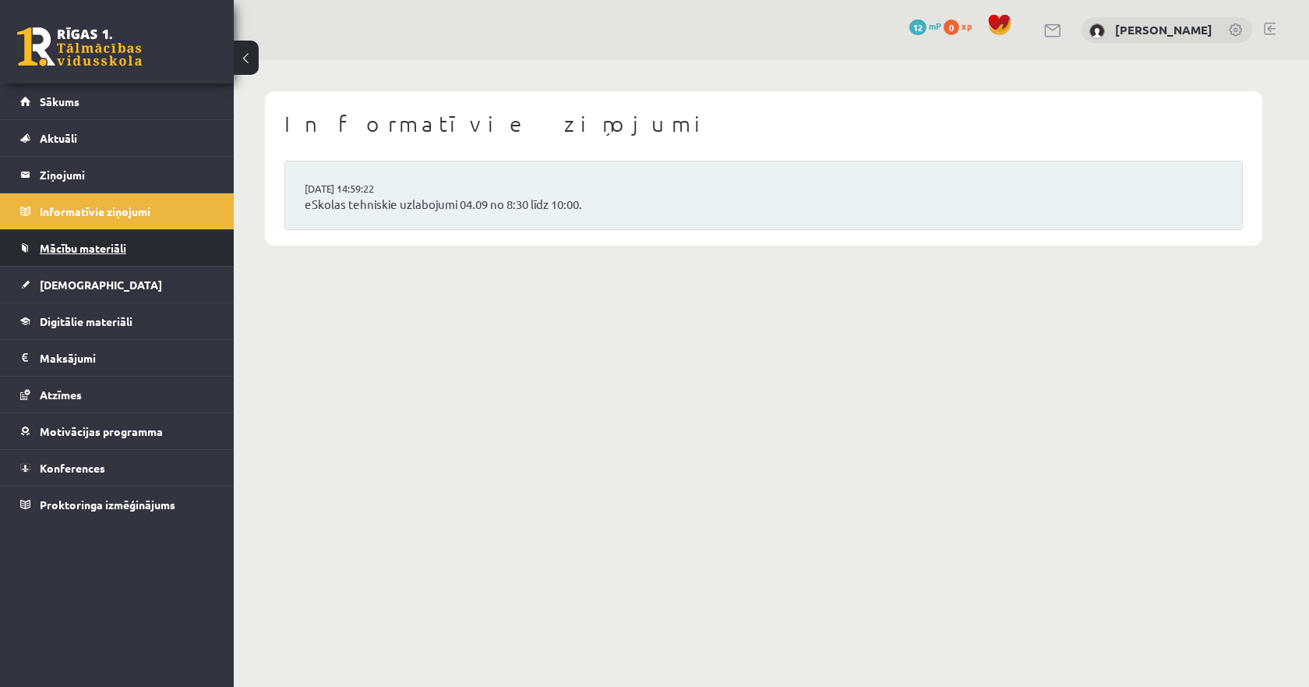
click at [143, 246] on link "Mācību materiāli" at bounding box center [117, 248] width 194 height 36
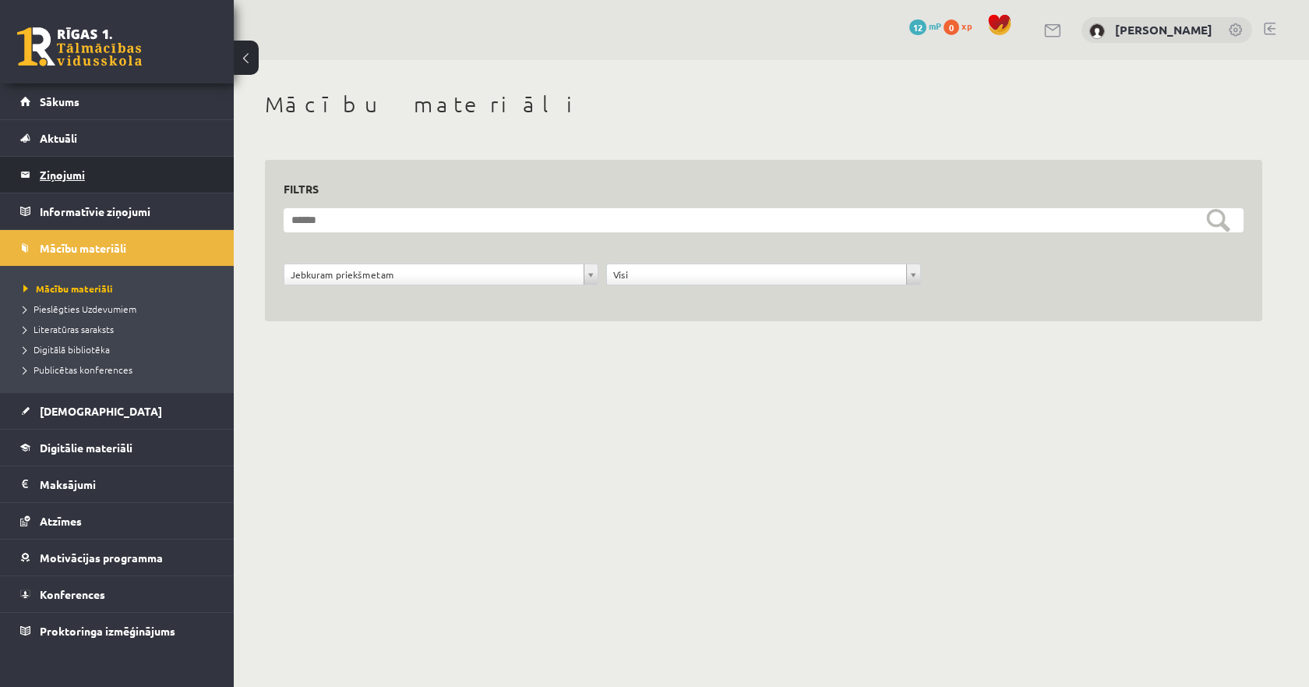
click at [88, 175] on legend "Ziņojumi 0" at bounding box center [127, 175] width 175 height 36
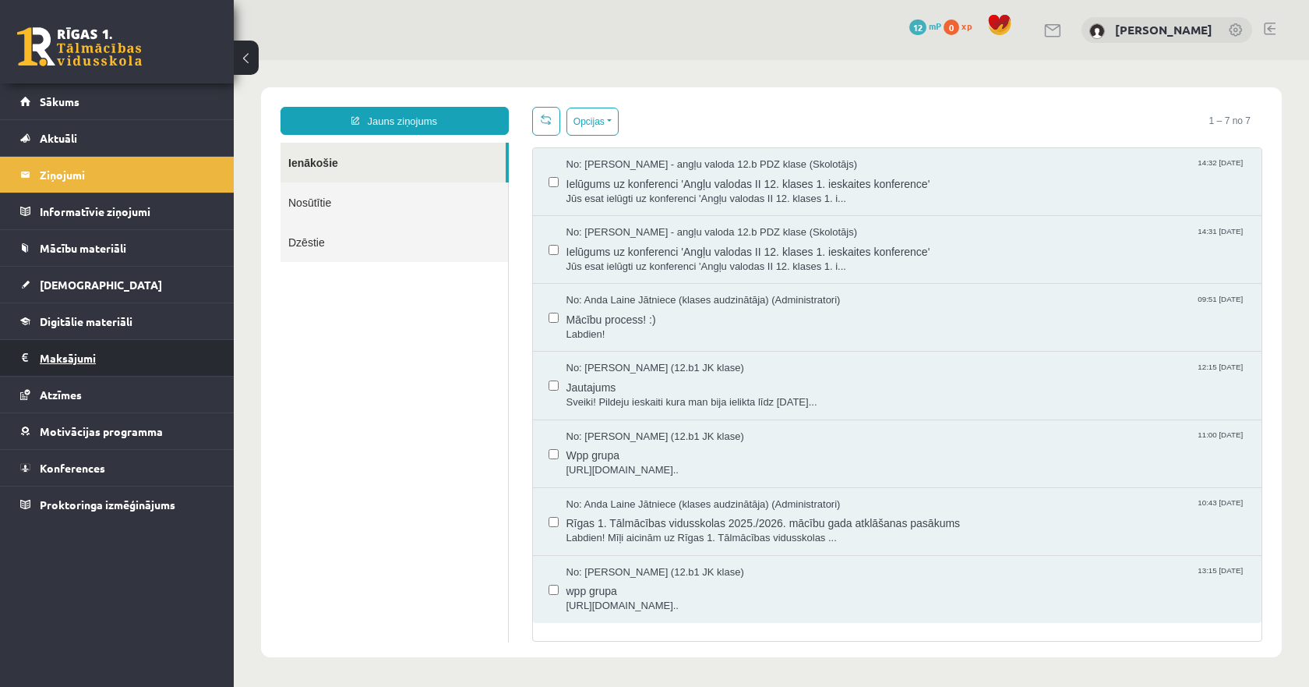
click at [85, 359] on legend "Maksājumi 0" at bounding box center [127, 358] width 175 height 36
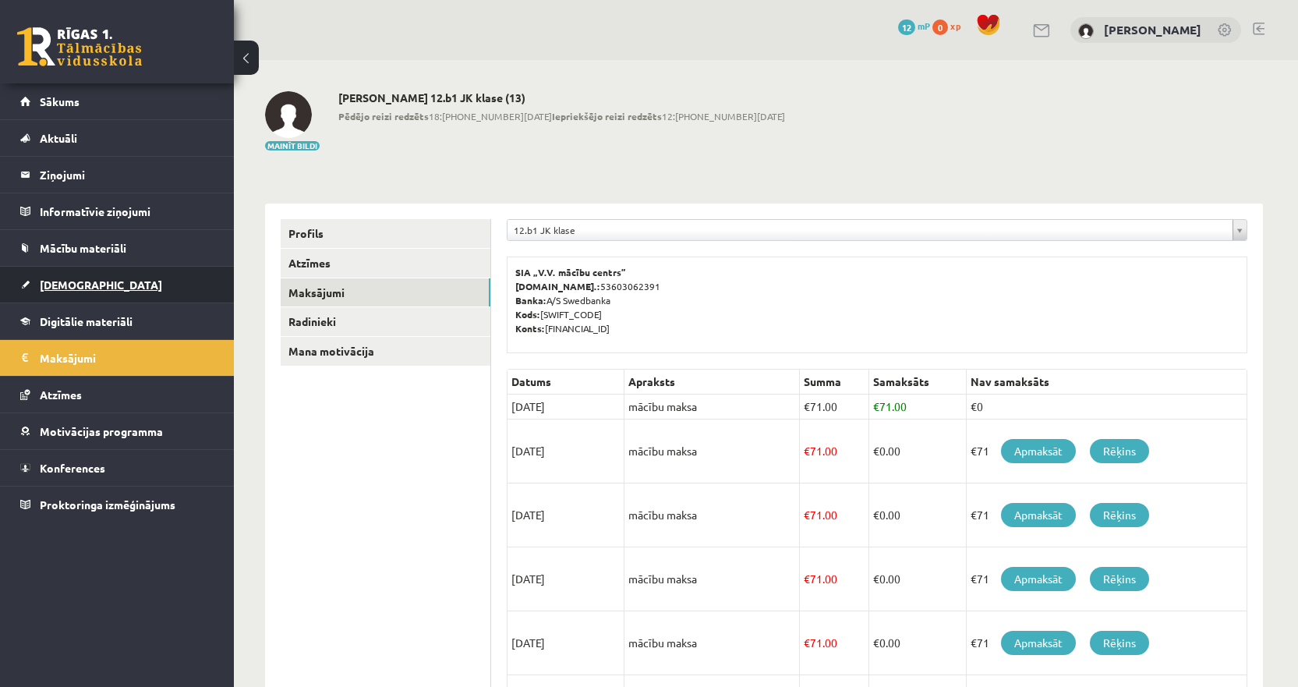
click at [70, 284] on span "[DEMOGRAPHIC_DATA]" at bounding box center [101, 284] width 122 height 14
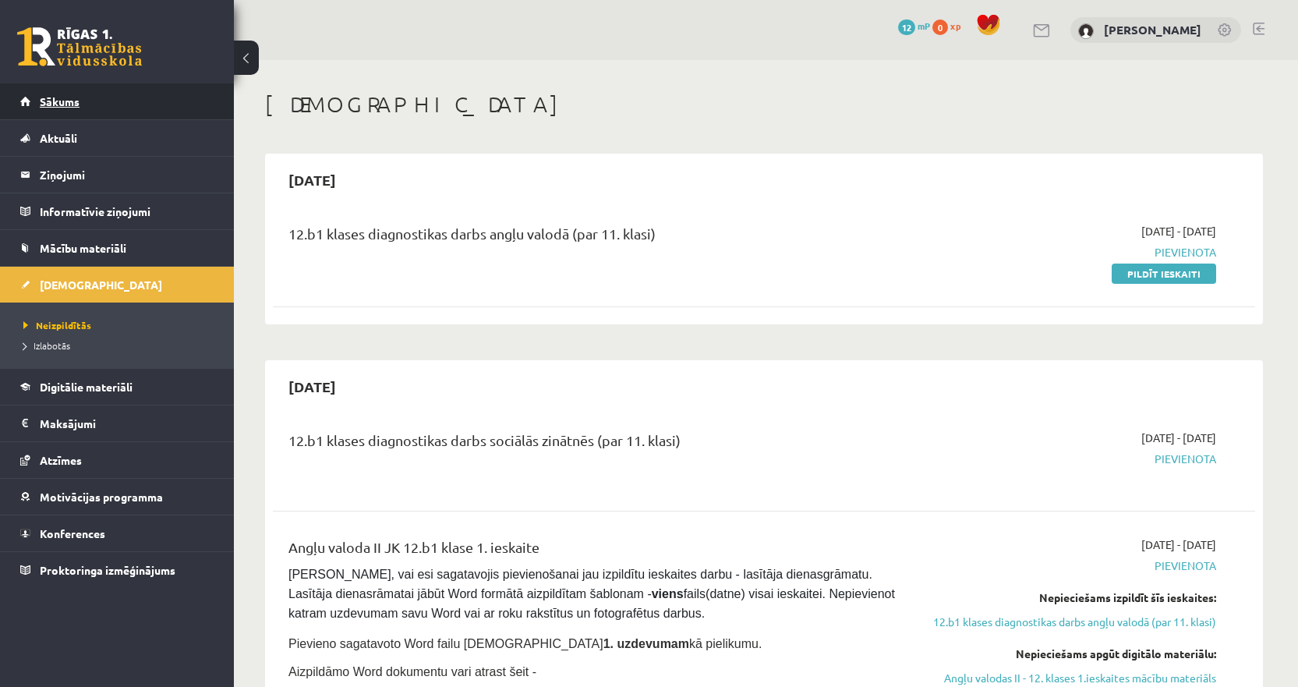
click at [87, 94] on link "Sākums" at bounding box center [117, 101] width 194 height 36
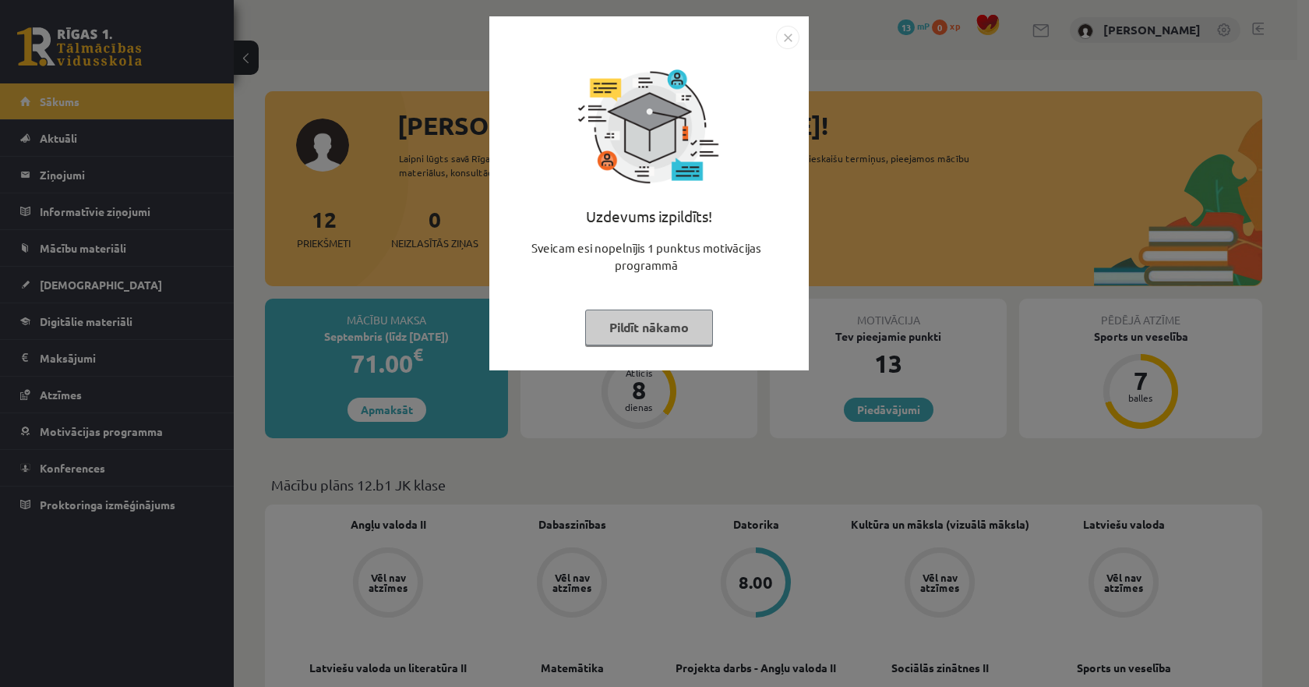
click at [786, 41] on img "Close" at bounding box center [787, 37] width 23 height 23
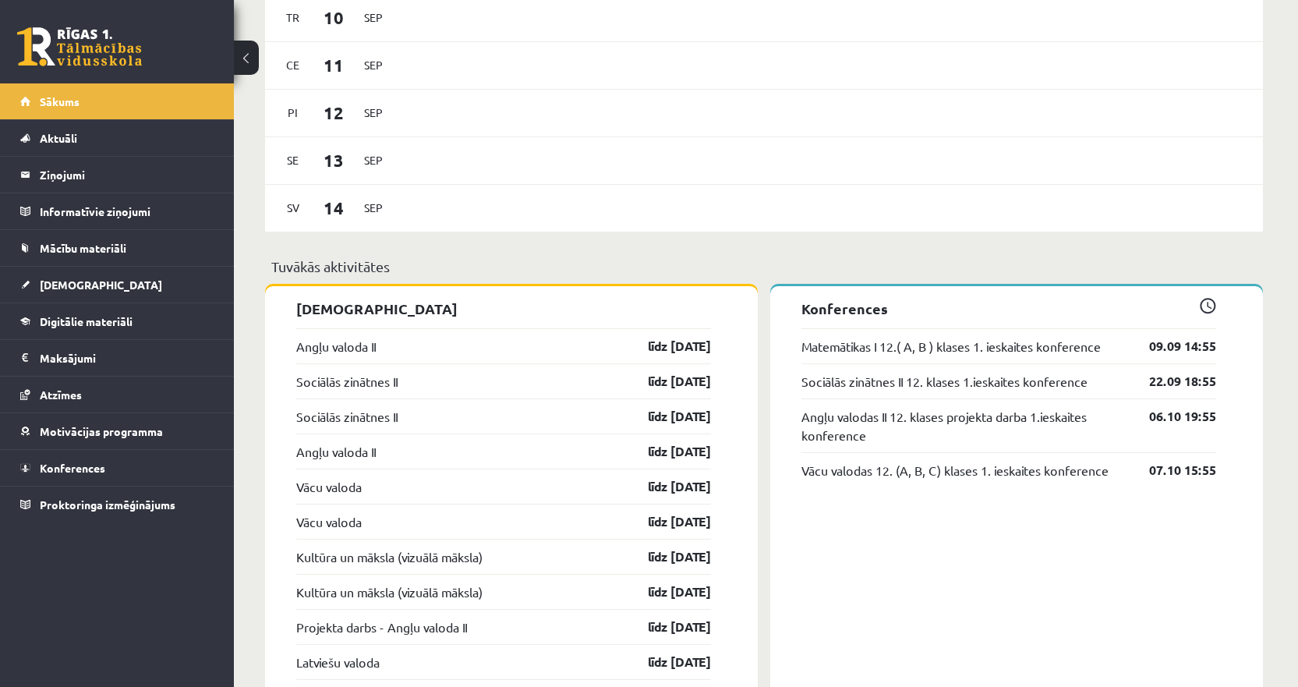
scroll to position [1169, 0]
